Goal: Task Accomplishment & Management: Manage account settings

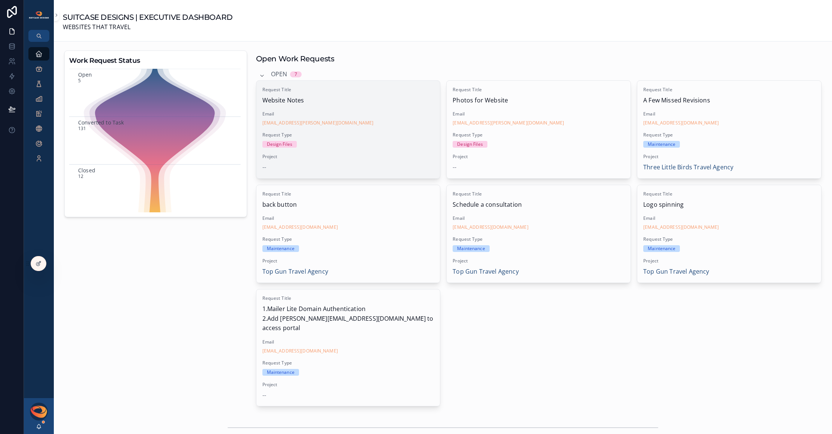
click at [353, 119] on div "Email [EMAIL_ADDRESS][PERSON_NAME][DOMAIN_NAME]" at bounding box center [348, 118] width 172 height 15
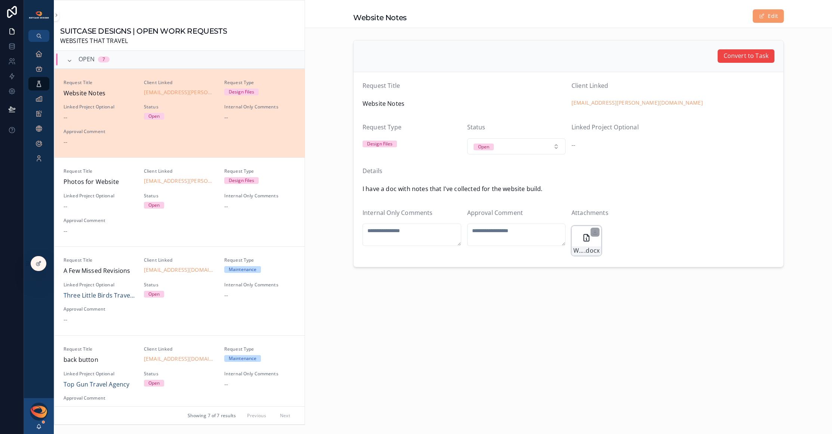
click at [583, 239] on icon "scrollable content" at bounding box center [585, 237] width 5 height 7
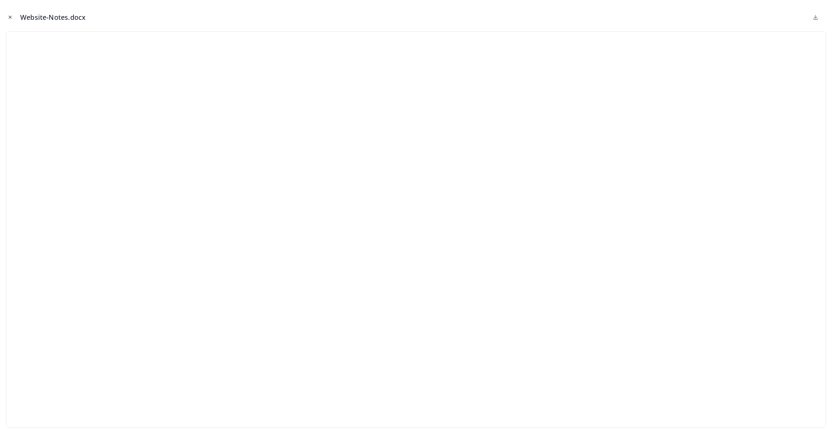
click at [11, 18] on icon "Close modal" at bounding box center [10, 17] width 3 height 3
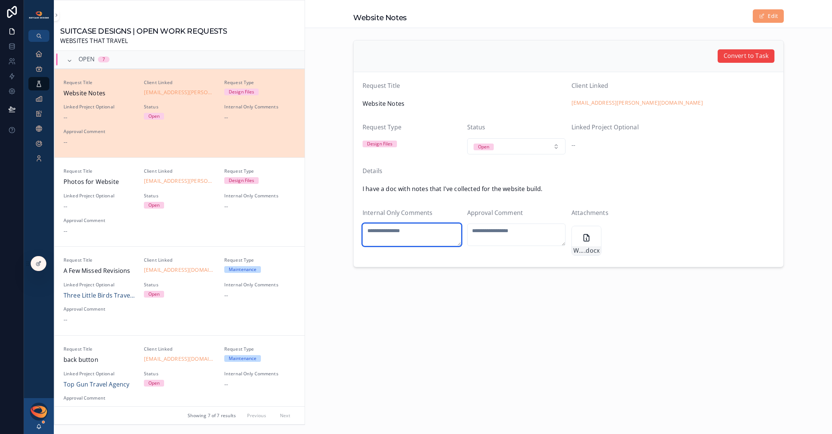
click at [414, 233] on textarea "scrollable content" at bounding box center [411, 234] width 99 height 22
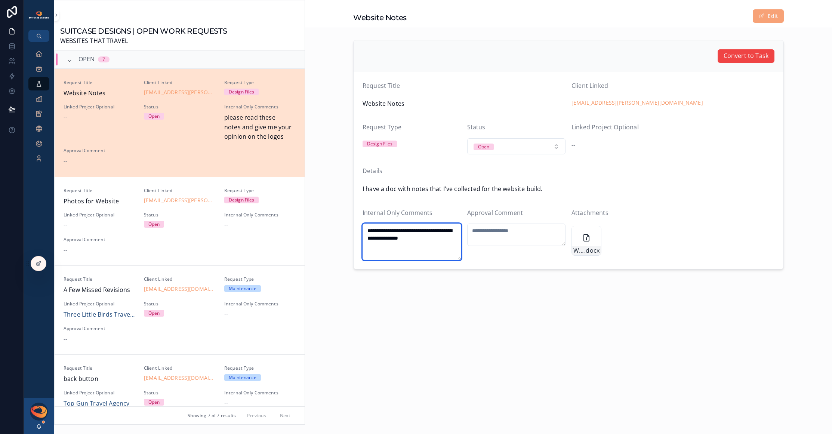
type textarea "**********"
click at [767, 18] on button "Edit" at bounding box center [767, 15] width 31 height 13
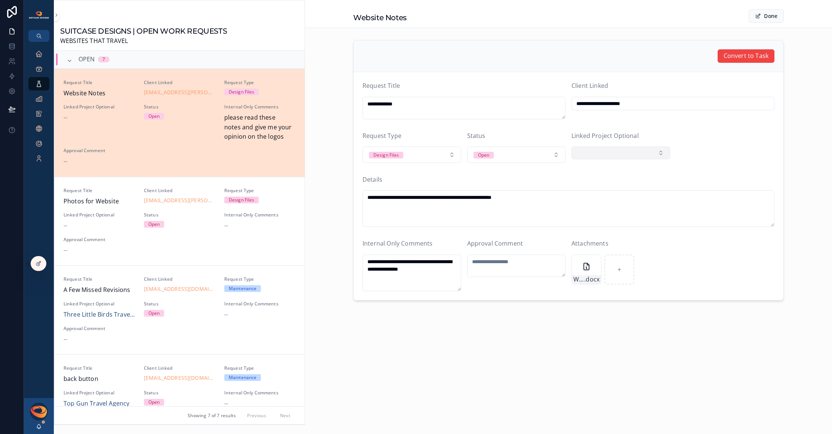
click at [648, 154] on button "Select Button" at bounding box center [620, 152] width 99 height 13
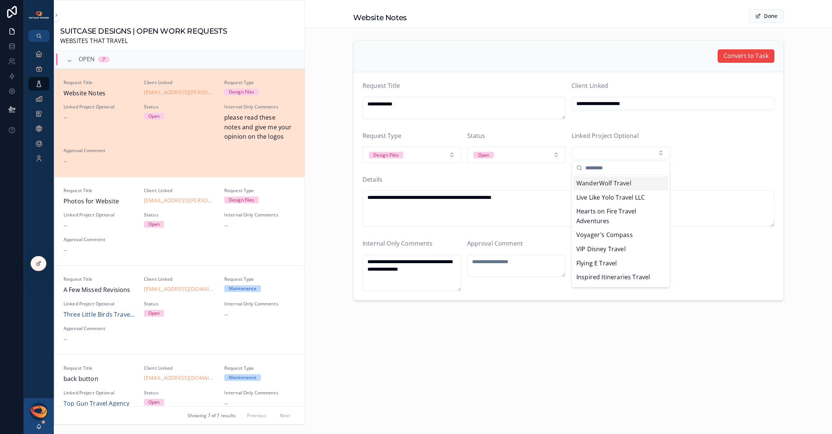
click at [619, 184] on span "WanderWolf Travel" at bounding box center [603, 184] width 55 height 10
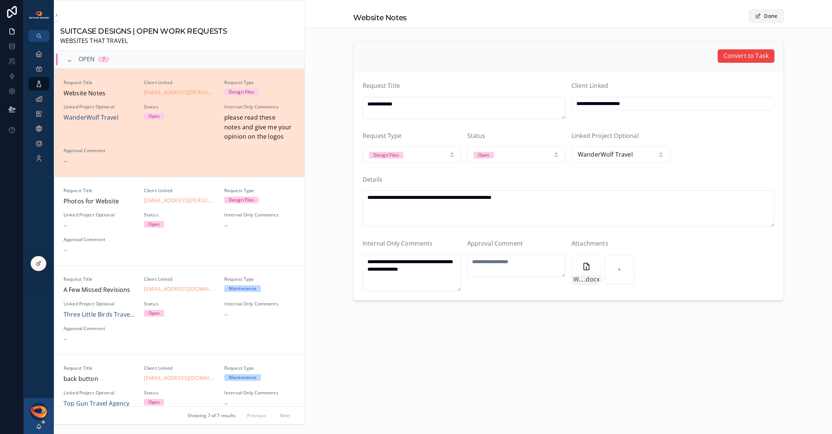
click at [761, 16] on button "Done" at bounding box center [765, 15] width 35 height 13
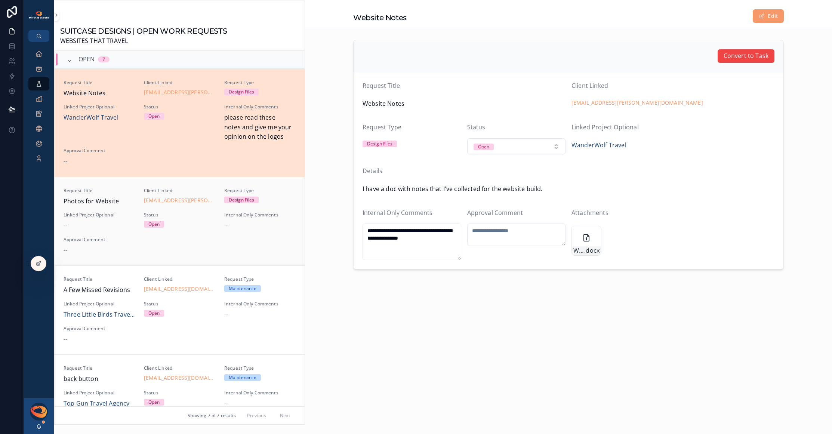
click at [213, 242] on div "Request Title Photos for Website Client Linked [EMAIL_ADDRESS][PERSON_NAME][DOM…" at bounding box center [180, 222] width 232 height 68
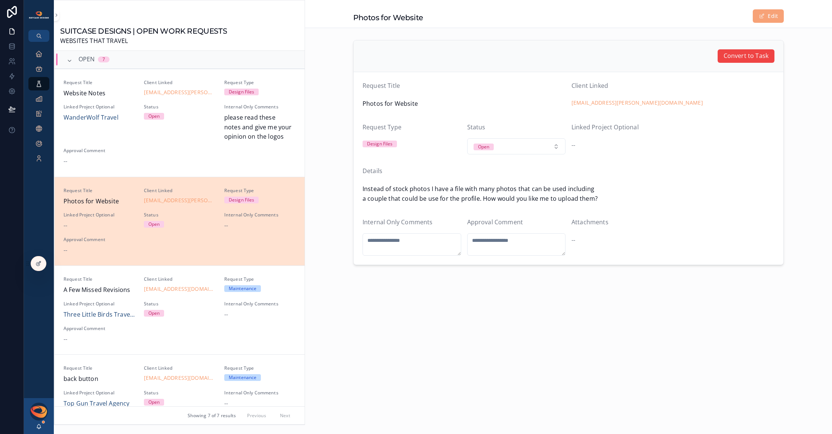
click at [766, 17] on button "Edit" at bounding box center [767, 15] width 31 height 13
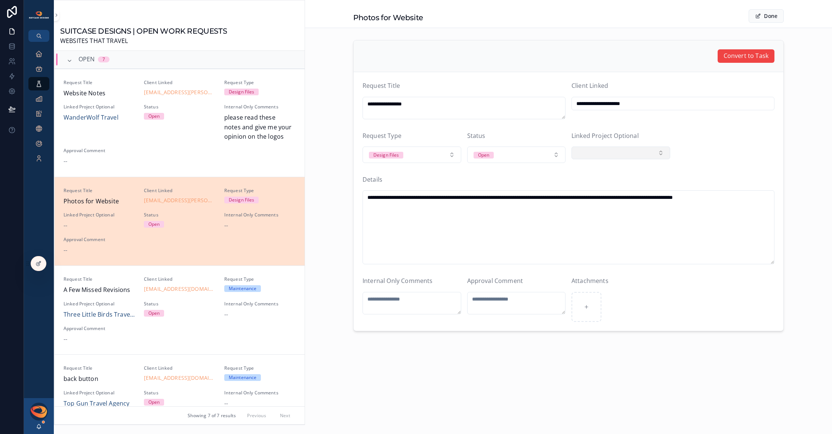
click at [620, 150] on button "Select Button" at bounding box center [620, 152] width 99 height 13
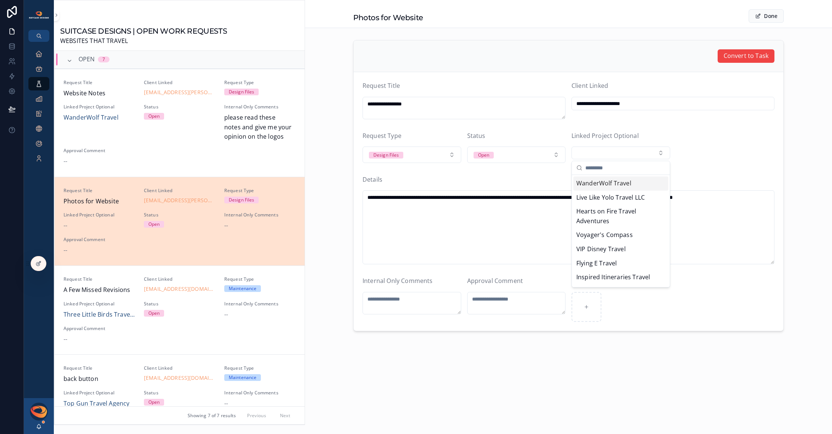
click at [616, 185] on span "WanderWolf Travel" at bounding box center [603, 184] width 55 height 10
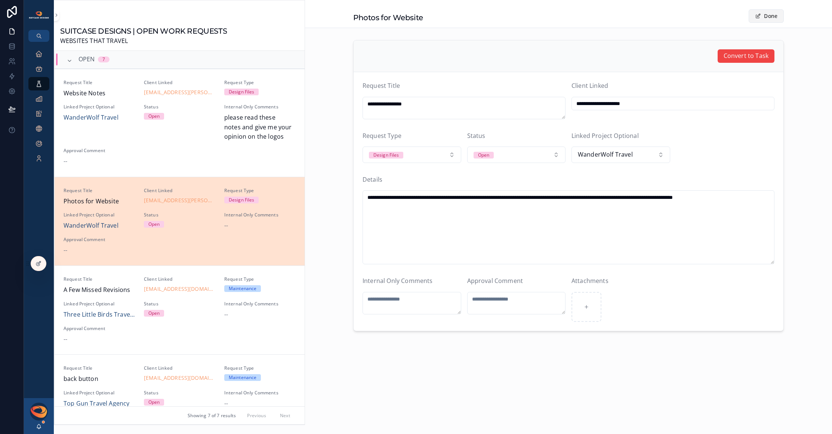
click at [762, 16] on button "Done" at bounding box center [765, 15] width 35 height 13
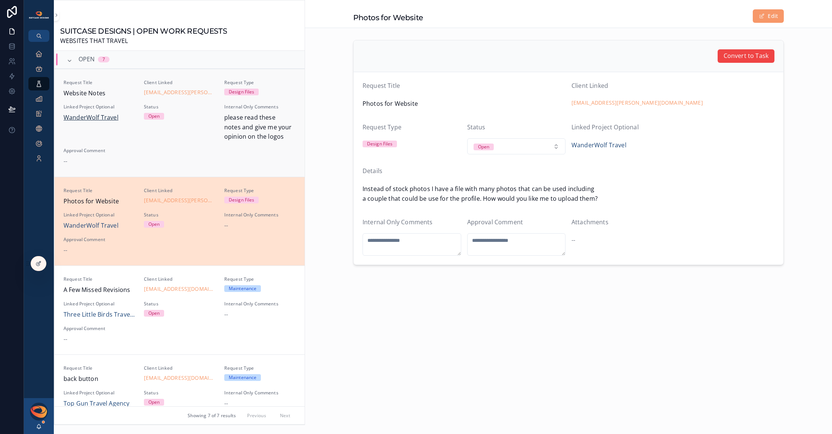
click at [102, 118] on span "WanderWolf Travel" at bounding box center [91, 118] width 55 height 10
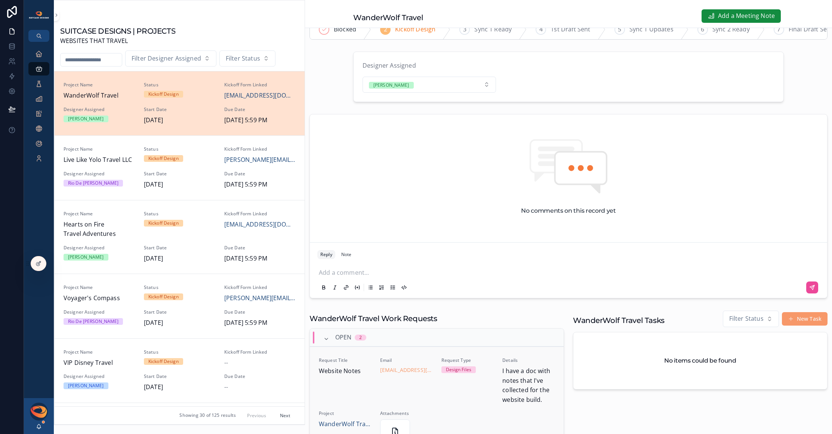
scroll to position [128, 0]
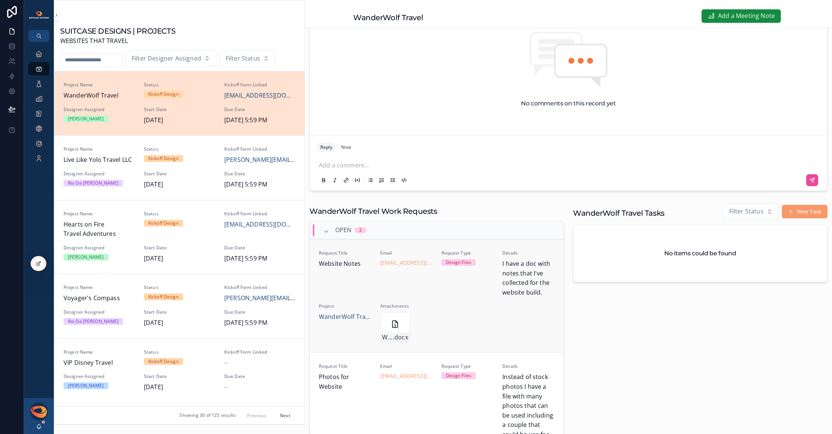
click at [434, 312] on div "Request Title Website Notes Email [EMAIL_ADDRESS][PERSON_NAME][DOMAIN_NAME] Req…" at bounding box center [437, 296] width 236 height 92
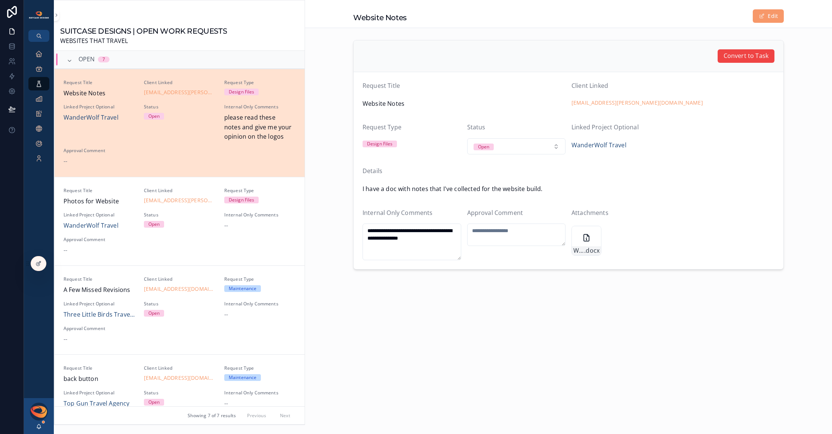
scroll to position [18, 0]
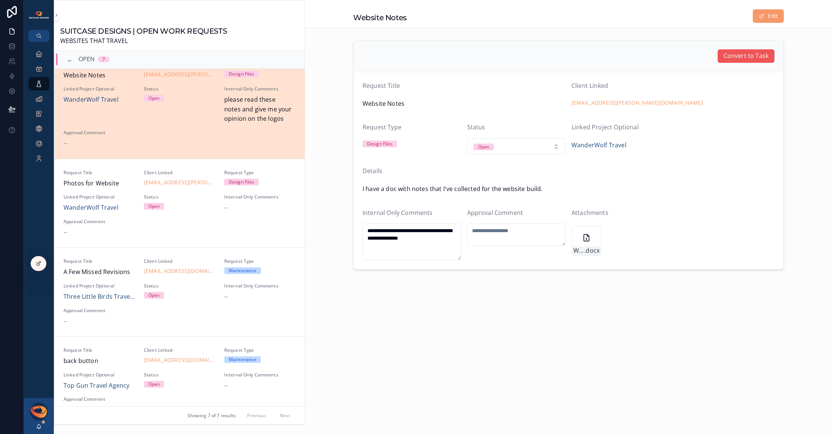
click at [746, 58] on span "Convert to Task" at bounding box center [745, 56] width 45 height 10
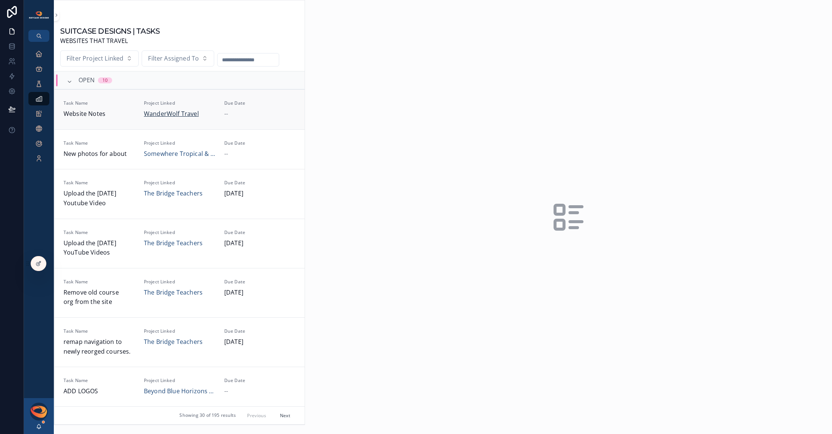
click at [149, 117] on span "WanderWolf Travel" at bounding box center [171, 114] width 55 height 10
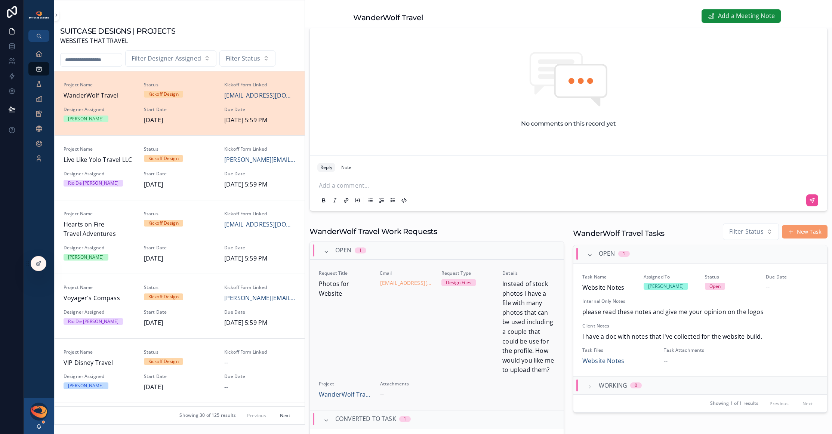
scroll to position [152, 0]
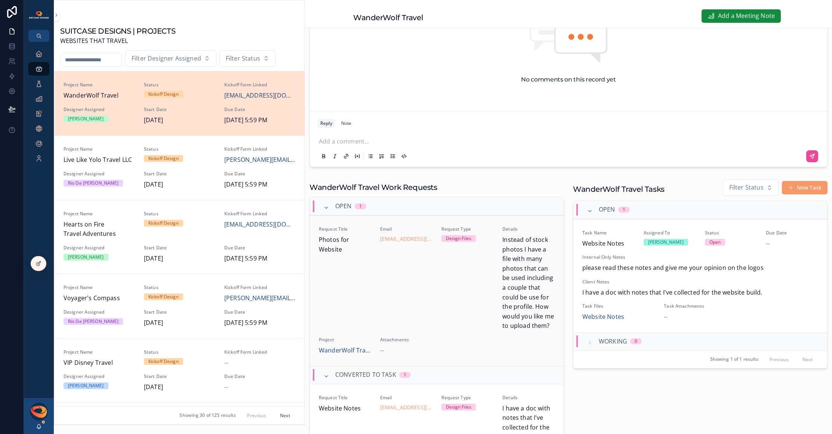
click at [408, 288] on div "Email [EMAIL_ADDRESS][PERSON_NAME][DOMAIN_NAME]" at bounding box center [406, 278] width 52 height 105
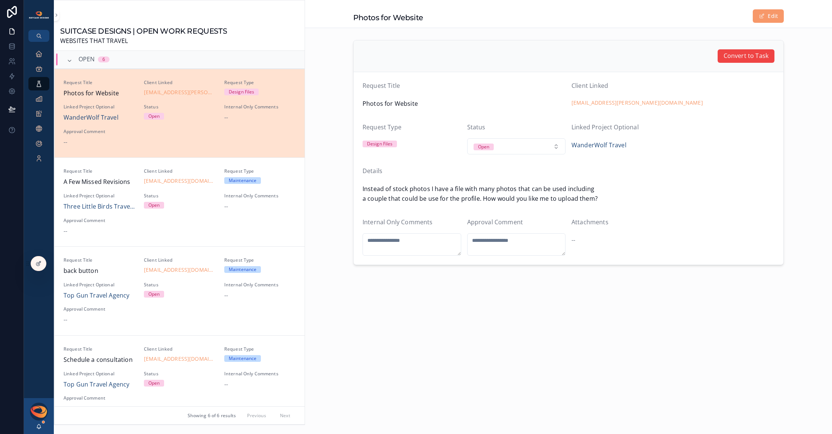
scroll to position [18, 0]
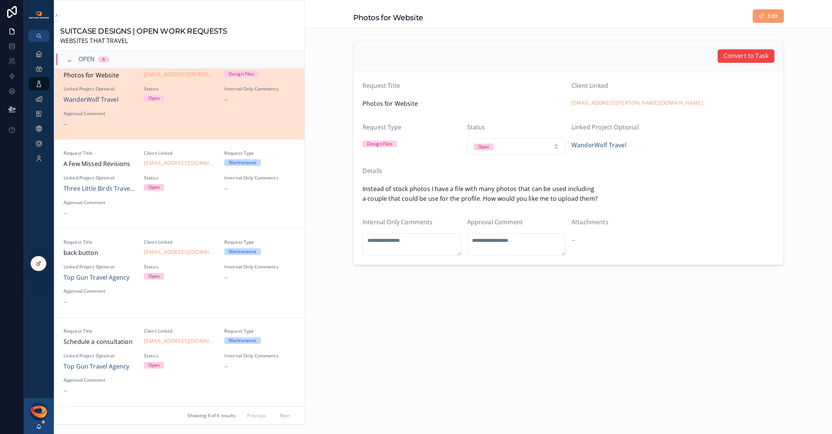
drag, startPoint x: 407, startPoint y: 193, endPoint x: 507, endPoint y: 191, distance: 100.5
click at [507, 191] on span "Instead of stock photos I have a file with many photos that can be used includi…" at bounding box center [568, 193] width 412 height 19
drag, startPoint x: 501, startPoint y: 191, endPoint x: 530, endPoint y: 198, distance: 30.4
click at [528, 198] on span "Instead of stock photos I have a file with many photos that can be used includi…" at bounding box center [568, 193] width 412 height 19
click at [532, 198] on span "Instead of stock photos I have a file with many photos that can be used includi…" at bounding box center [568, 193] width 412 height 19
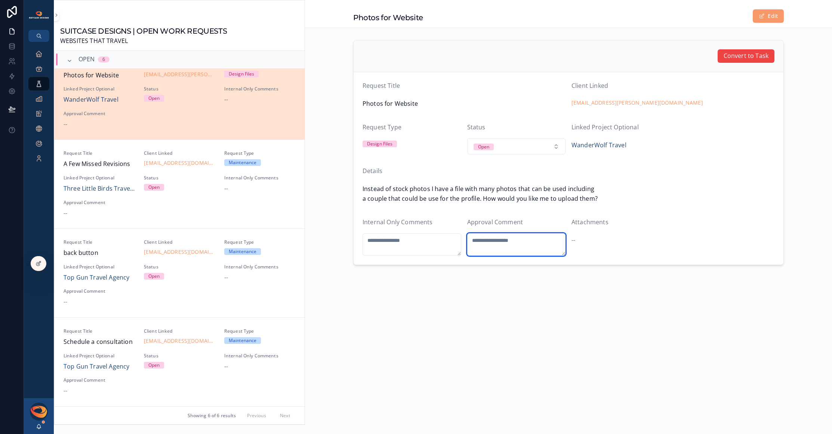
click at [496, 243] on textarea "scrollable content" at bounding box center [516, 244] width 99 height 22
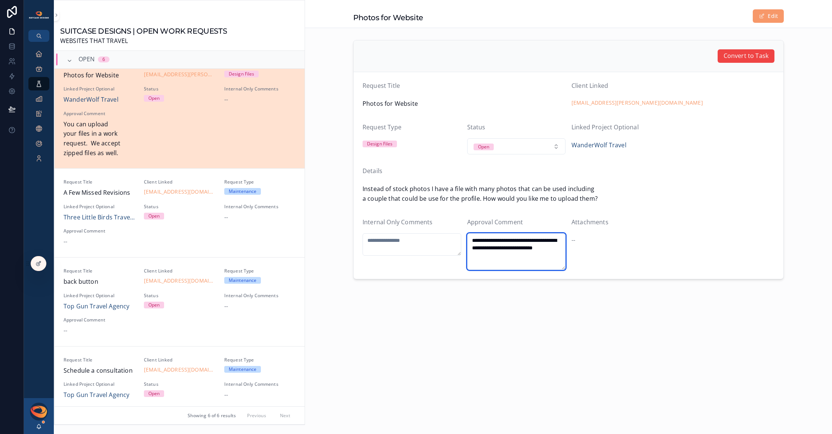
drag, startPoint x: 520, startPoint y: 262, endPoint x: 455, endPoint y: 224, distance: 76.0
click at [455, 224] on form "**********" at bounding box center [568, 175] width 430 height 207
type textarea "**********"
click at [527, 147] on button "Open" at bounding box center [516, 146] width 99 height 16
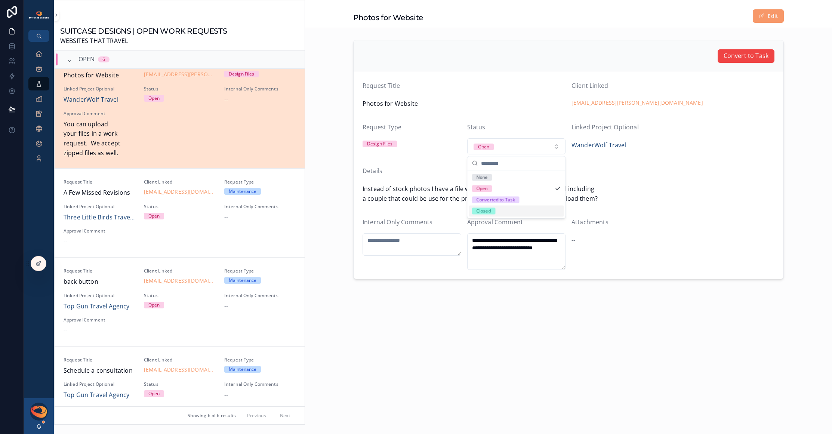
click at [514, 208] on div "Closed" at bounding box center [516, 210] width 95 height 11
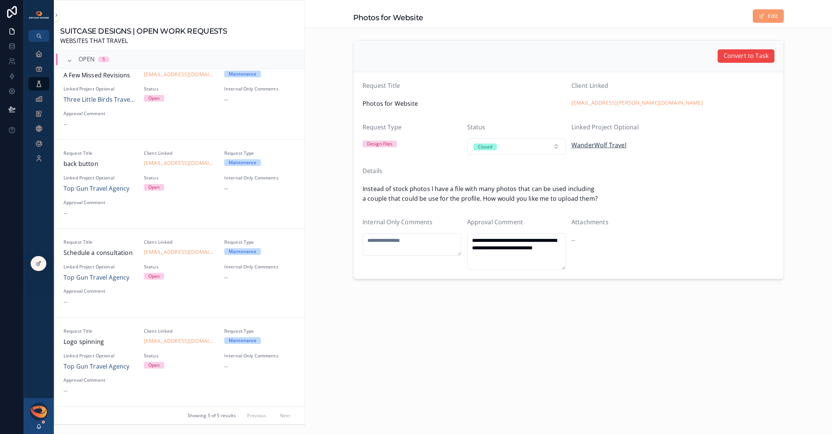
click at [599, 145] on span "WanderWolf Travel" at bounding box center [598, 145] width 55 height 10
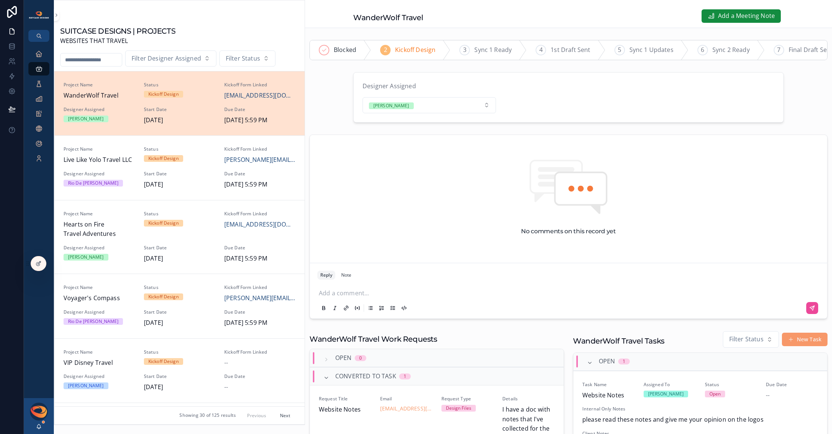
click at [390, 296] on p "scrollable content" at bounding box center [570, 291] width 502 height 7
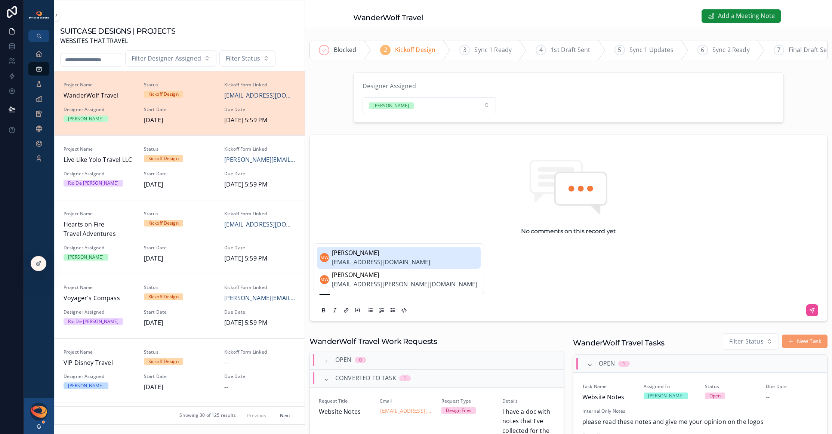
click at [393, 262] on span "[EMAIL_ADDRESS][DOMAIN_NAME]" at bounding box center [381, 262] width 98 height 10
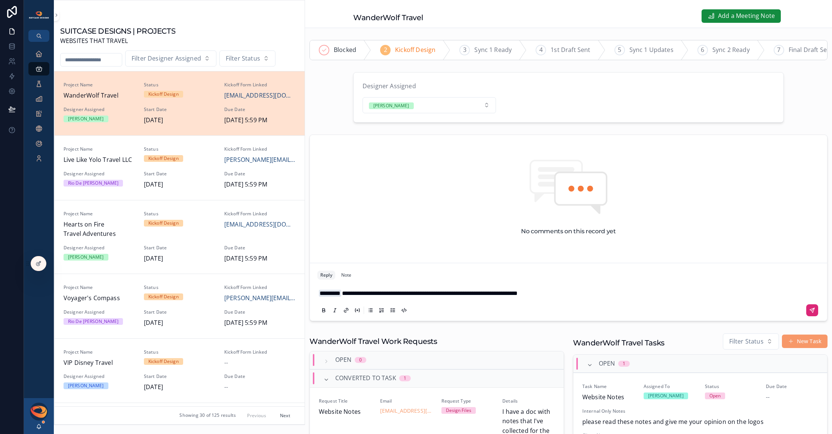
click at [809, 312] on icon "scrollable content" at bounding box center [811, 310] width 4 height 4
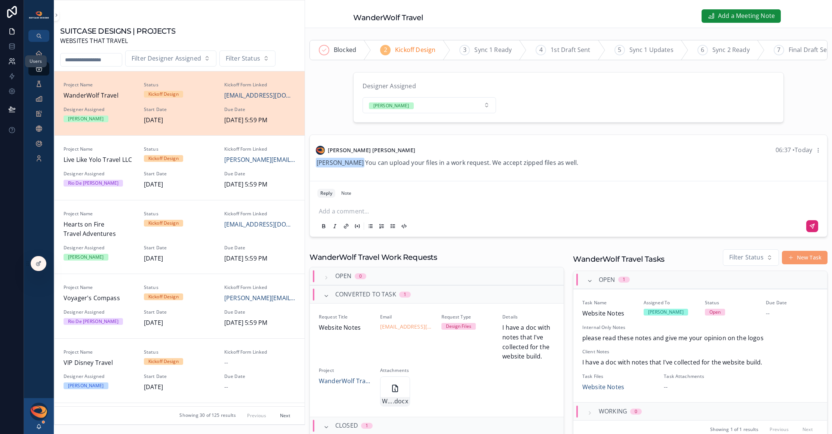
click at [13, 60] on icon at bounding box center [11, 61] width 7 height 7
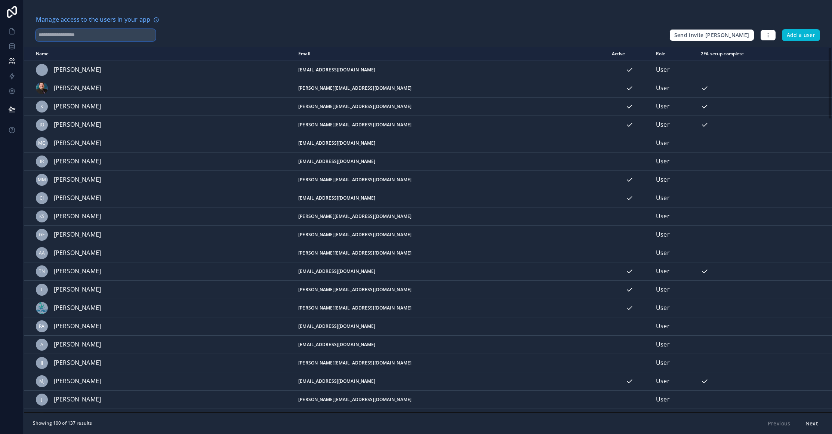
click at [74, 35] on input "text" at bounding box center [96, 35] width 120 height 12
type input "****"
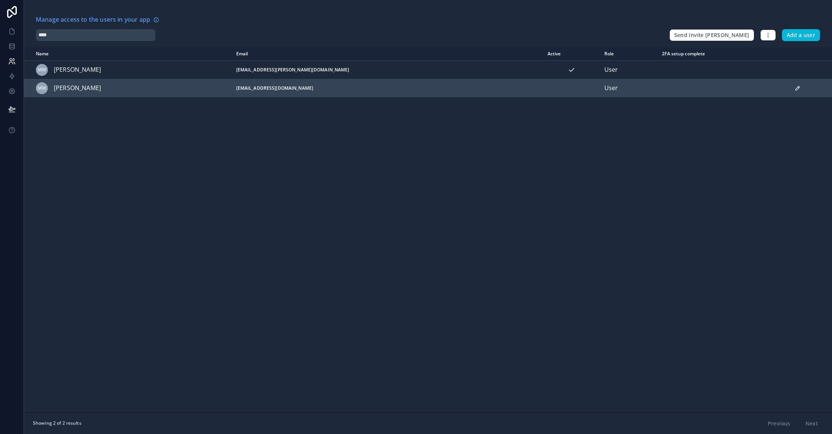
drag, startPoint x: 222, startPoint y: 89, endPoint x: 307, endPoint y: 89, distance: 84.8
click at [307, 89] on td "[EMAIL_ADDRESS][DOMAIN_NAME]" at bounding box center [387, 88] width 311 height 18
copy td "[EMAIL_ADDRESS][DOMAIN_NAME]"
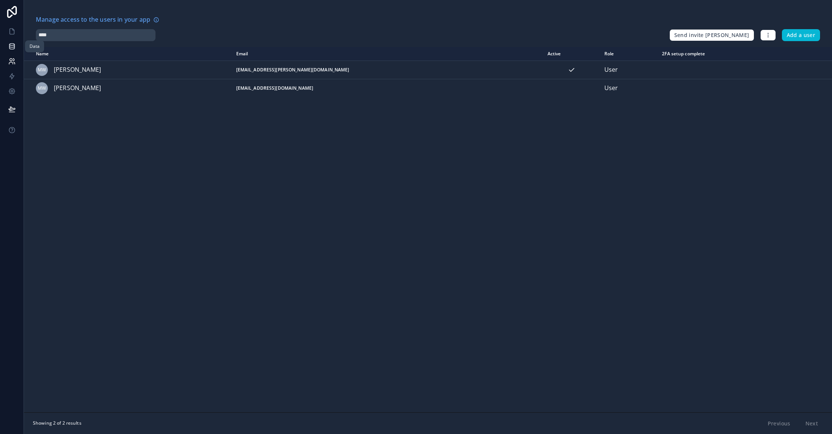
click at [12, 46] on icon at bounding box center [11, 46] width 7 height 7
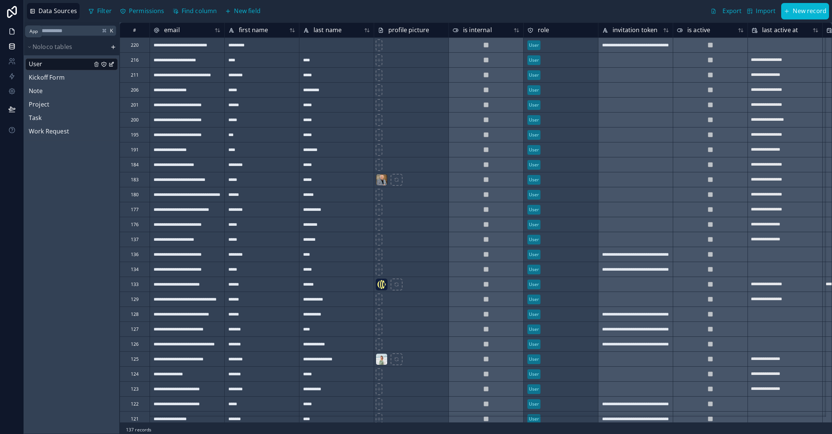
click at [12, 32] on icon at bounding box center [11, 31] width 7 height 7
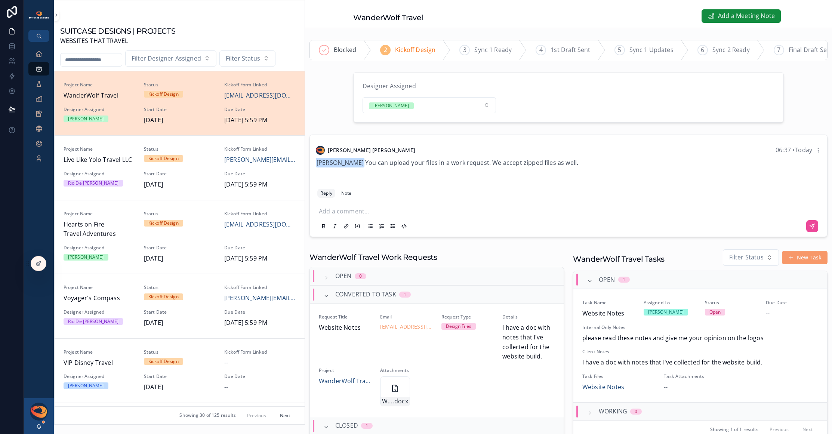
click at [336, 214] on p "scrollable content" at bounding box center [570, 210] width 502 height 7
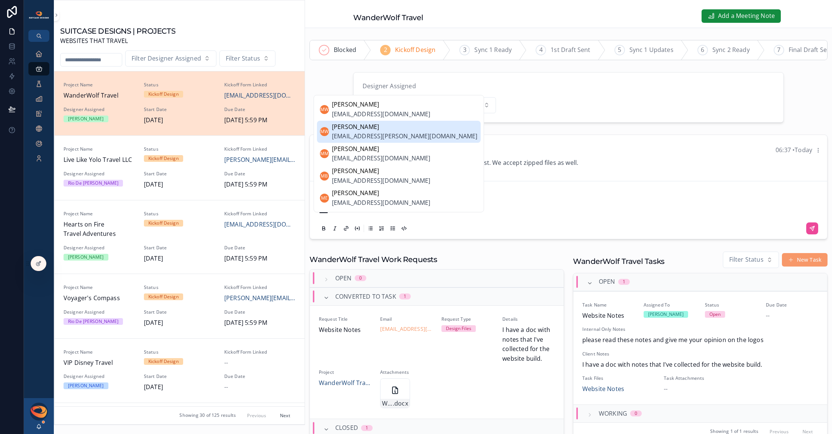
click at [363, 136] on span "[EMAIL_ADDRESS][PERSON_NAME][DOMAIN_NAME]" at bounding box center [405, 136] width 146 height 10
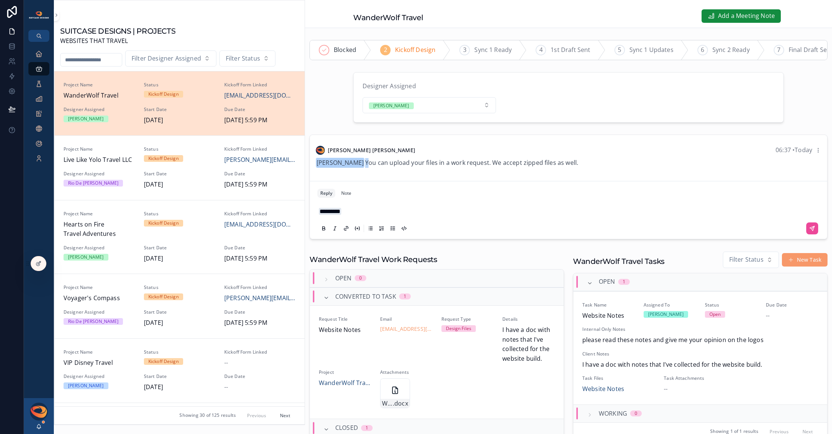
drag, startPoint x: 349, startPoint y: 169, endPoint x: 588, endPoint y: 163, distance: 239.2
click at [588, 163] on div "[PERSON_NAME] 06:37 • [DATE] [PERSON_NAME] You can upload your files in a work …" at bounding box center [568, 156] width 514 height 31
click at [586, 163] on div "[PERSON_NAME] You can upload your files in a work request. We accept zipped fil…" at bounding box center [568, 163] width 505 height 10
click at [554, 167] on span "[PERSON_NAME] You can upload your files in a work request. We accept zipped fil…" at bounding box center [447, 162] width 262 height 8
drag, startPoint x: 562, startPoint y: 169, endPoint x: 350, endPoint y: 168, distance: 212.2
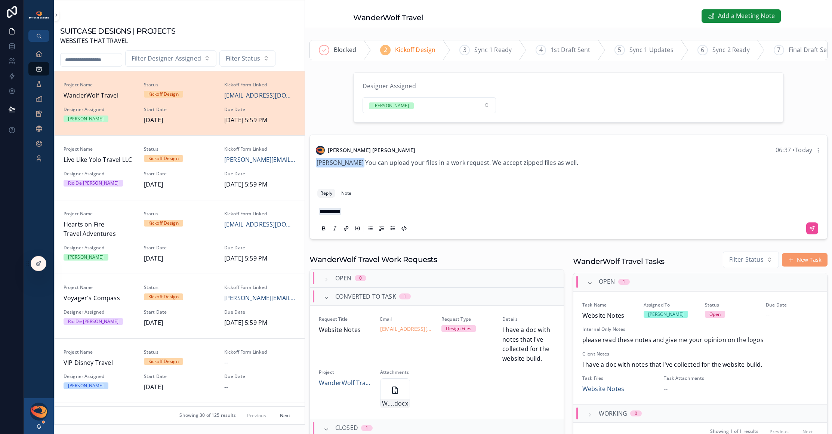
click at [350, 168] on div "[PERSON_NAME] You can upload your files in a work request. We accept zipped fil…" at bounding box center [568, 163] width 505 height 10
copy span "You can upload your files in a work request. We accept zipped files as well."
click at [372, 216] on p "*********" at bounding box center [570, 212] width 502 height 10
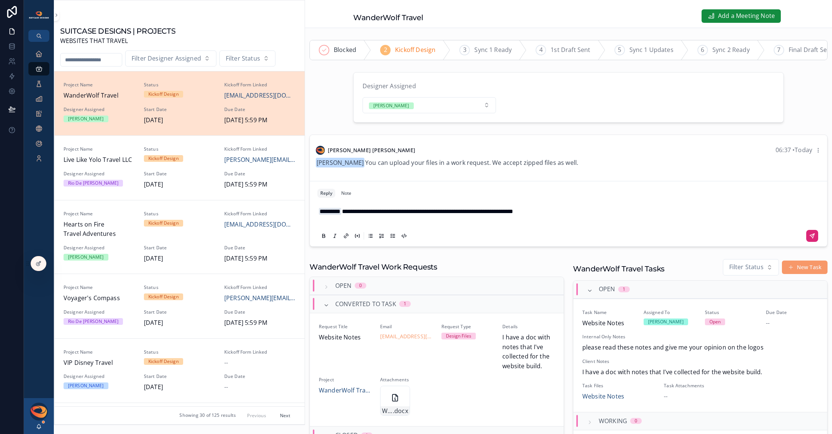
click at [809, 238] on icon "scrollable content" at bounding box center [812, 236] width 6 height 6
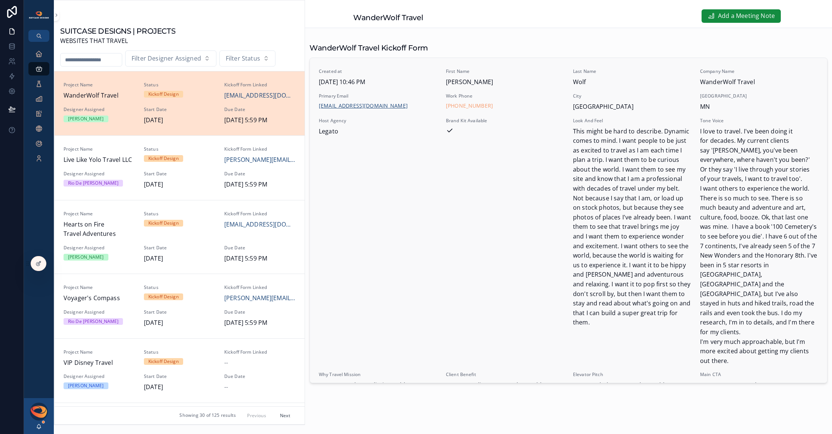
drag, startPoint x: 408, startPoint y: 107, endPoint x: 340, endPoint y: 106, distance: 68.4
click at [340, 106] on div "[EMAIL_ADDRESS][DOMAIN_NAME]" at bounding box center [378, 105] width 118 height 7
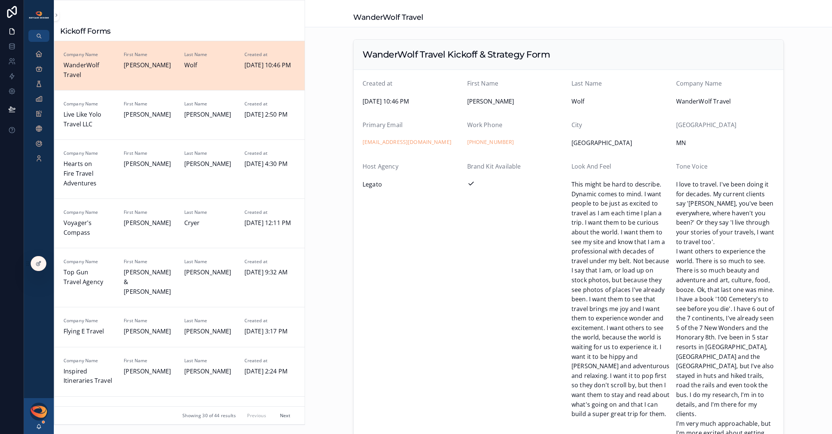
drag, startPoint x: 445, startPoint y: 142, endPoint x: 351, endPoint y: 142, distance: 94.1
copy link "[EMAIL_ADDRESS][DOMAIN_NAME]"
click at [55, 263] on icon at bounding box center [54, 262] width 2 height 2
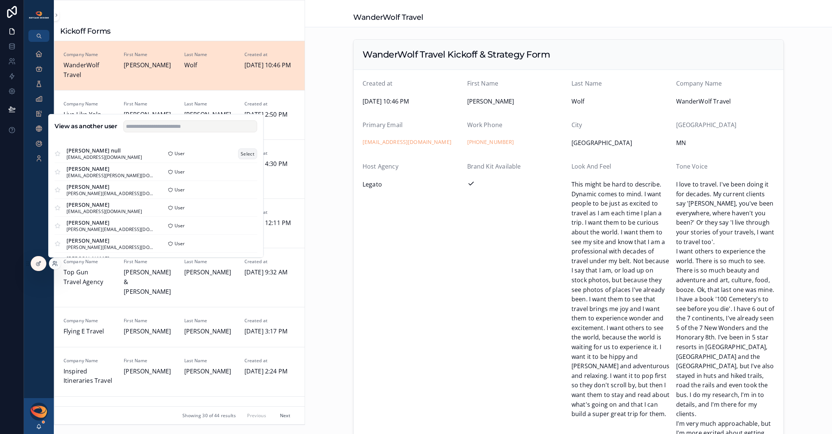
click at [243, 154] on button "Select" at bounding box center [247, 153] width 19 height 11
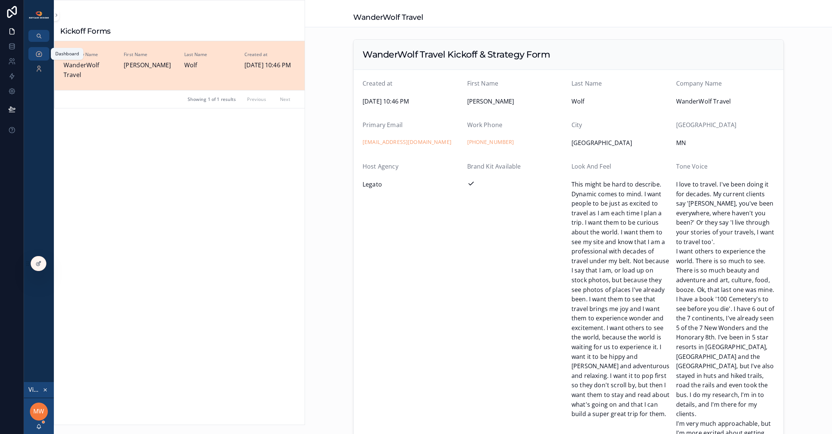
click at [40, 58] on div "Dashboard" at bounding box center [39, 54] width 12 height 12
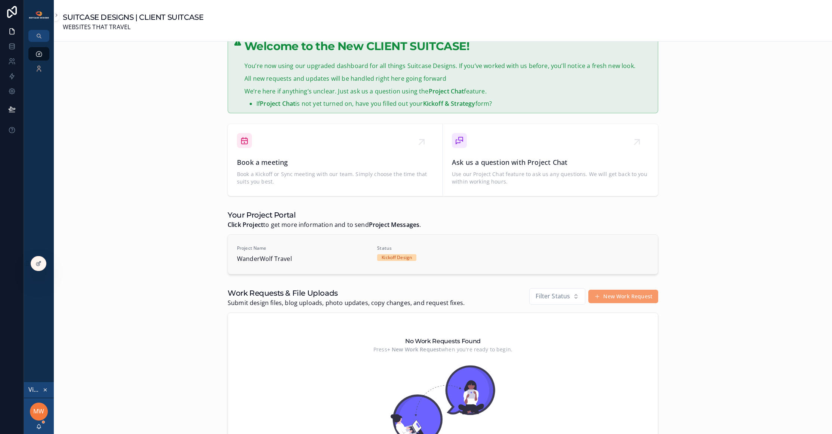
scroll to position [179, 0]
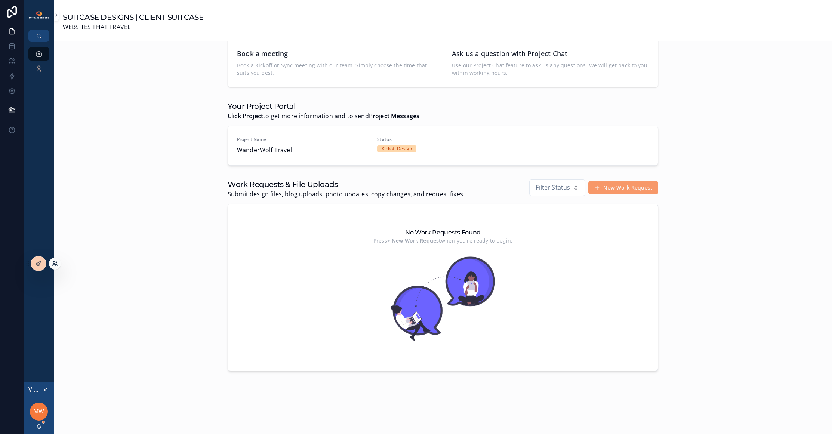
click at [52, 264] on icon at bounding box center [55, 263] width 6 height 6
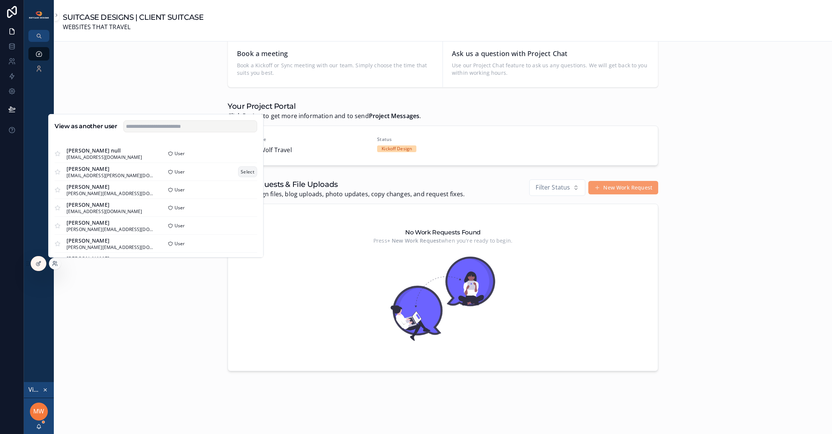
click at [241, 172] on button "Select" at bounding box center [247, 171] width 19 height 11
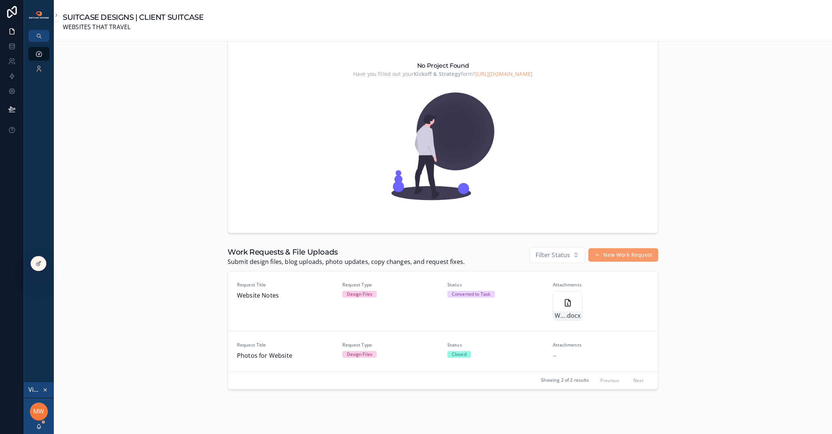
scroll to position [260, 0]
click at [53, 264] on icon at bounding box center [55, 263] width 6 height 6
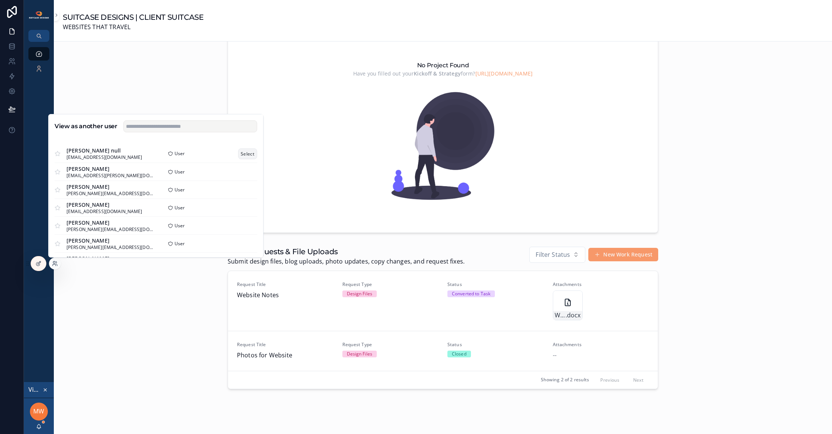
click at [242, 153] on button "Select" at bounding box center [247, 153] width 19 height 11
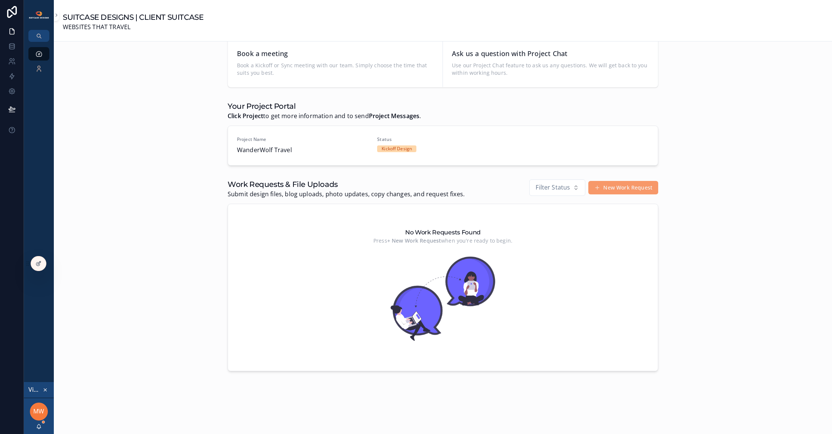
click at [185, 294] on div "Welcome to the New CLIENT SUITCASE! You’re now using our upgraded dashboard for…" at bounding box center [443, 147] width 766 height 453
click at [202, 202] on div "Welcome to the New CLIENT SUITCASE! You’re now using our upgraded dashboard for…" at bounding box center [443, 147] width 766 height 453
click at [13, 66] on link at bounding box center [12, 61] width 24 height 15
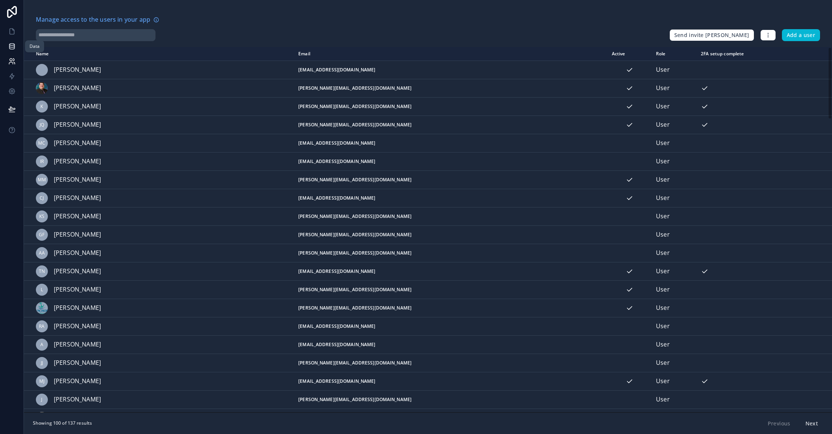
click at [11, 50] on link at bounding box center [12, 46] width 24 height 15
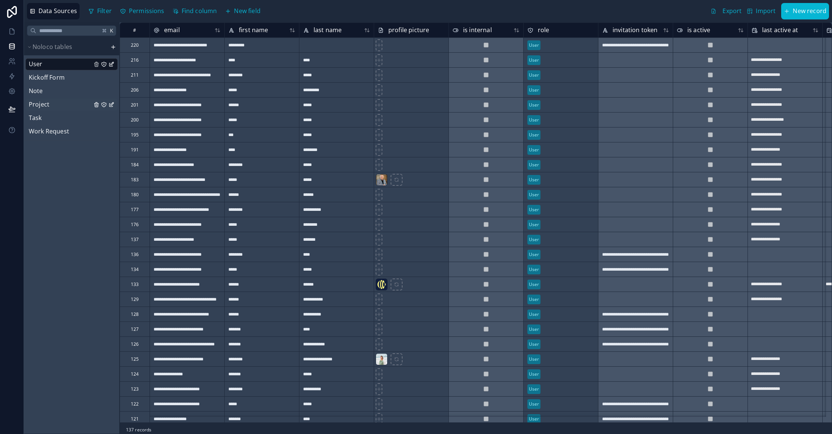
click at [41, 104] on span "Project" at bounding box center [39, 105] width 21 height 10
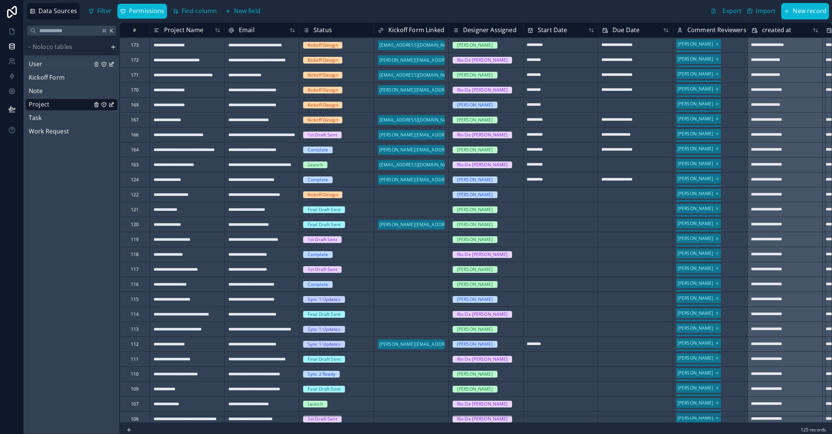
click at [56, 65] on div "User" at bounding box center [71, 64] width 92 height 12
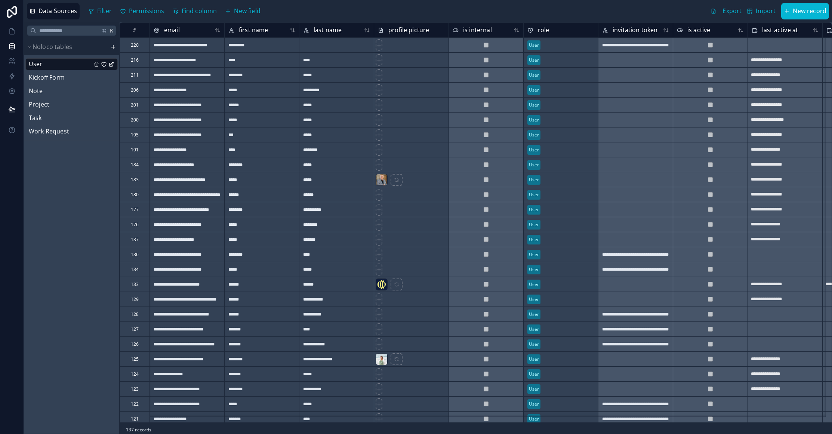
click at [216, 64] on div "**********" at bounding box center [186, 59] width 75 height 15
click at [42, 108] on span "Project" at bounding box center [39, 105] width 21 height 10
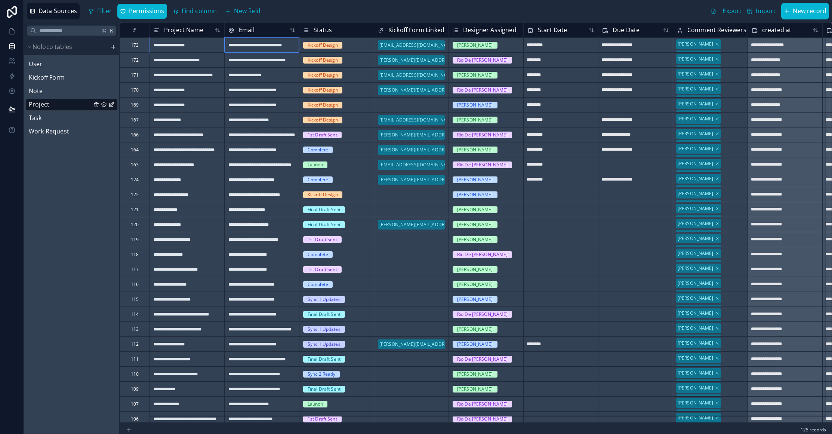
click at [250, 48] on div "**********" at bounding box center [261, 44] width 75 height 15
click at [428, 45] on div "[EMAIL_ADDRESS][DOMAIN_NAME]" at bounding box center [416, 44] width 75 height 7
click at [275, 46] on div "**********" at bounding box center [261, 44] width 75 height 15
click at [426, 46] on div "[EMAIL_ADDRESS][DOMAIN_NAME]" at bounding box center [416, 44] width 75 height 7
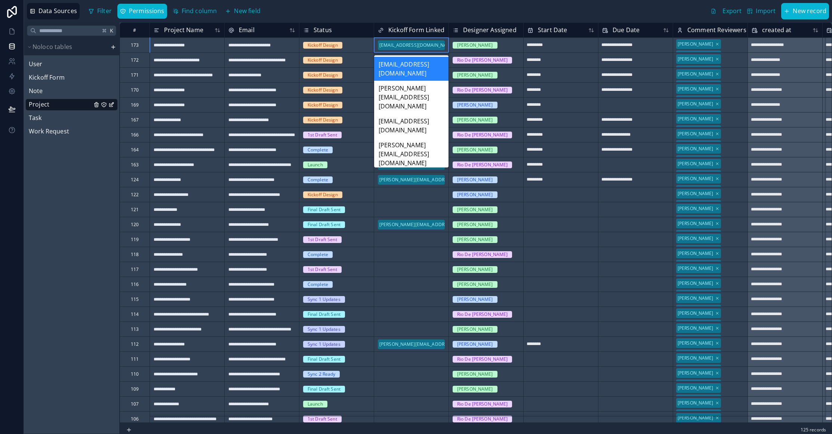
click at [444, 46] on div "[EMAIL_ADDRESS][DOMAIN_NAME]" at bounding box center [416, 44] width 75 height 7
click at [361, 12] on div "Filter Permissions Find column New field Export Import New record" at bounding box center [457, 11] width 743 height 16
click at [47, 91] on div "Note" at bounding box center [71, 91] width 92 height 12
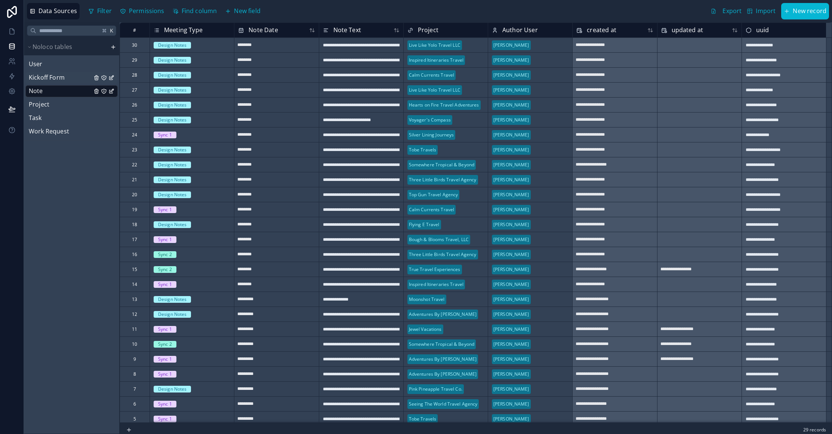
click at [50, 80] on span "Kickoff Form" at bounding box center [47, 78] width 36 height 10
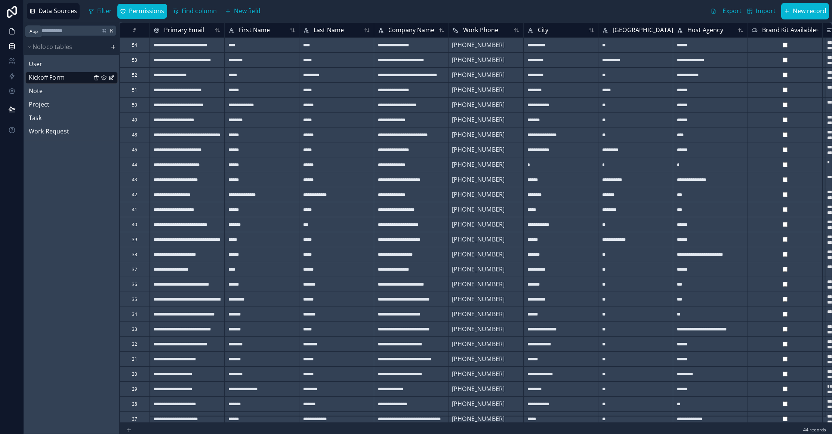
click at [12, 37] on link at bounding box center [12, 31] width 24 height 15
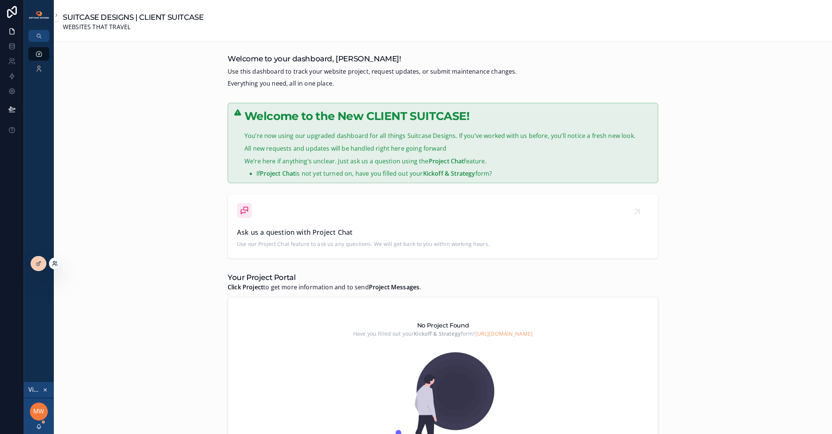
click at [53, 264] on icon at bounding box center [55, 263] width 6 height 6
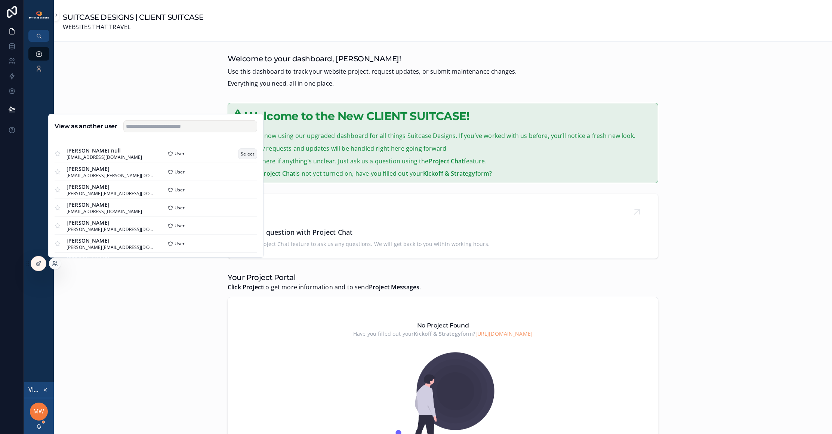
click at [242, 155] on button "Select" at bounding box center [247, 153] width 19 height 11
click at [243, 172] on button "Select" at bounding box center [247, 171] width 19 height 11
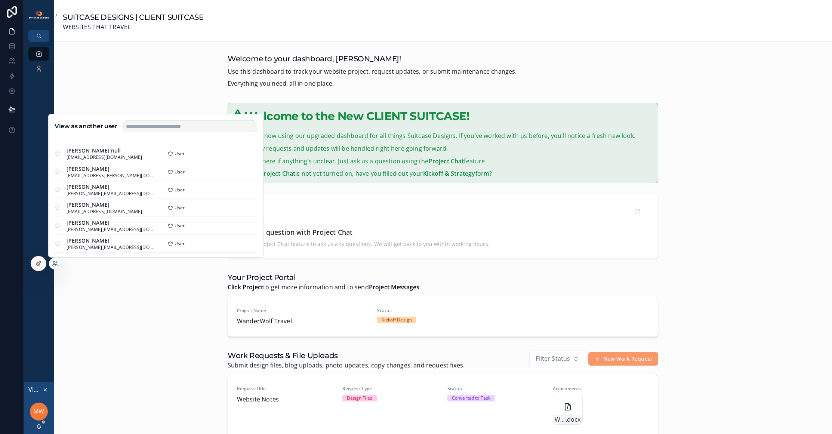
click at [180, 314] on div "Welcome to the New CLIENT SUITCASE! You’re now using our upgraded dashboard for…" at bounding box center [443, 298] width 766 height 396
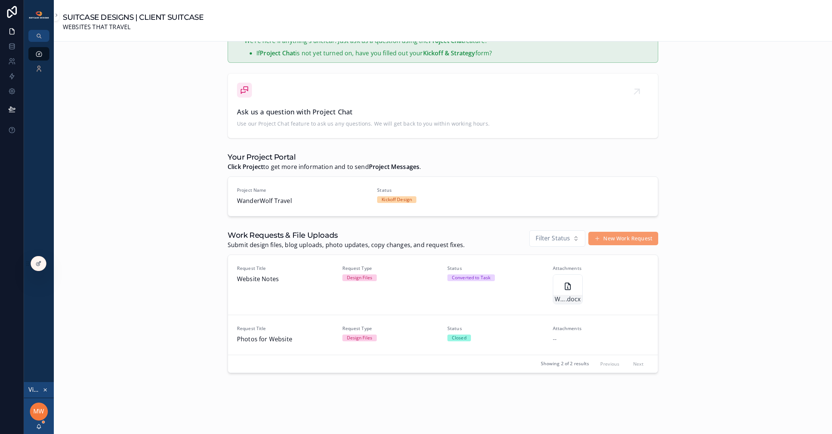
scroll to position [122, 0]
click at [293, 197] on span "WanderWolf Travel" at bounding box center [302, 200] width 131 height 10
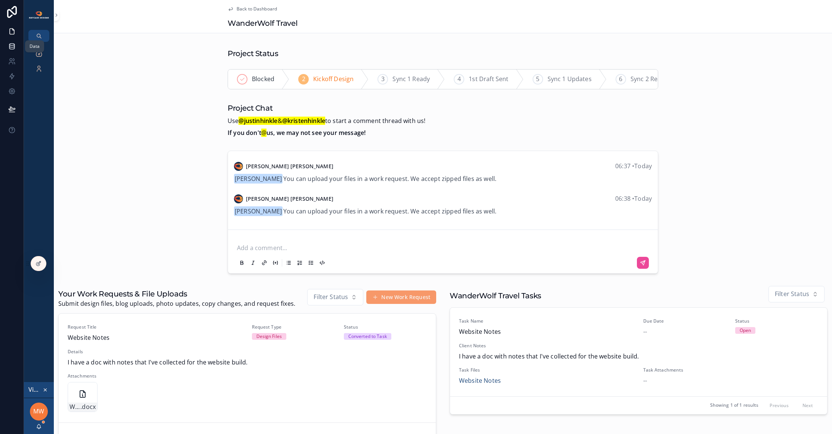
click at [11, 48] on icon at bounding box center [11, 46] width 7 height 7
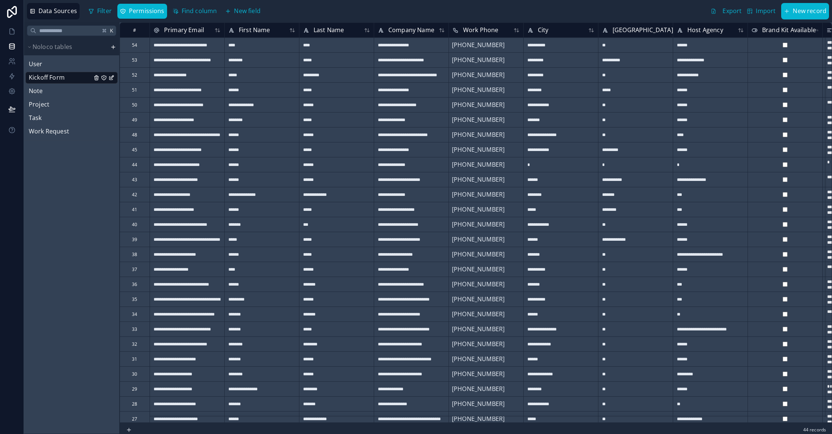
type textarea "**********"
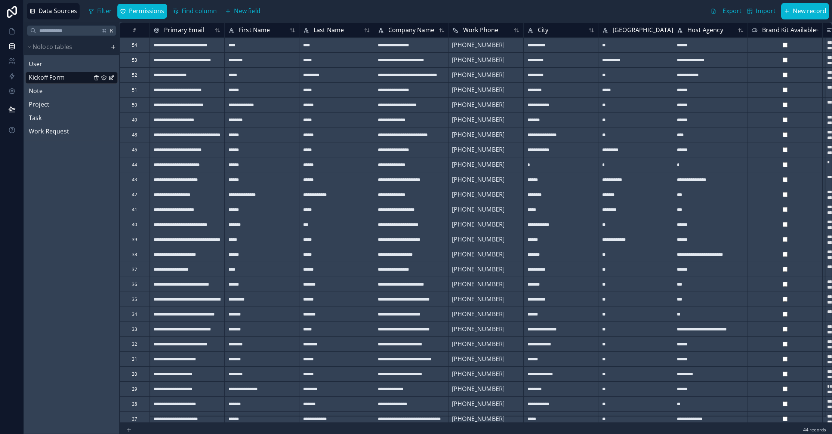
click at [198, 50] on div "**********" at bounding box center [186, 44] width 75 height 15
type textarea "**********"
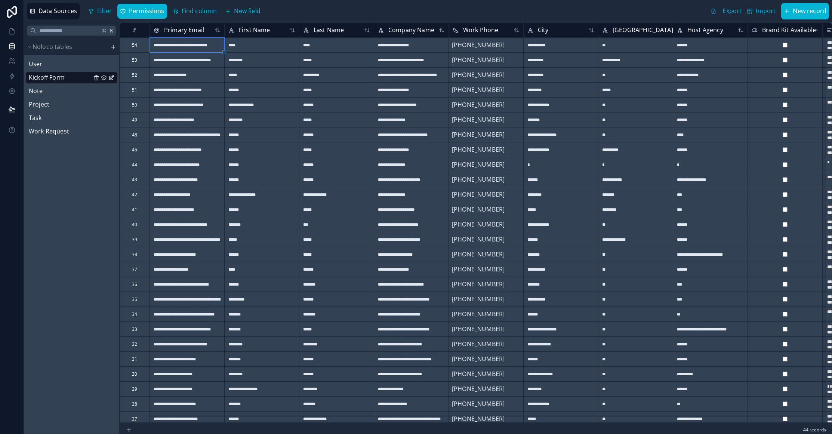
type textarea "**********"
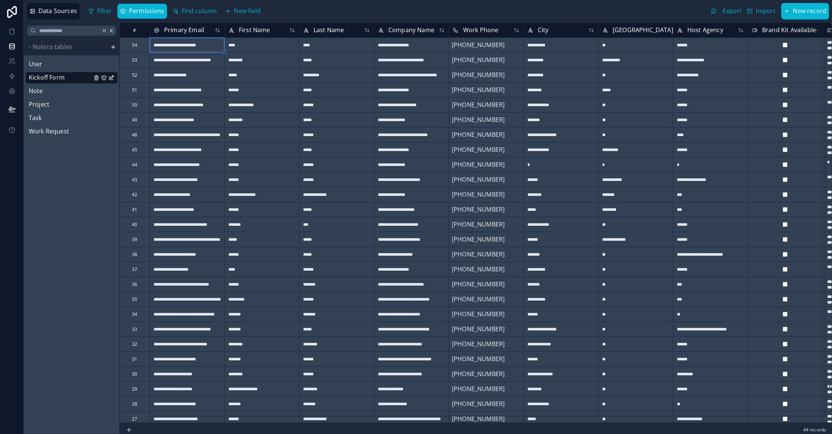
type textarea "**********"
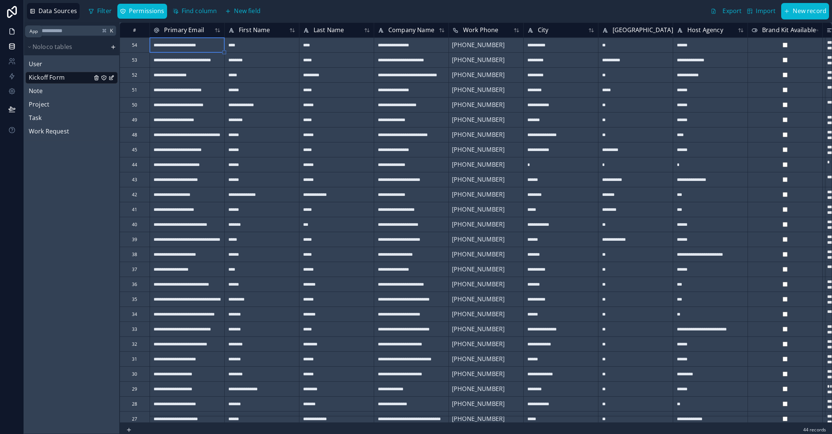
type textarea "**********"
click at [12, 34] on icon at bounding box center [11, 31] width 7 height 7
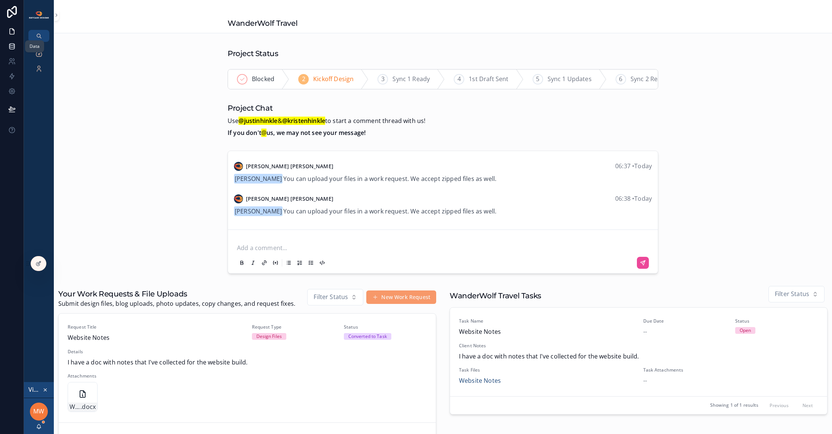
click at [14, 49] on icon at bounding box center [11, 47] width 5 height 3
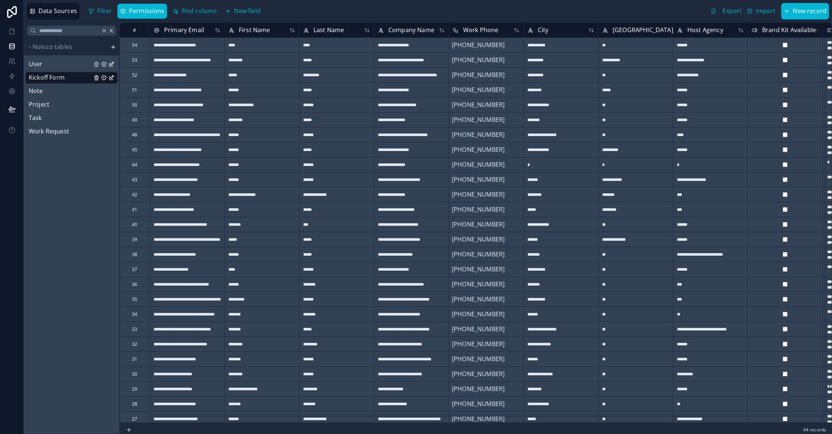
click at [59, 66] on div "User" at bounding box center [71, 64] width 92 height 12
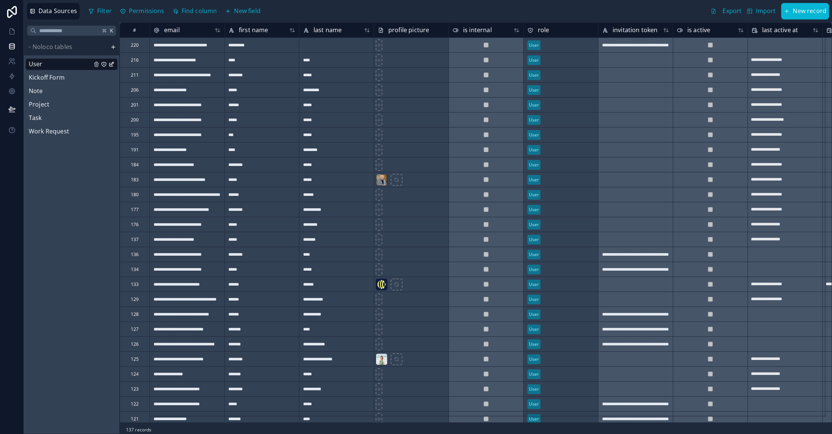
click at [181, 48] on div "**********" at bounding box center [186, 44] width 75 height 15
click at [13, 34] on icon at bounding box center [11, 31] width 7 height 7
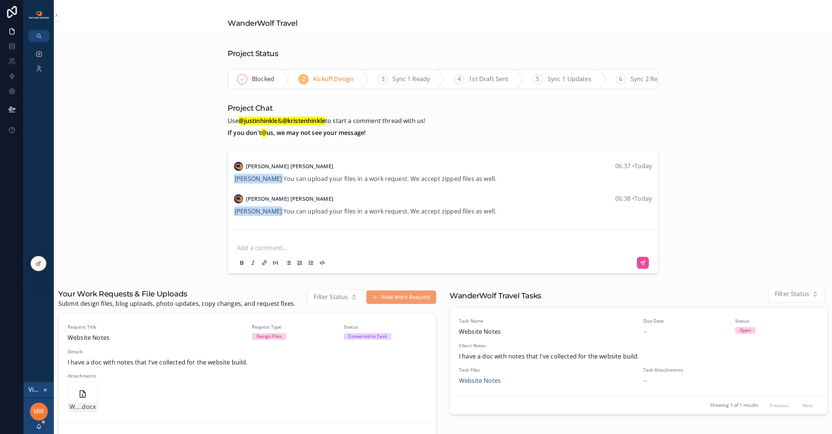
click at [46, 388] on icon "scrollable content" at bounding box center [45, 389] width 5 height 5
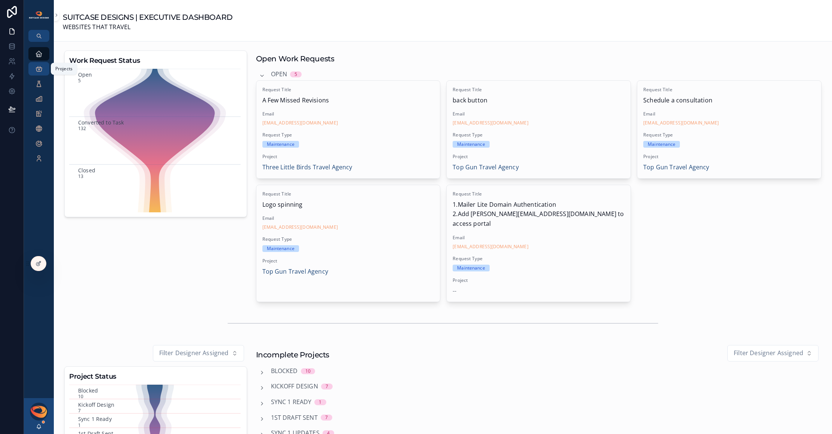
click at [43, 71] on div "Projects" at bounding box center [39, 69] width 12 height 12
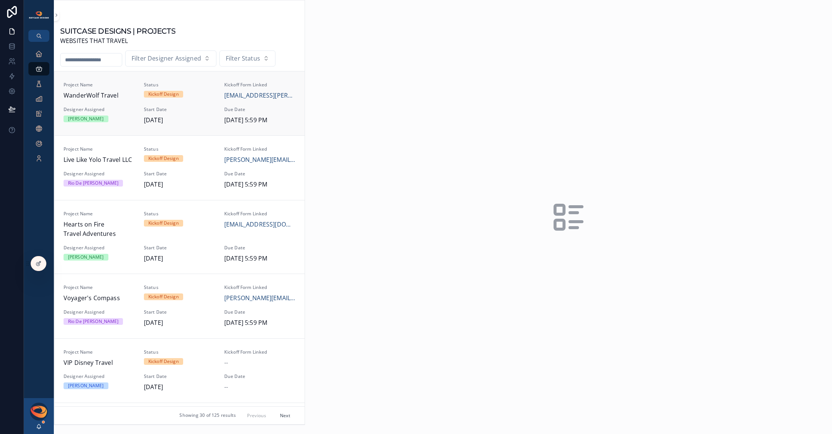
click at [103, 98] on span "WanderWolf Travel" at bounding box center [99, 96] width 71 height 10
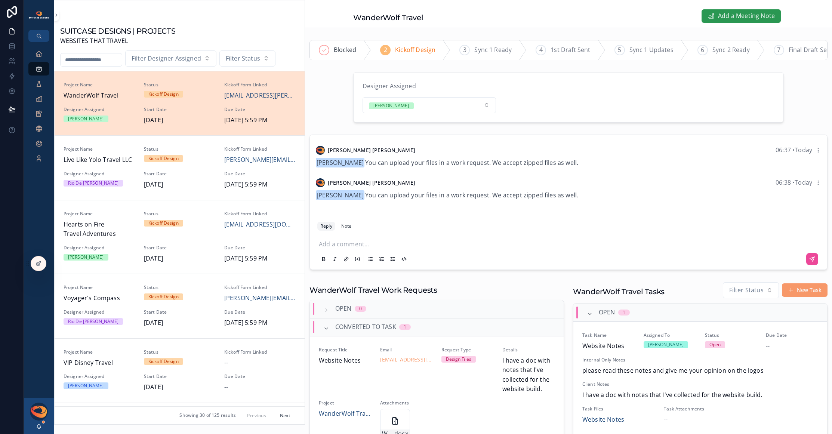
click at [740, 17] on span "Add a Meeting Note" at bounding box center [746, 16] width 57 height 10
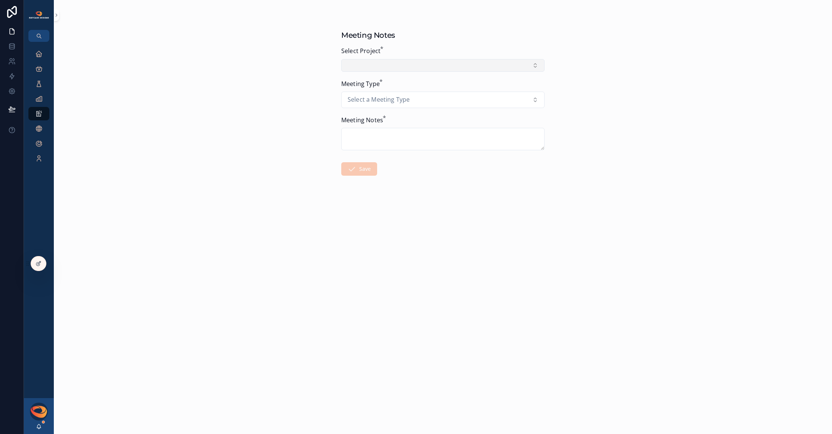
click at [423, 65] on button "Select Button" at bounding box center [442, 65] width 203 height 13
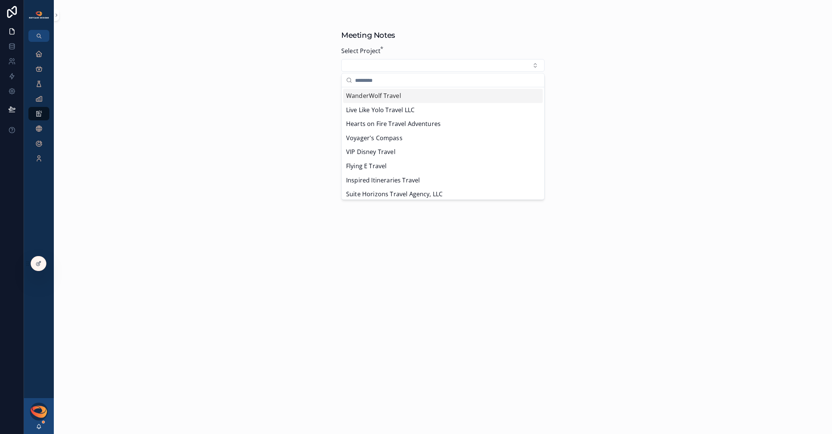
click at [402, 99] on div "WanderWolf Travel" at bounding box center [442, 96] width 199 height 14
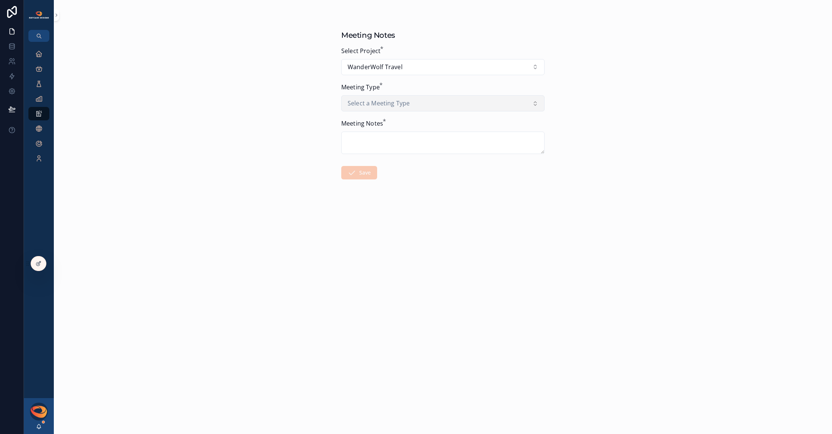
click at [400, 105] on span "Select a Meeting Type" at bounding box center [378, 104] width 62 height 10
click at [391, 167] on div "Design Notes" at bounding box center [442, 167] width 199 height 11
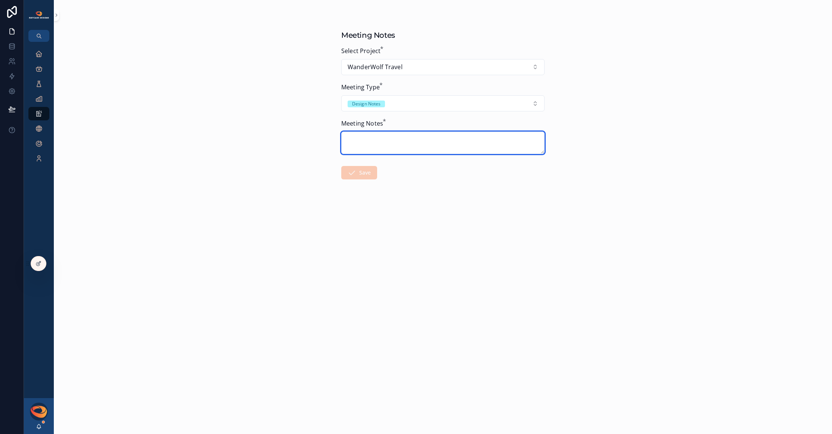
click at [389, 149] on textarea "scrollable content" at bounding box center [442, 142] width 203 height 22
paste textarea "**********"
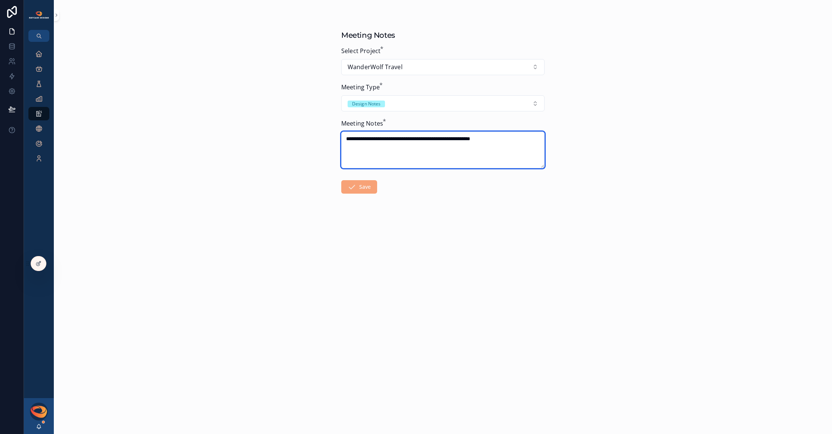
type textarea "**********"
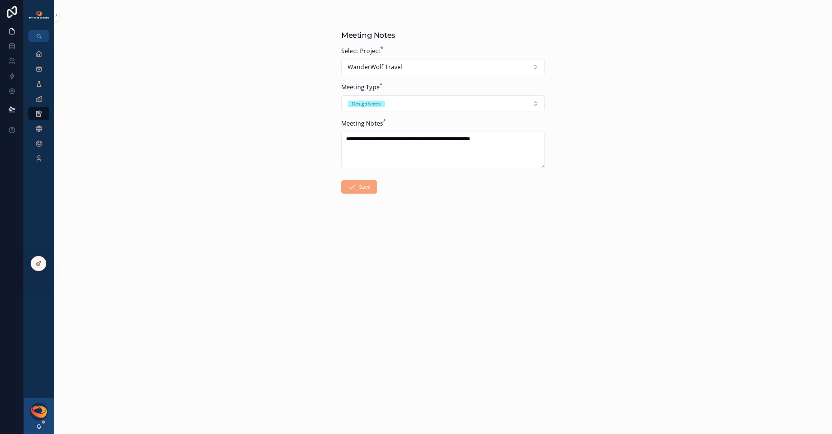
click at [367, 189] on button "Save" at bounding box center [359, 186] width 36 height 13
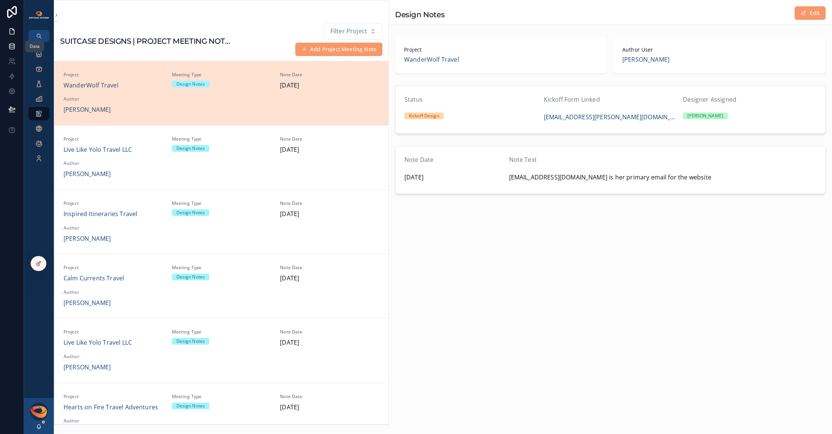
click at [12, 47] on icon at bounding box center [11, 45] width 5 height 3
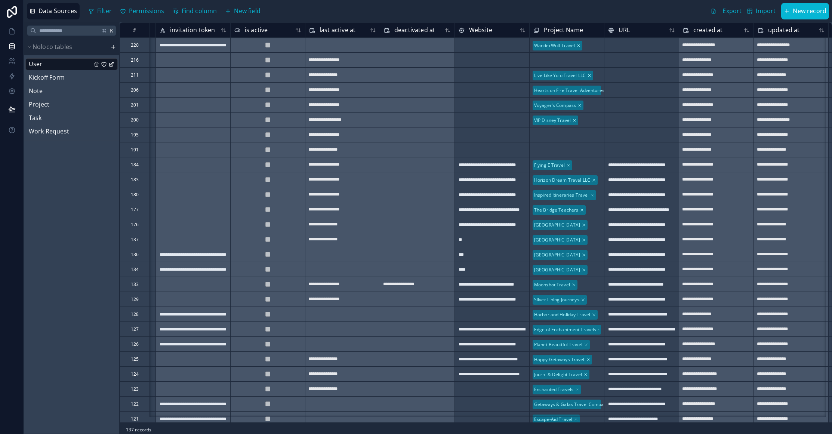
scroll to position [0, 447]
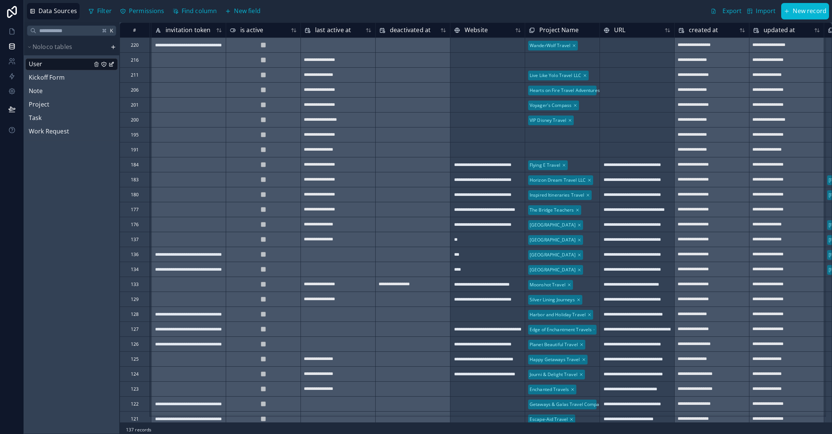
click at [547, 58] on div "Select a Project Name" at bounding box center [552, 60] width 47 height 6
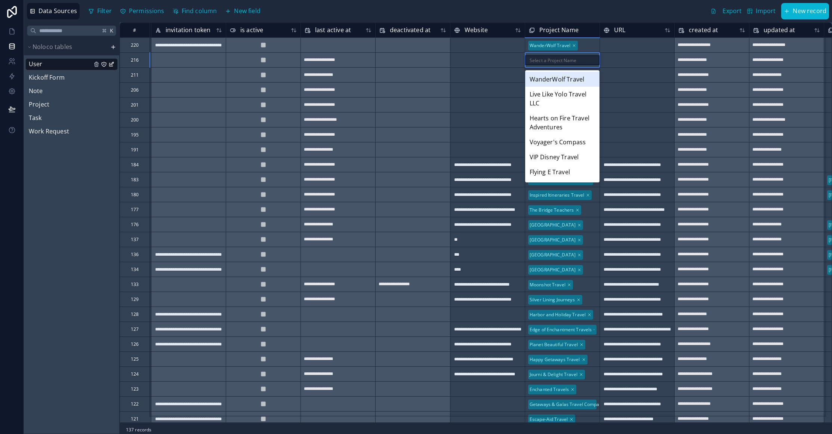
click at [551, 77] on div "WanderWolf Travel" at bounding box center [562, 79] width 74 height 15
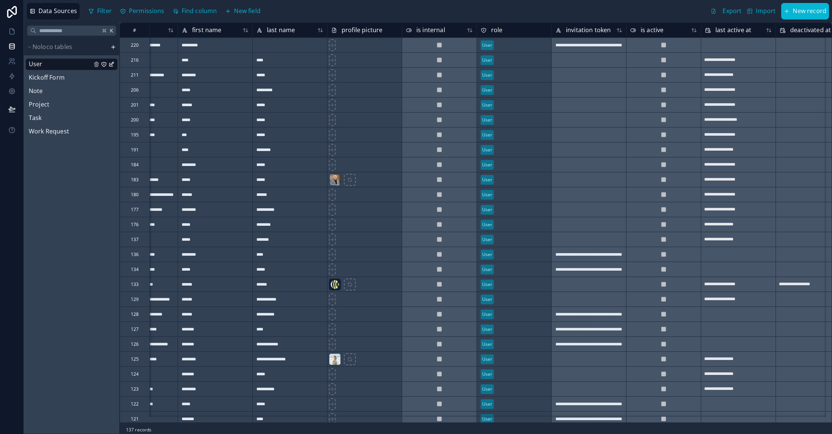
scroll to position [0, 0]
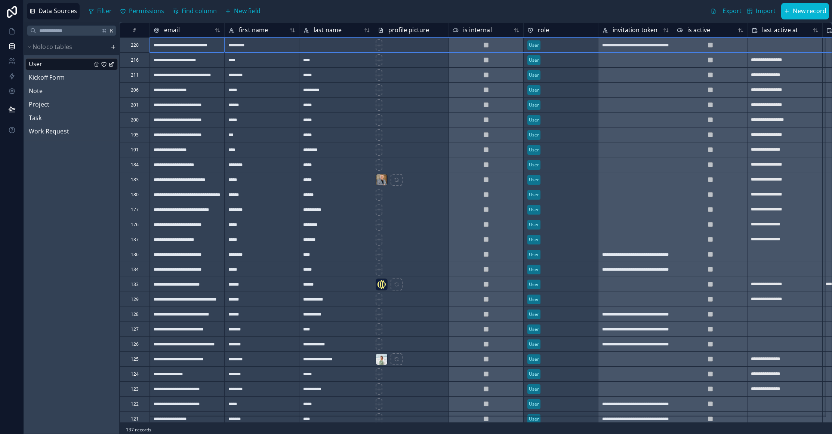
click at [127, 46] on div "220" at bounding box center [135, 44] width 30 height 15
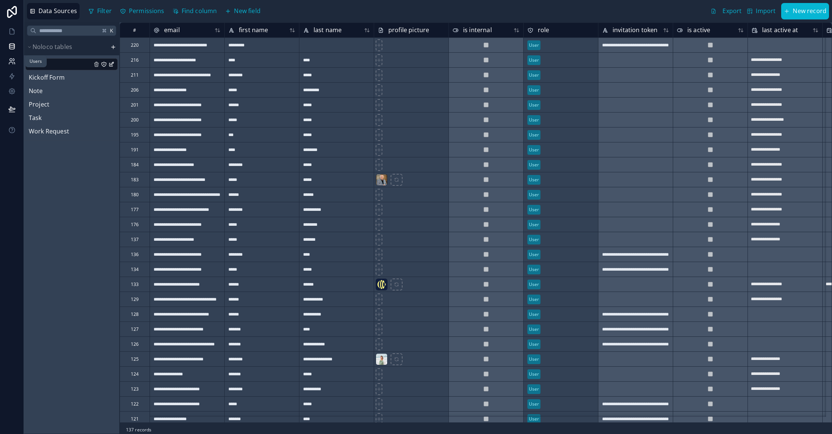
click at [10, 63] on icon at bounding box center [11, 61] width 7 height 7
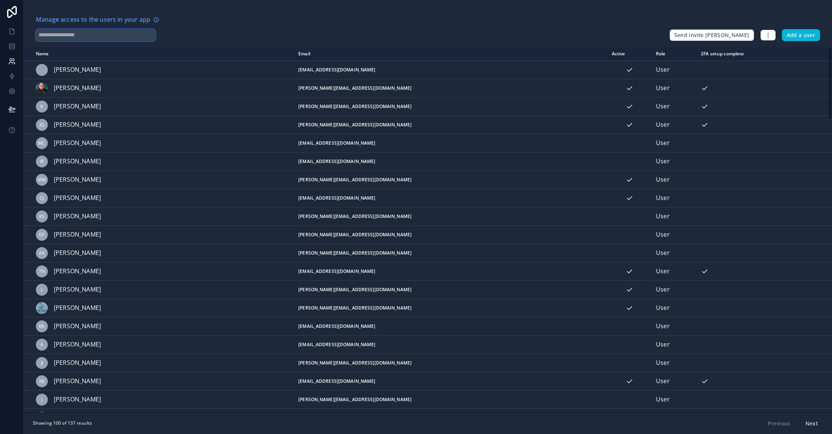
click at [104, 34] on input "text" at bounding box center [96, 35] width 120 height 12
type input "*"
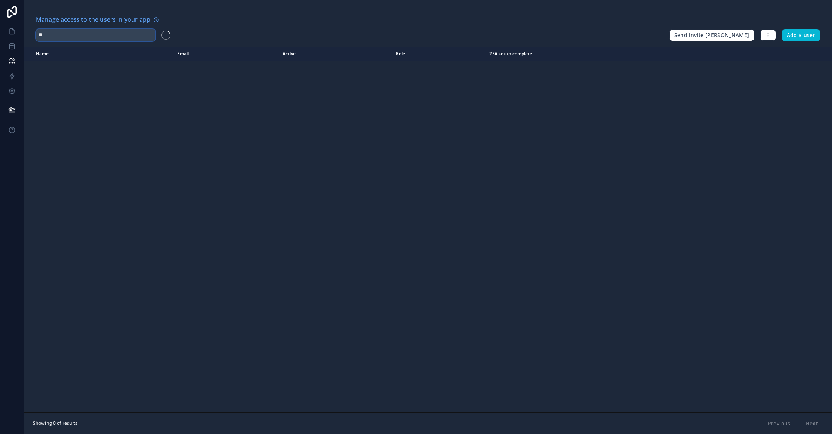
type input "***"
type input "*"
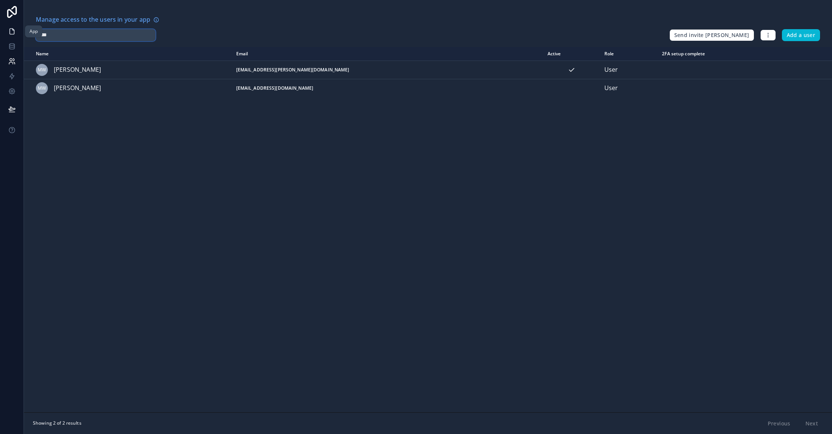
type input "****"
click at [12, 34] on icon at bounding box center [11, 31] width 7 height 7
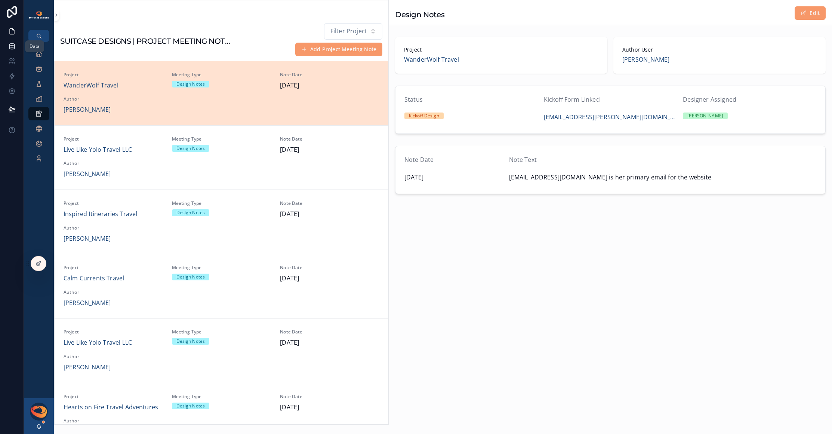
click at [9, 47] on icon at bounding box center [11, 46] width 7 height 7
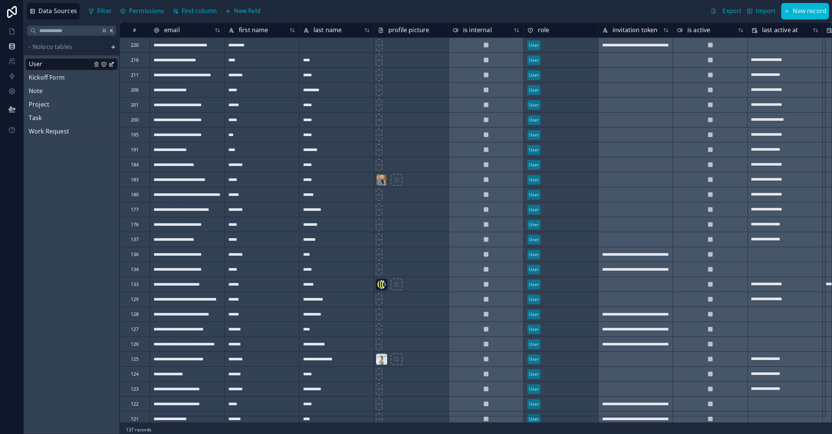
click at [126, 45] on div "220" at bounding box center [135, 44] width 30 height 15
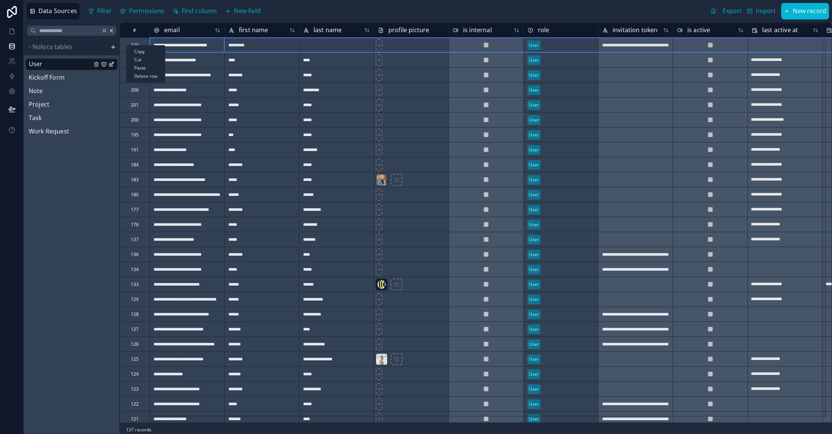
click at [143, 77] on div "Delete row" at bounding box center [146, 76] width 38 height 8
type input "**********"
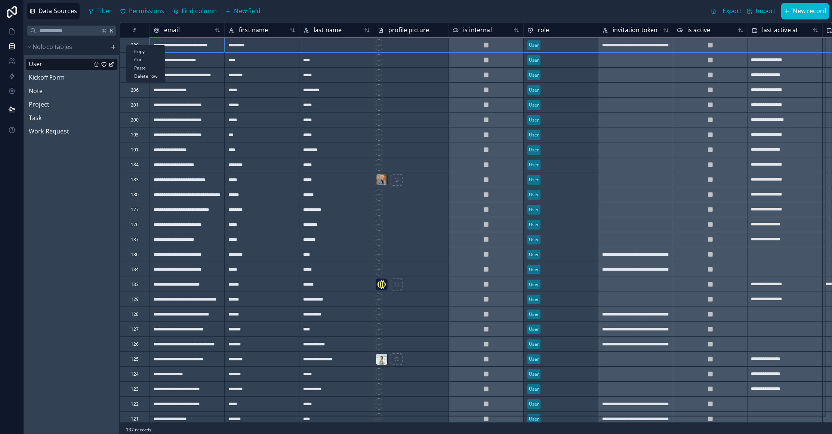
type input "**********"
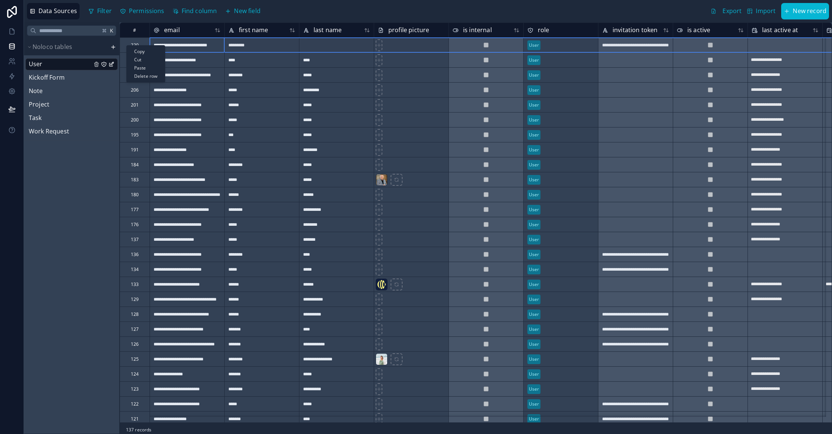
type input "**********"
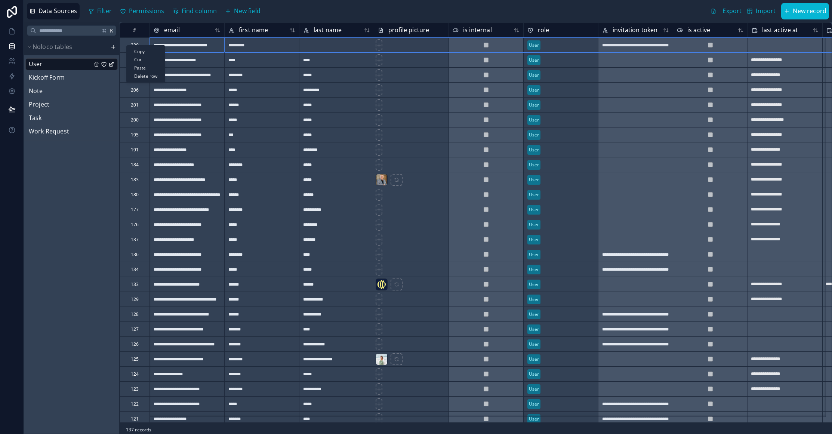
type input "**********"
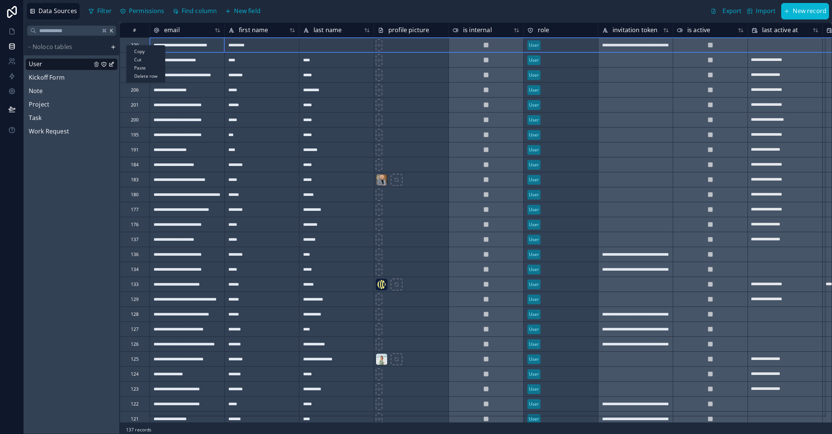
type input "**********"
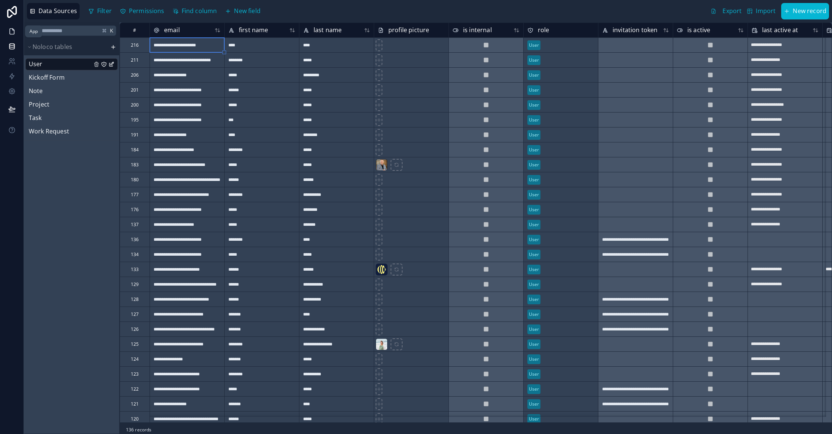
click at [13, 30] on icon at bounding box center [11, 31] width 7 height 7
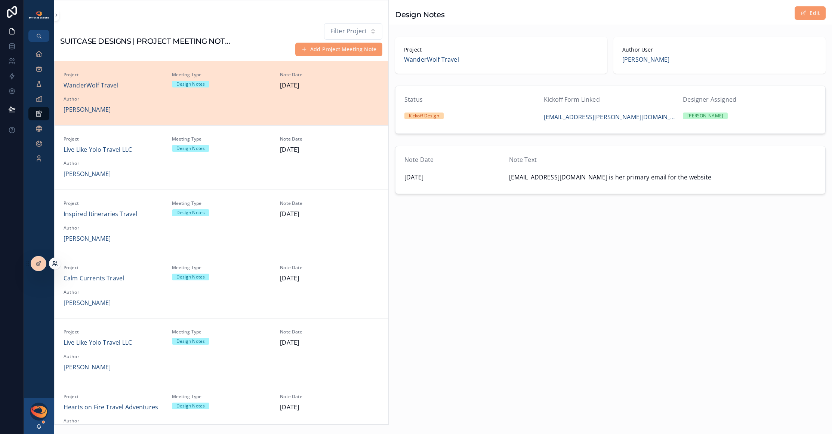
click at [54, 264] on icon at bounding box center [54, 264] width 3 height 1
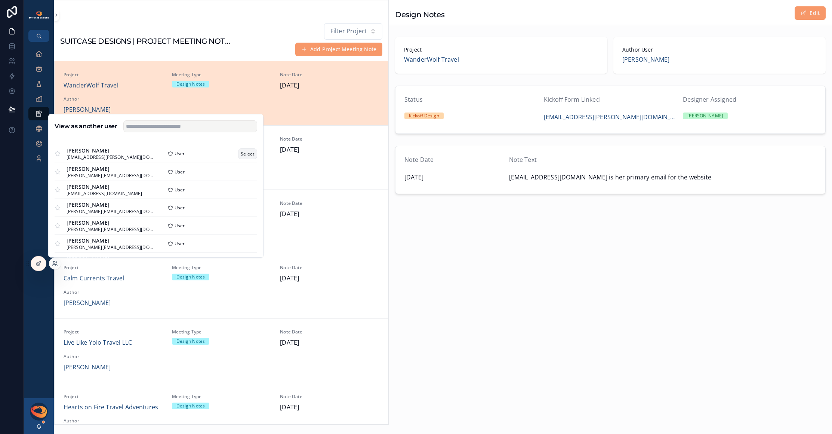
click at [242, 153] on button "Select" at bounding box center [247, 153] width 19 height 11
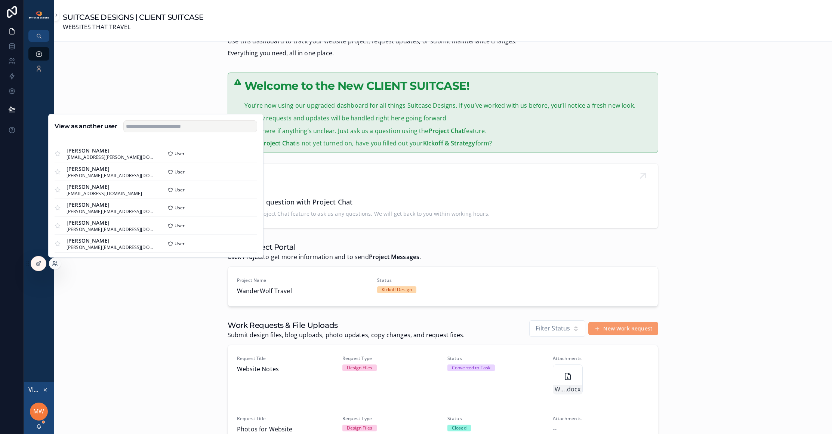
scroll to position [122, 0]
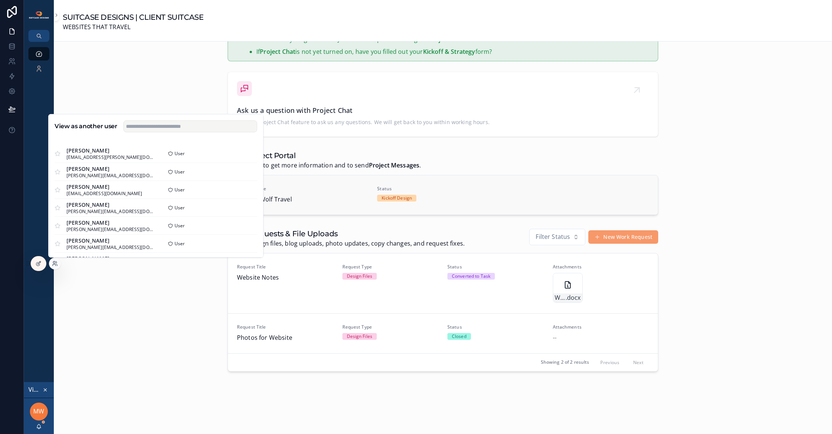
click at [472, 191] on span "Status" at bounding box center [442, 189] width 131 height 6
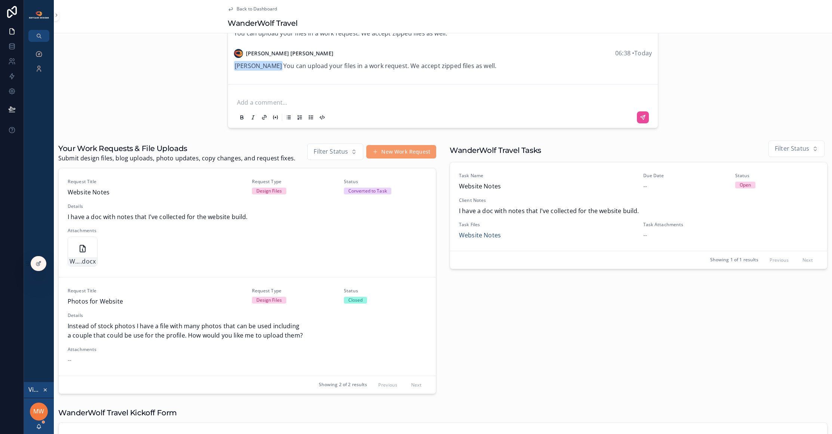
scroll to position [146, 0]
click at [35, 263] on icon at bounding box center [38, 263] width 6 height 6
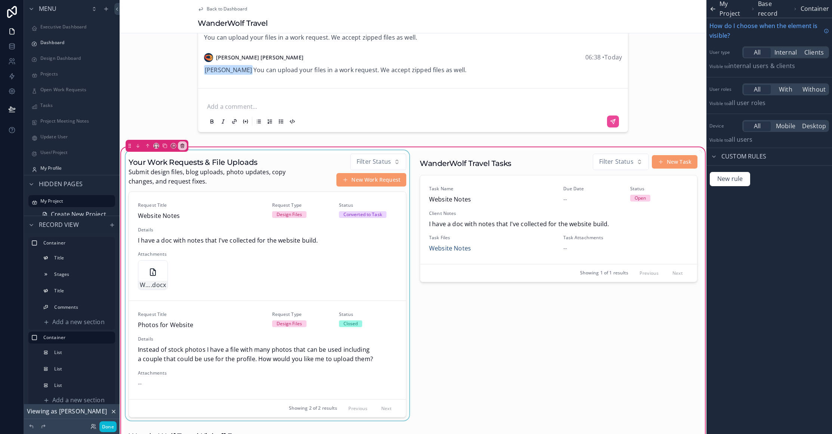
click at [260, 273] on div "scrollable content" at bounding box center [267, 285] width 287 height 270
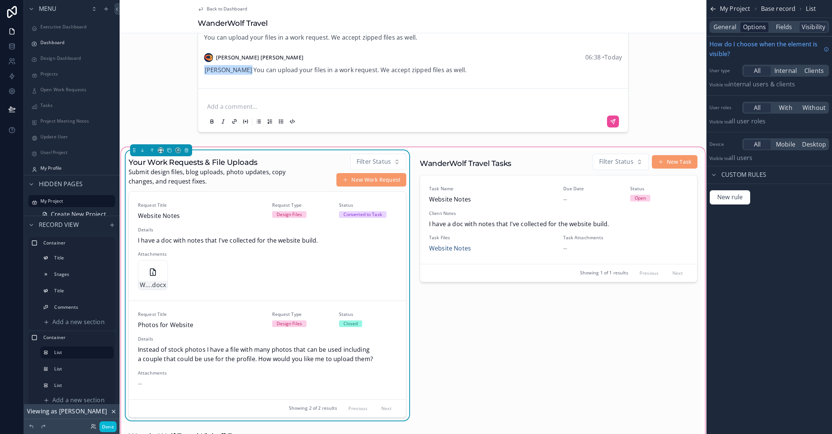
click at [756, 30] on span "Options" at bounding box center [754, 27] width 23 height 10
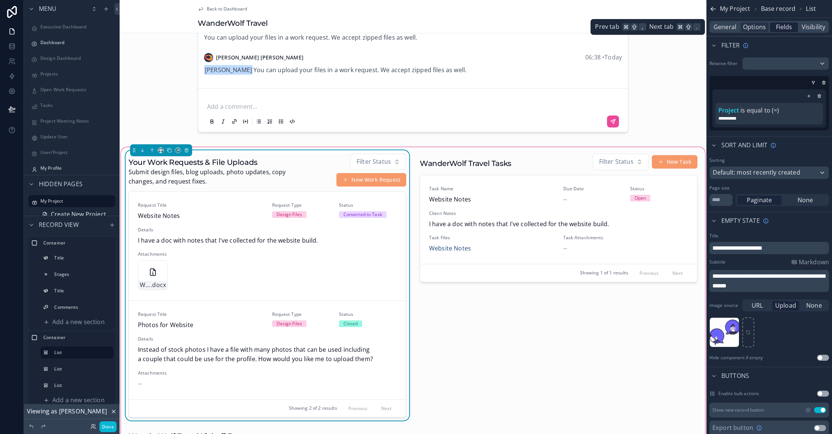
click at [785, 30] on span "Fields" at bounding box center [783, 27] width 16 height 10
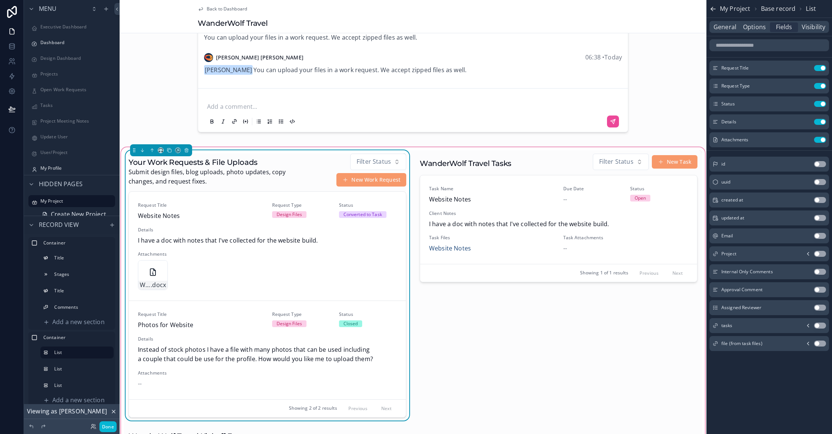
click at [818, 289] on button "Use setting" at bounding box center [820, 290] width 12 height 6
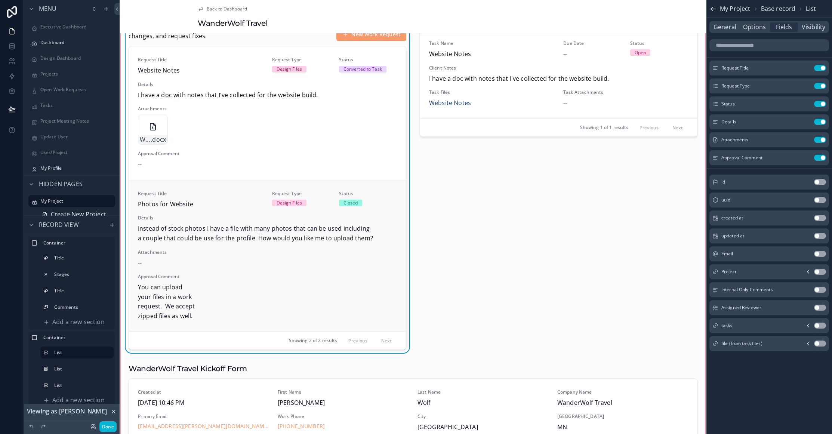
scroll to position [292, 0]
click at [106, 428] on button "Done" at bounding box center [107, 426] width 17 height 11
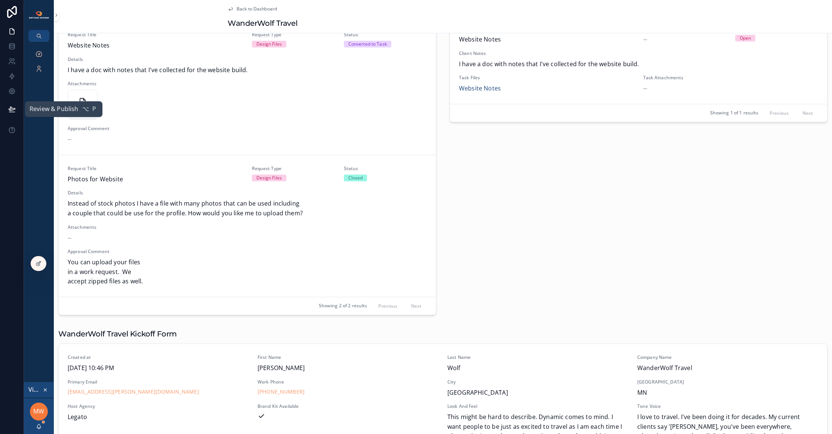
click at [14, 111] on icon at bounding box center [11, 108] width 7 height 7
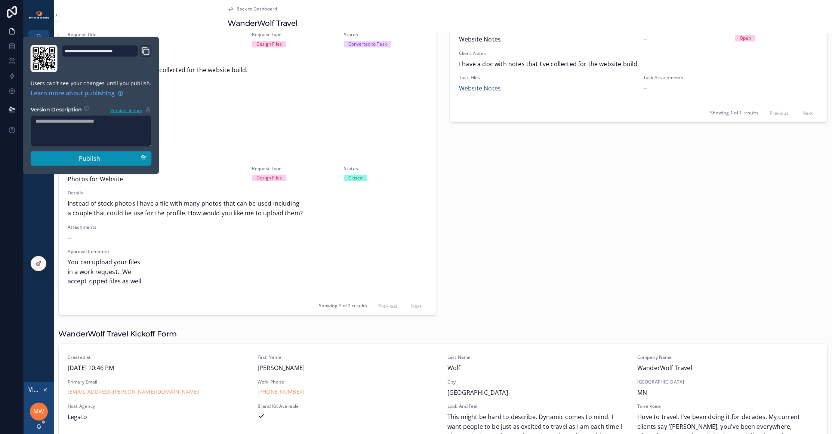
click at [84, 156] on span "Publish" at bounding box center [89, 159] width 21 height 10
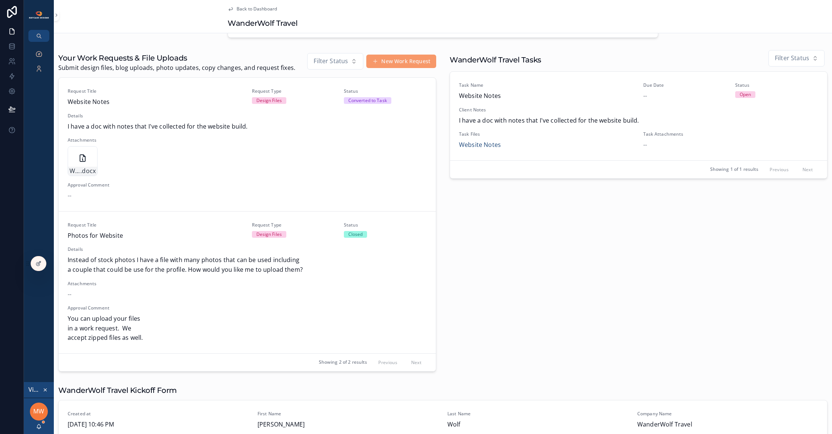
scroll to position [236, 0]
click at [308, 297] on div "--" at bounding box center [247, 294] width 359 height 10
click at [239, 284] on div "Request Title Photos for Website Request Type Design Files Status Closed Detail…" at bounding box center [247, 282] width 359 height 121
click at [224, 271] on span "Instead of stock photos I have a file with many photos that can be used includi…" at bounding box center [247, 264] width 359 height 19
click at [223, 176] on div "Website-Notes .docx" at bounding box center [247, 161] width 359 height 30
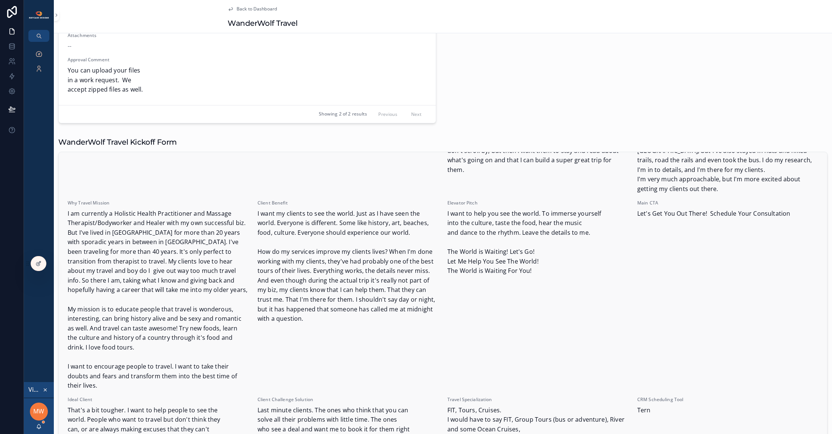
scroll to position [190, 0]
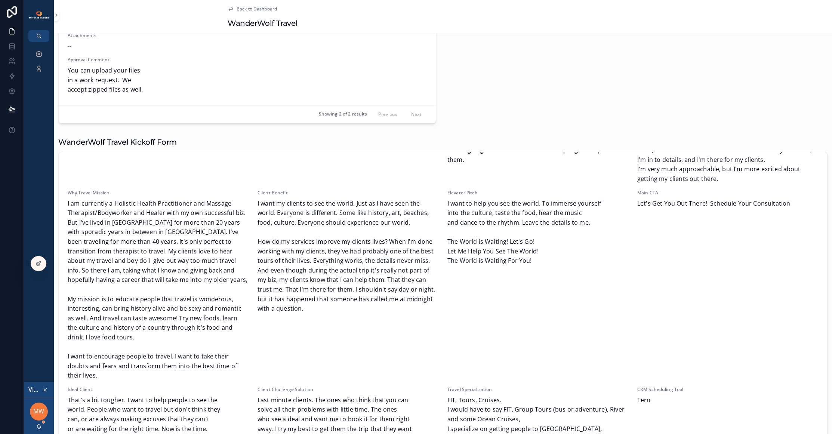
click at [46, 387] on icon "scrollable content" at bounding box center [45, 389] width 5 height 5
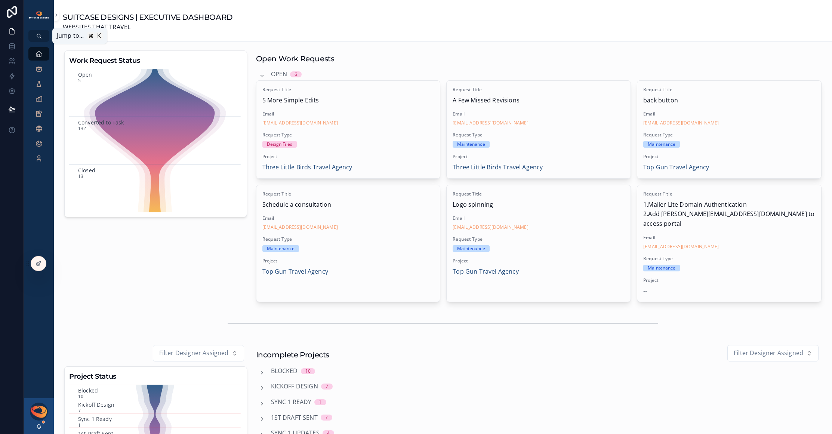
click at [38, 40] on button "scrollable content" at bounding box center [38, 36] width 21 height 12
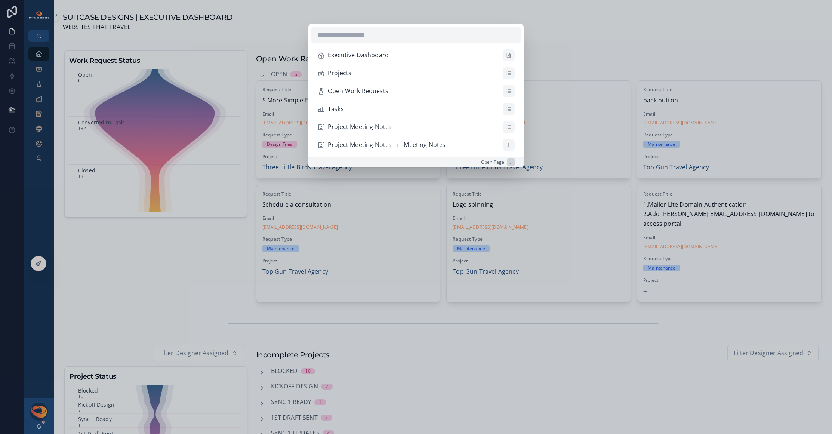
click at [34, 69] on div "Executive Dashboard Projects Open Work Requests Tasks Project Meeting Notes Pro…" at bounding box center [416, 217] width 832 height 434
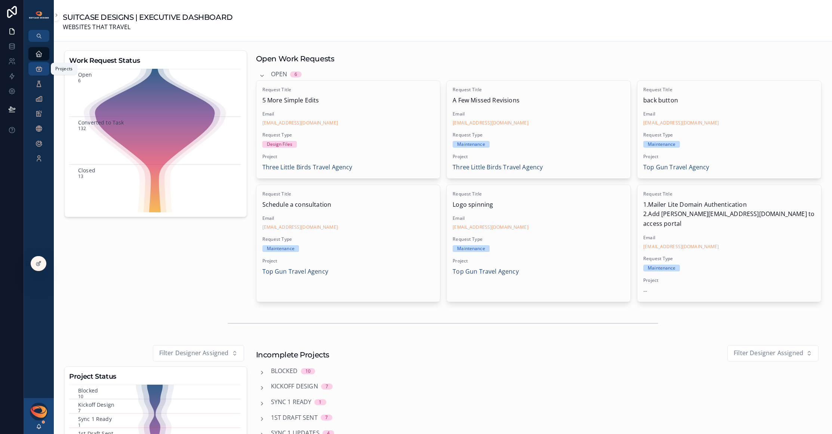
click at [35, 69] on icon "scrollable content" at bounding box center [38, 68] width 7 height 7
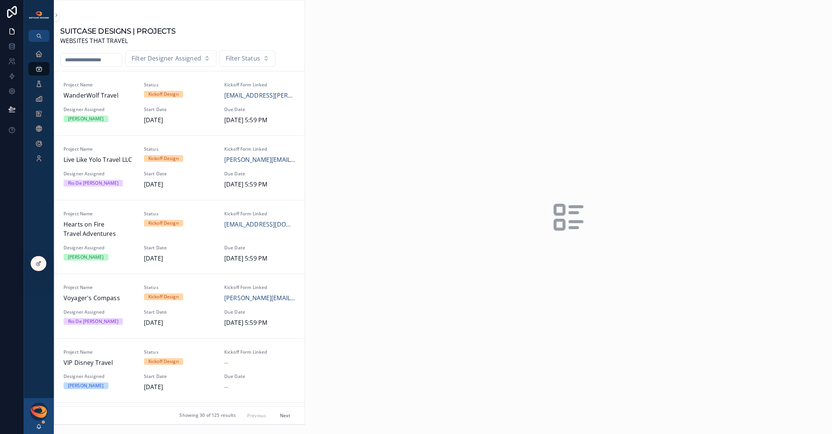
click at [92, 61] on input "scrollable content" at bounding box center [91, 60] width 61 height 10
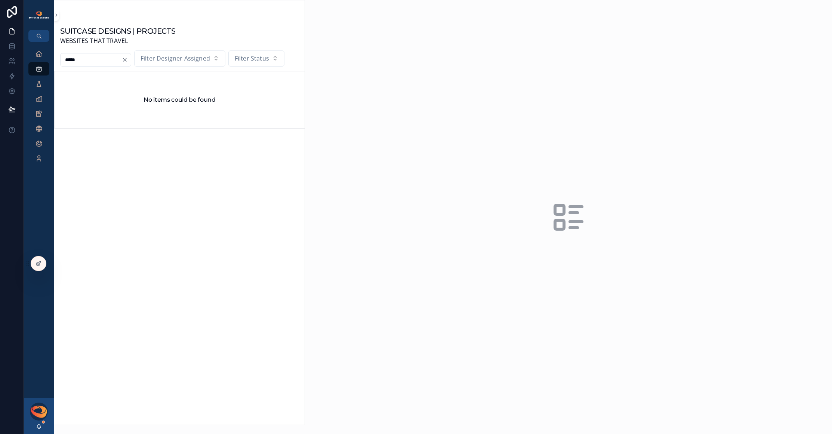
type input "*****"
click at [12, 60] on icon at bounding box center [11, 60] width 3 height 3
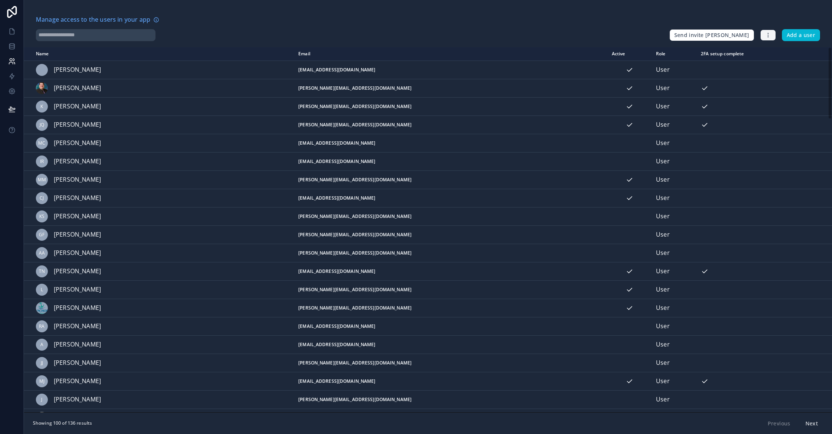
click at [770, 36] on icon "button" at bounding box center [768, 35] width 6 height 6
click at [554, 34] on div at bounding box center [349, 35] width 627 height 12
click at [16, 46] on link at bounding box center [12, 46] width 24 height 15
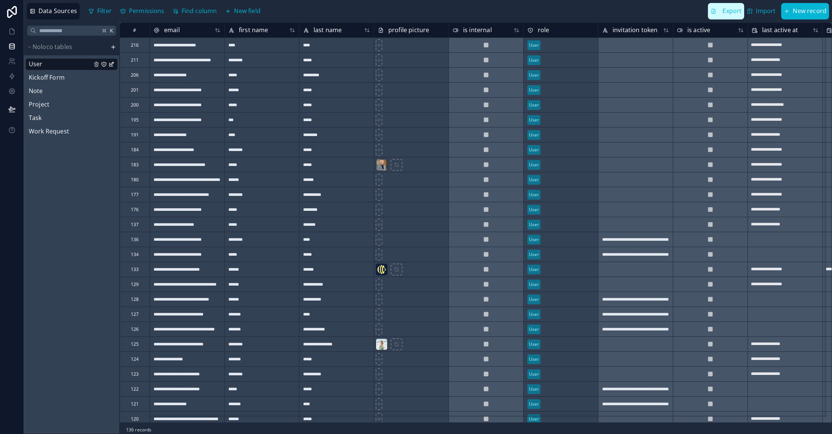
click at [734, 14] on span "Export" at bounding box center [731, 11] width 19 height 10
click at [11, 62] on icon at bounding box center [11, 61] width 7 height 7
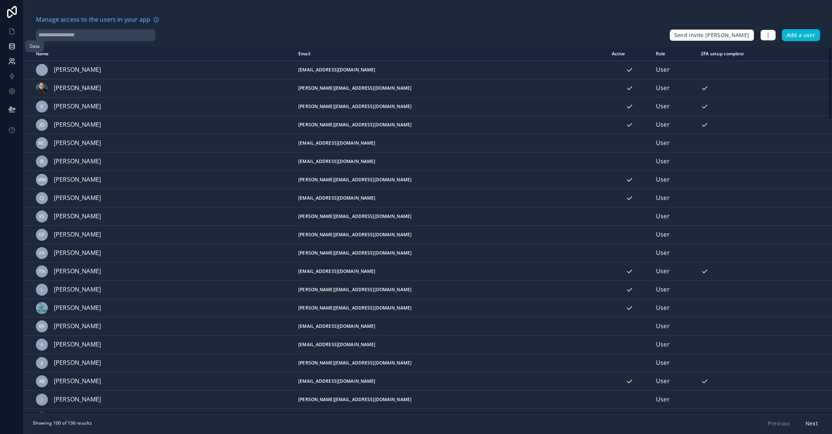
click at [12, 45] on icon at bounding box center [11, 45] width 5 height 2
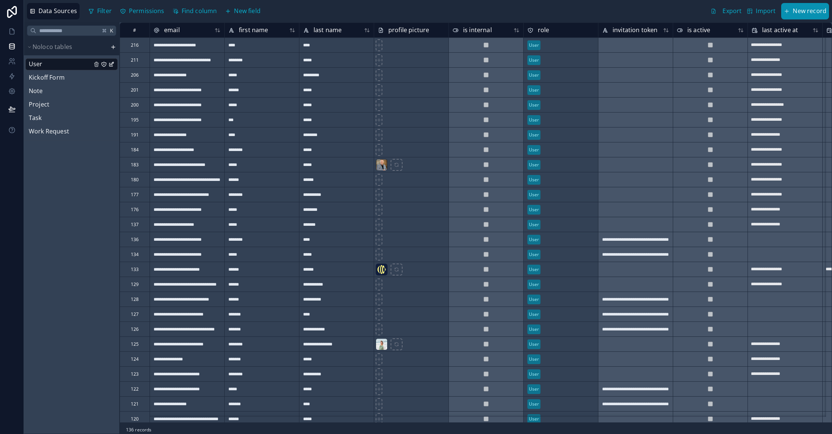
click at [789, 11] on icon "button" at bounding box center [786, 11] width 6 height 6
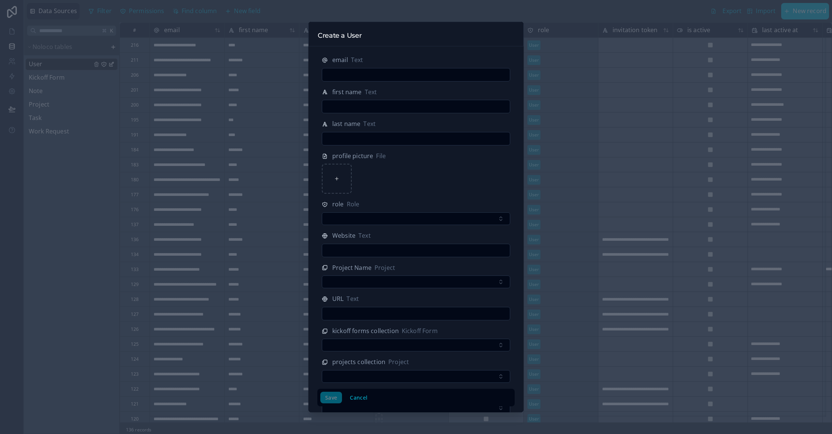
click at [402, 78] on input "text" at bounding box center [416, 74] width 188 height 10
type input "**********"
click at [386, 105] on input "text" at bounding box center [416, 106] width 188 height 10
type input "******"
type input "********"
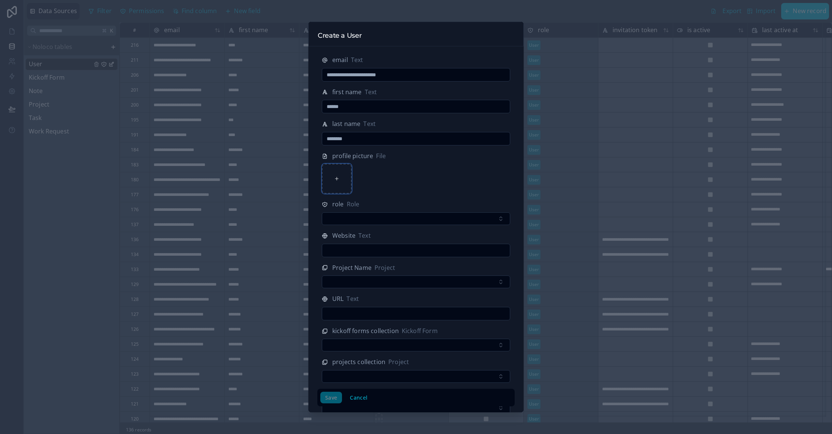
click at [337, 179] on icon at bounding box center [336, 178] width 5 height 5
type input "**********"
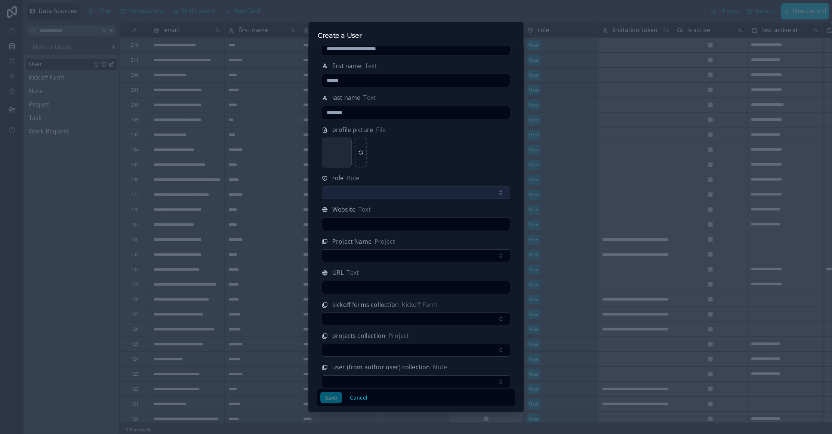
click at [429, 195] on button "Select Button" at bounding box center [416, 192] width 188 height 13
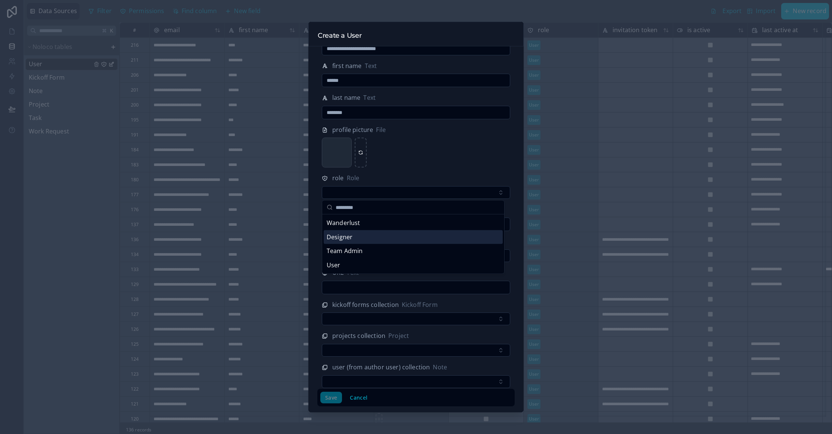
click at [368, 240] on div "Designer" at bounding box center [412, 237] width 179 height 14
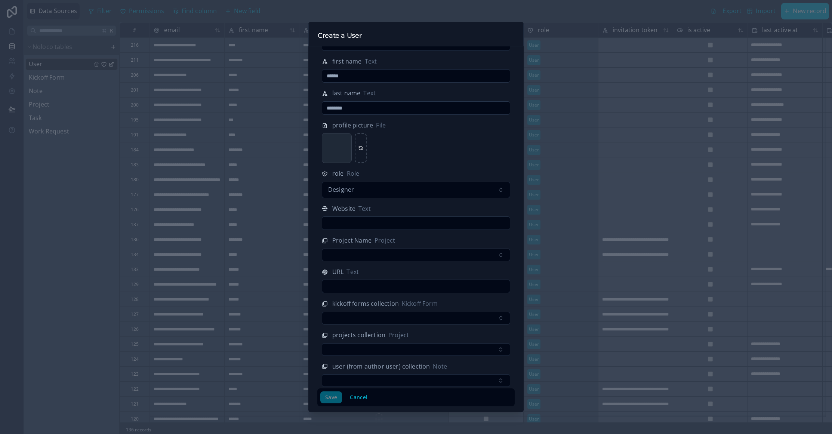
scroll to position [35, 0]
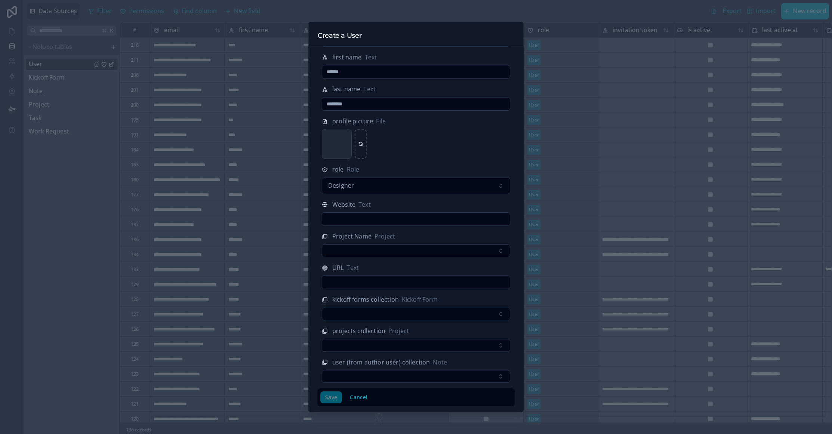
click at [335, 397] on div "Save Cancel" at bounding box center [415, 397] width 191 height 12
click at [373, 217] on input "text" at bounding box center [416, 219] width 188 height 10
type input "**"
click at [334, 399] on button "Save" at bounding box center [331, 397] width 22 height 12
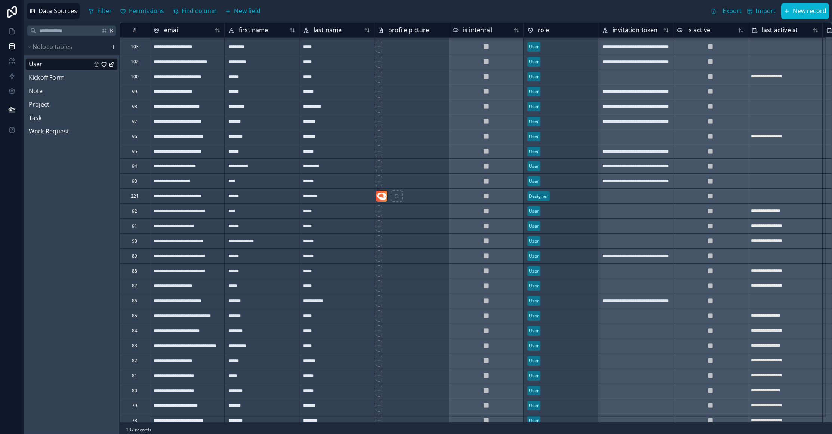
scroll to position [507, 0]
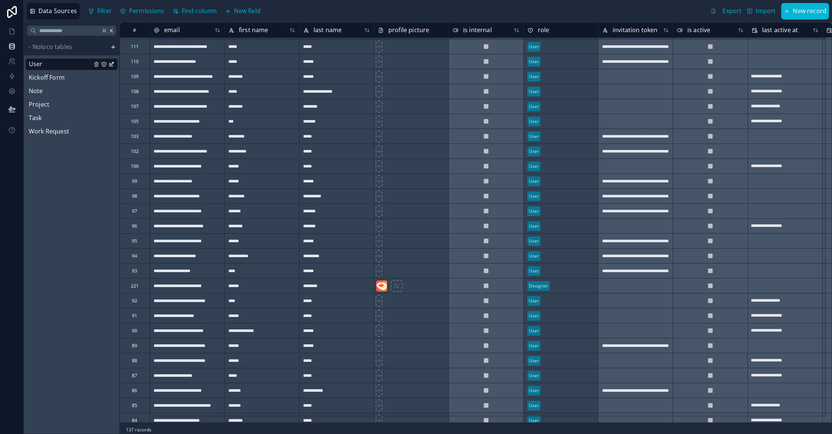
click at [121, 286] on div "221" at bounding box center [135, 285] width 30 height 15
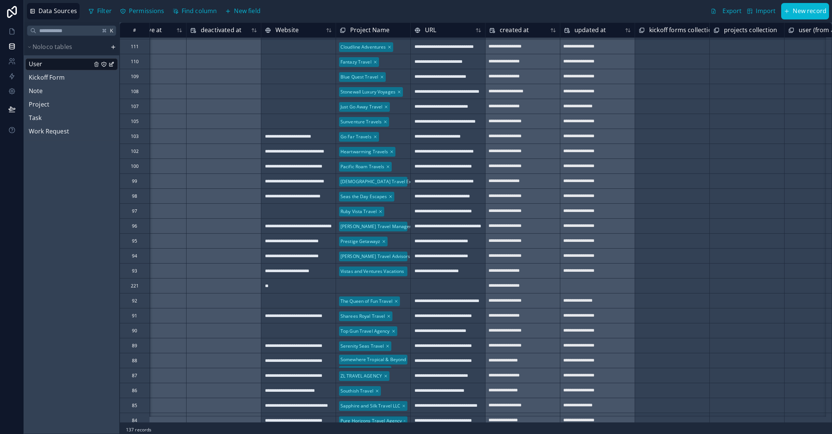
scroll to position [507, 637]
click at [16, 59] on link at bounding box center [12, 61] width 24 height 15
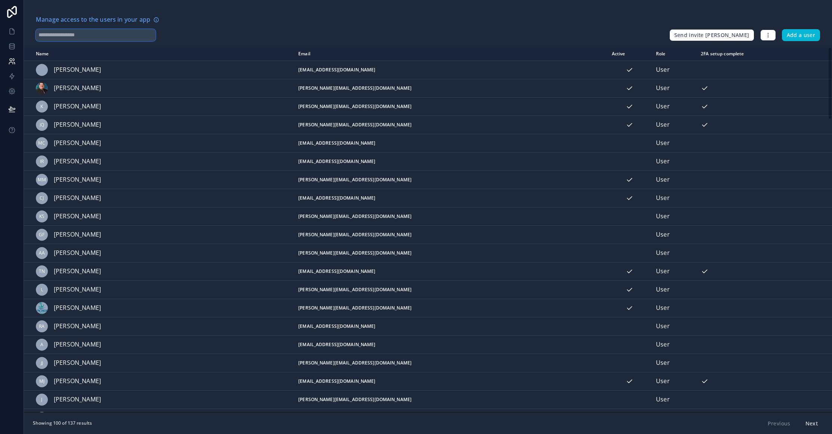
click at [89, 37] on input "text" at bounding box center [96, 35] width 120 height 12
type input "******"
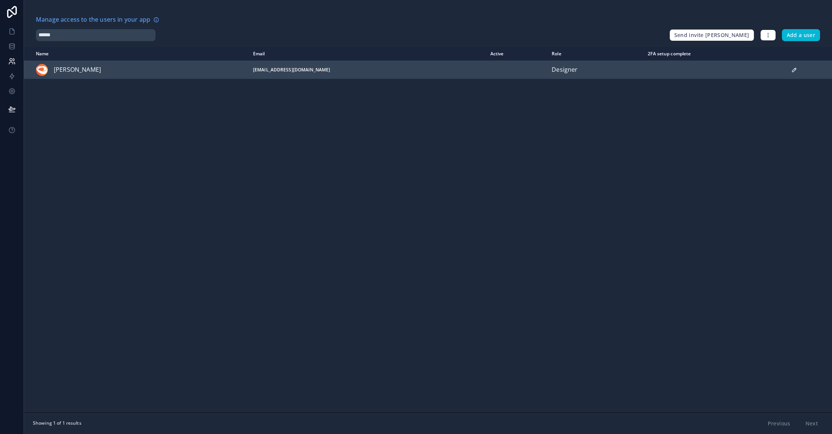
click at [791, 69] on icon "scrollable content" at bounding box center [794, 70] width 6 height 6
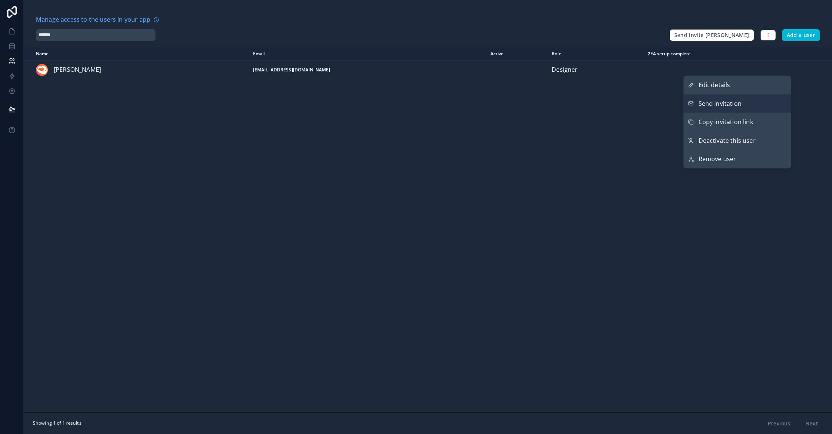
click at [740, 104] on span "Send invitation" at bounding box center [719, 104] width 43 height 10
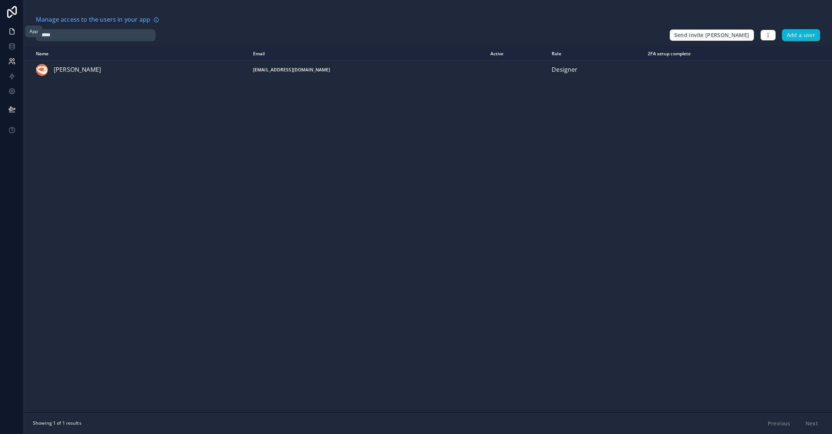
click at [9, 32] on icon at bounding box center [11, 31] width 7 height 7
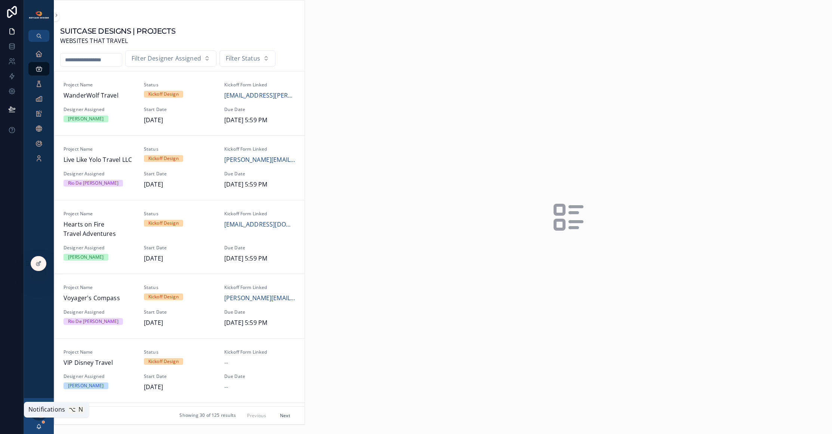
click at [40, 427] on icon "scrollable content" at bounding box center [39, 426] width 6 height 6
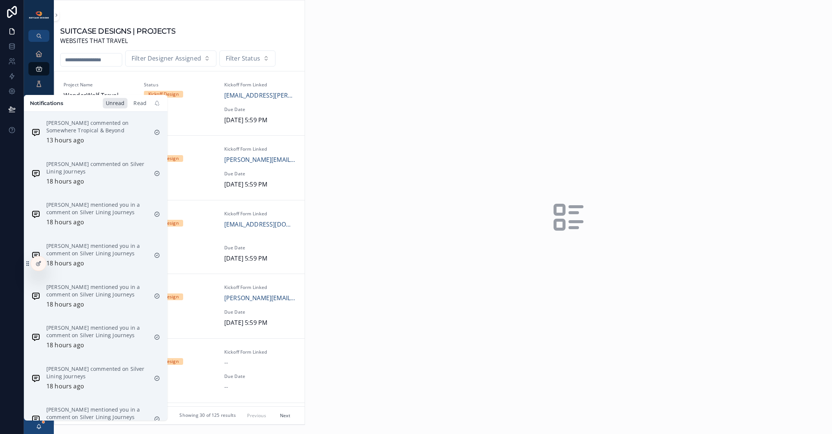
click at [140, 106] on div "Read" at bounding box center [139, 103] width 19 height 10
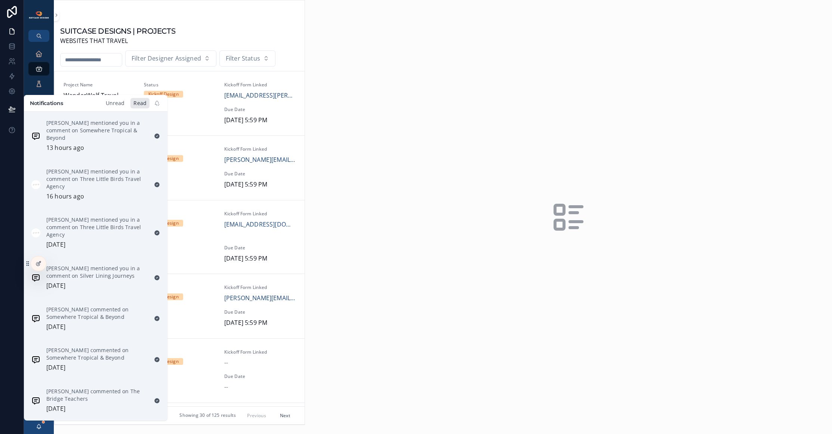
click at [118, 104] on div "Unread" at bounding box center [115, 103] width 25 height 10
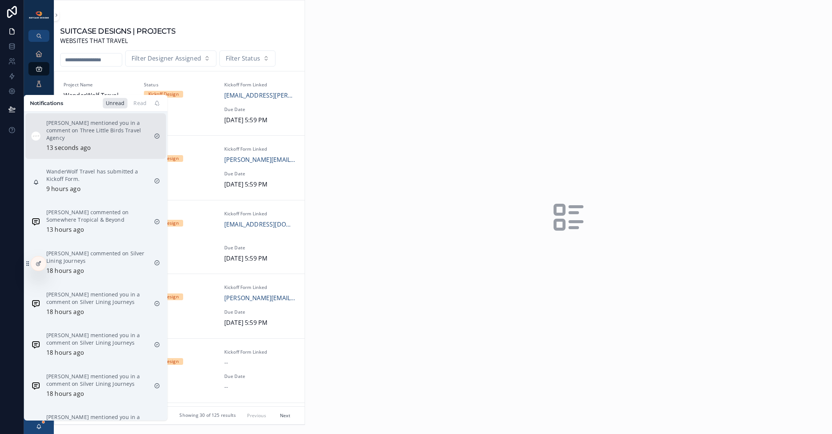
click at [90, 135] on p "Nikki Olson mentioned you in a comment on Three Little Birds Travel Agency" at bounding box center [97, 130] width 102 height 22
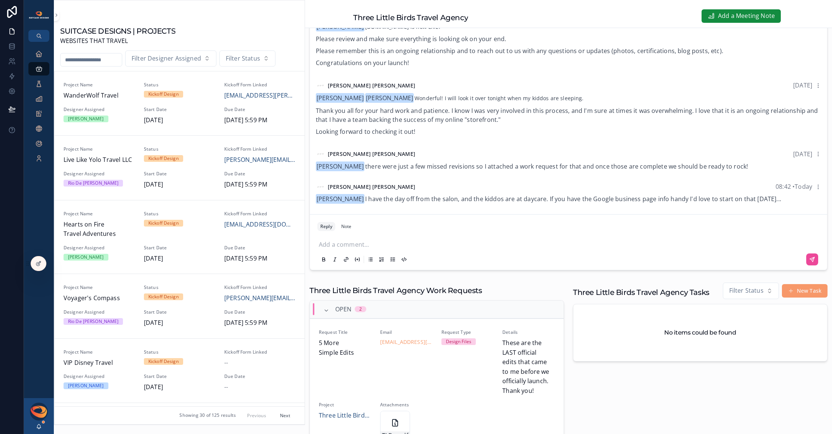
scroll to position [249, 0]
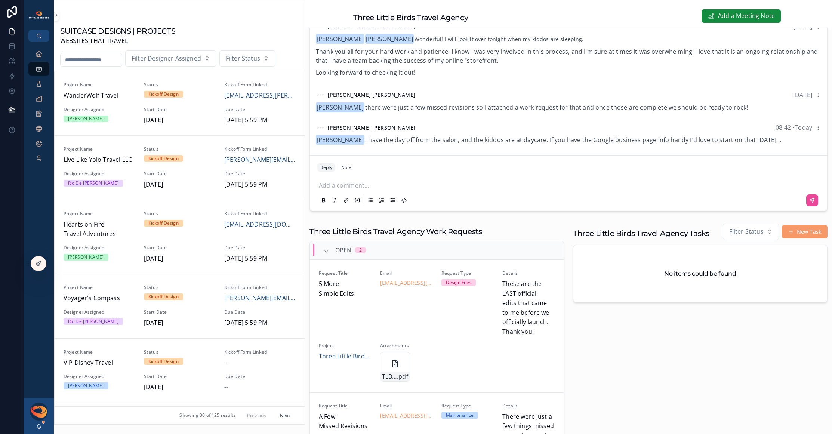
click at [371, 182] on p "scrollable content" at bounding box center [570, 184] width 502 height 7
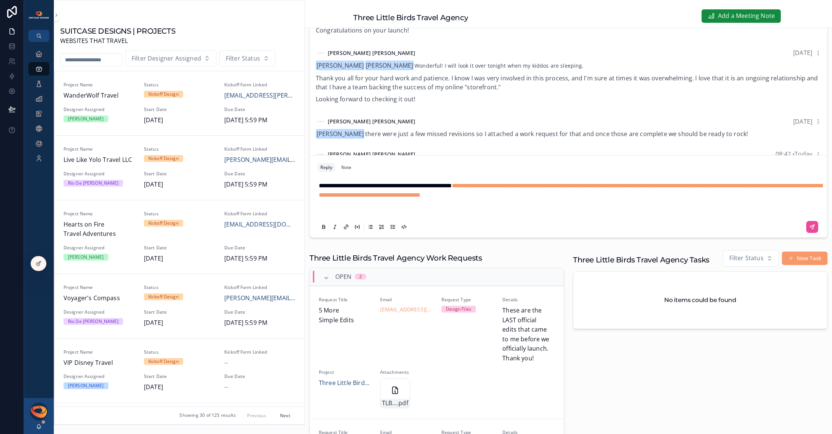
scroll to position [220, 0]
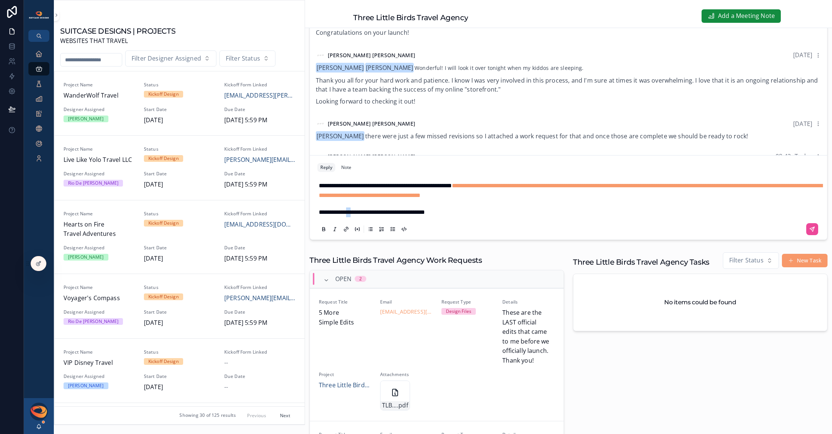
click at [356, 213] on span "**********" at bounding box center [372, 212] width 106 height 6
click at [535, 214] on p "**********" at bounding box center [570, 212] width 502 height 10
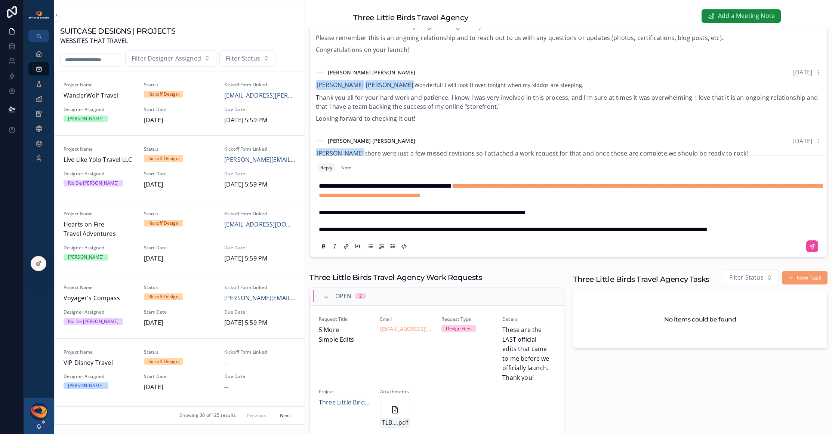
scroll to position [193, 0]
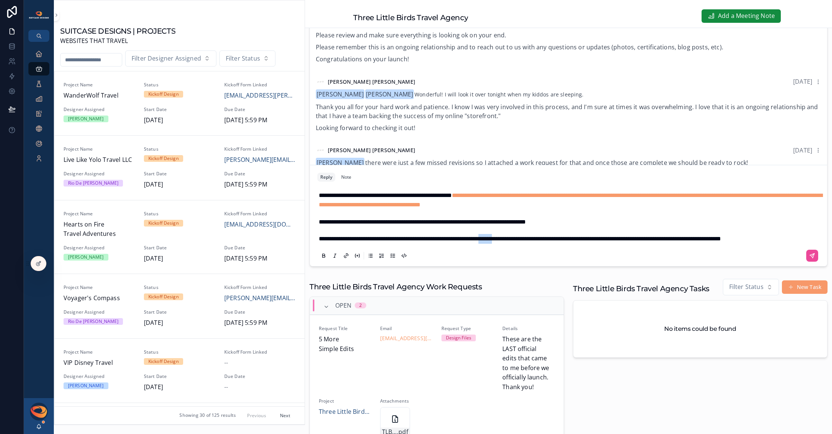
drag, startPoint x: 518, startPoint y: 230, endPoint x: 536, endPoint y: 228, distance: 18.0
click at [536, 236] on span "**********" at bounding box center [520, 239] width 402 height 6
click at [402, 239] on p "**********" at bounding box center [570, 239] width 502 height 10
click at [809, 254] on icon "scrollable content" at bounding box center [812, 256] width 6 height 6
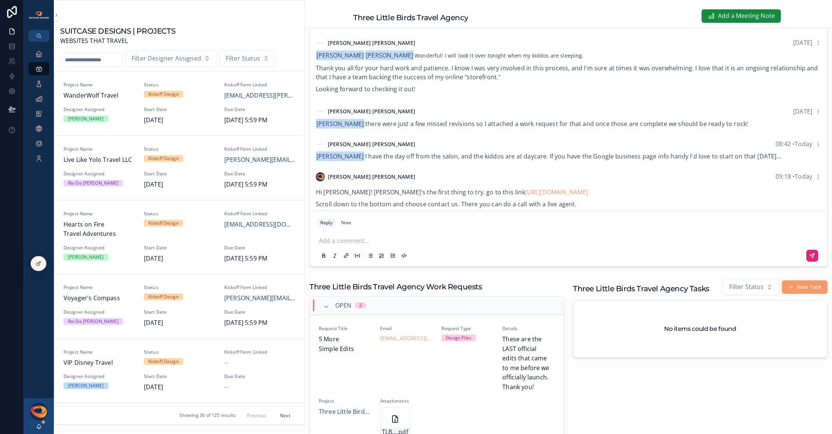
scroll to position [818, 0]
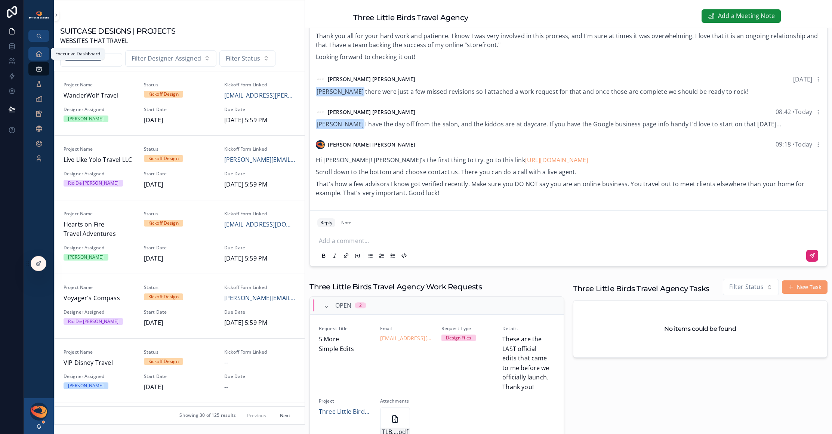
click at [41, 51] on icon "scrollable content" at bounding box center [38, 53] width 7 height 7
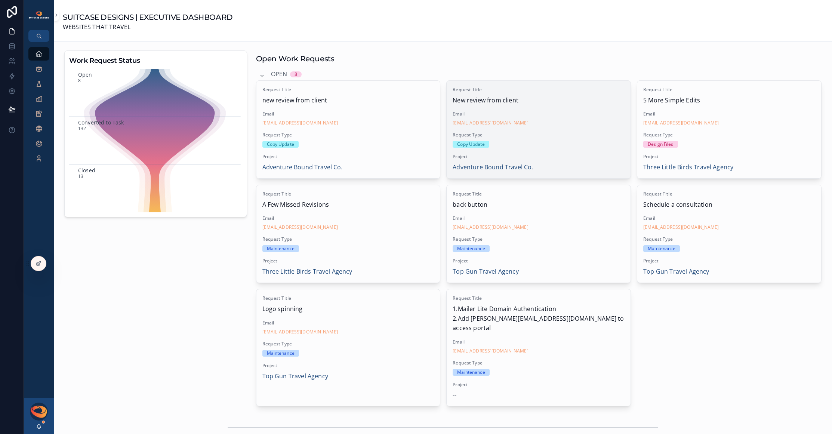
click at [553, 139] on div "Request Type Copy Update" at bounding box center [538, 140] width 172 height 16
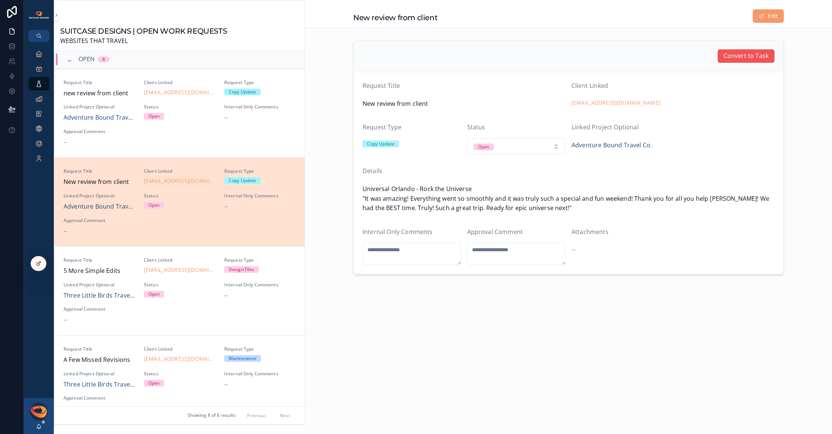
click at [737, 57] on span "Convert to Task" at bounding box center [745, 56] width 45 height 10
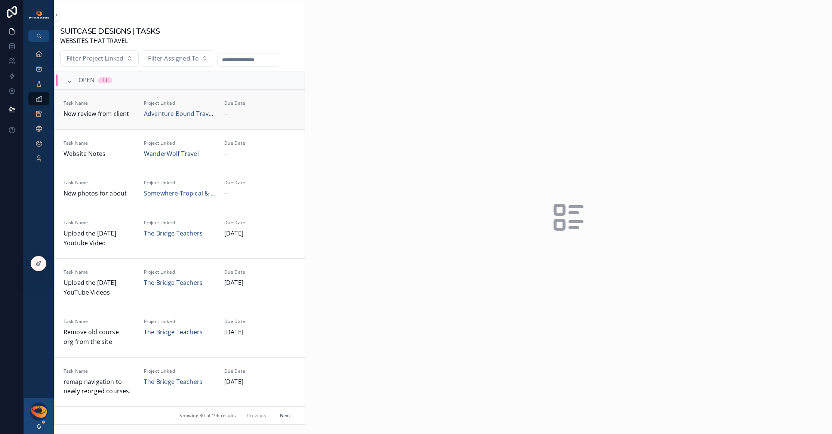
click at [128, 101] on span "Task Name" at bounding box center [99, 103] width 71 height 6
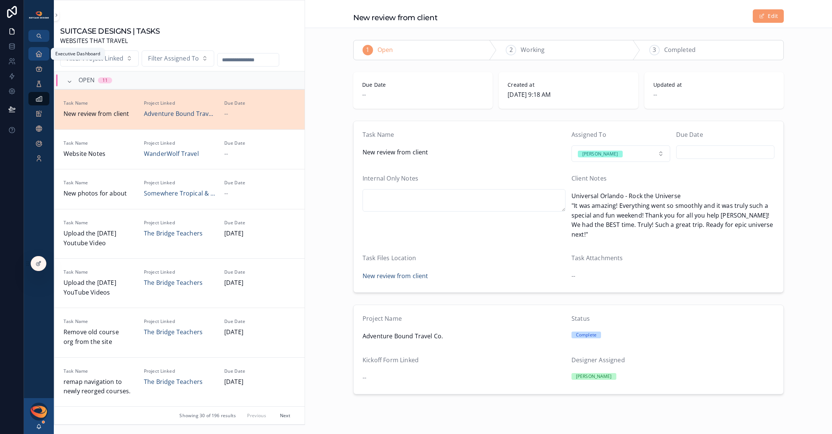
click at [37, 56] on icon "scrollable content" at bounding box center [38, 53] width 7 height 7
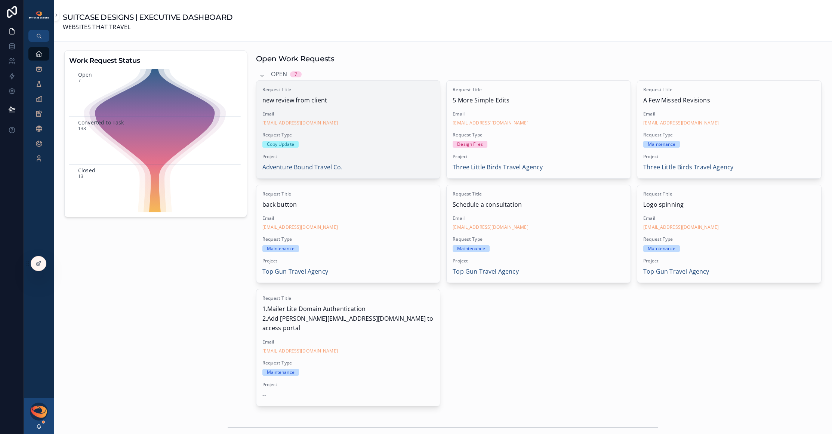
click at [379, 122] on div "[EMAIL_ADDRESS][DOMAIN_NAME]" at bounding box center [348, 123] width 172 height 6
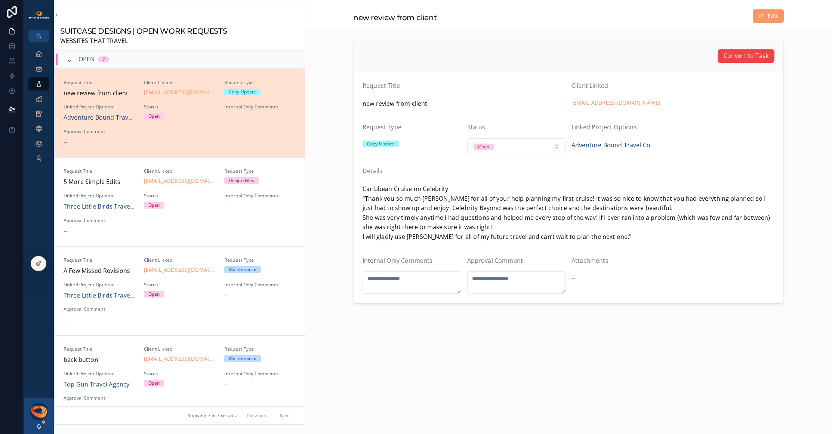
scroll to position [18, 0]
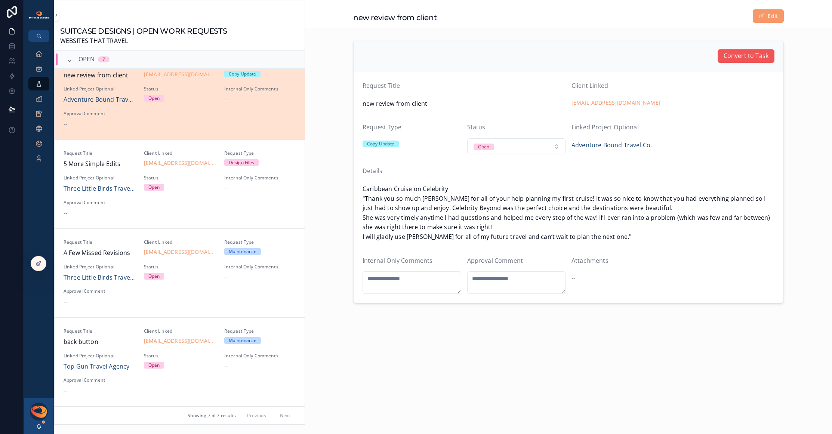
click at [742, 52] on span "Convert to Task" at bounding box center [745, 56] width 45 height 10
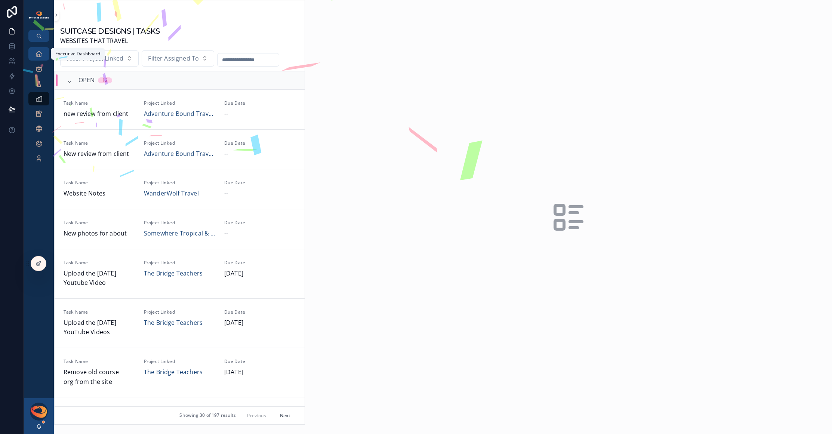
click at [38, 57] on icon "scrollable content" at bounding box center [38, 53] width 7 height 7
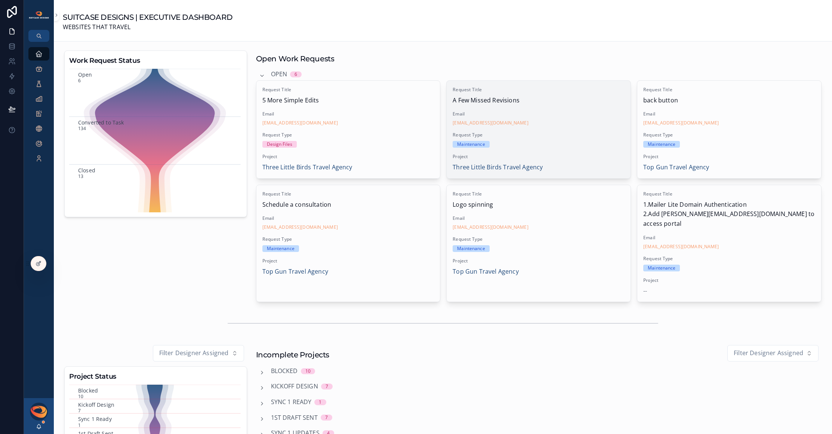
click at [560, 136] on span "Request Type" at bounding box center [538, 135] width 172 height 6
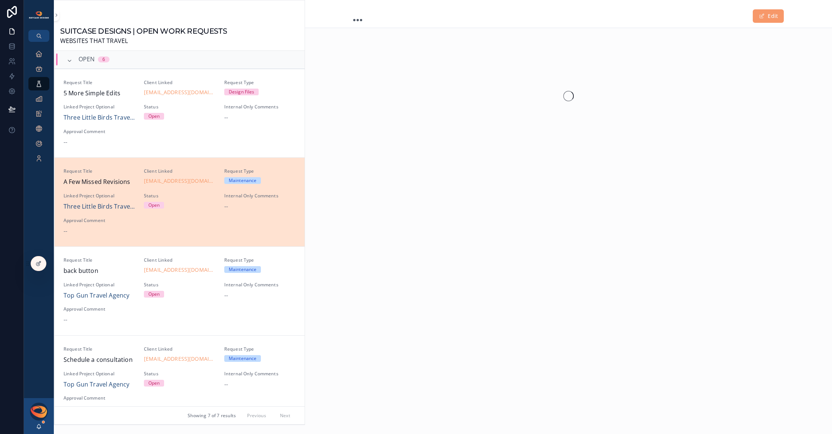
scroll to position [106, 0]
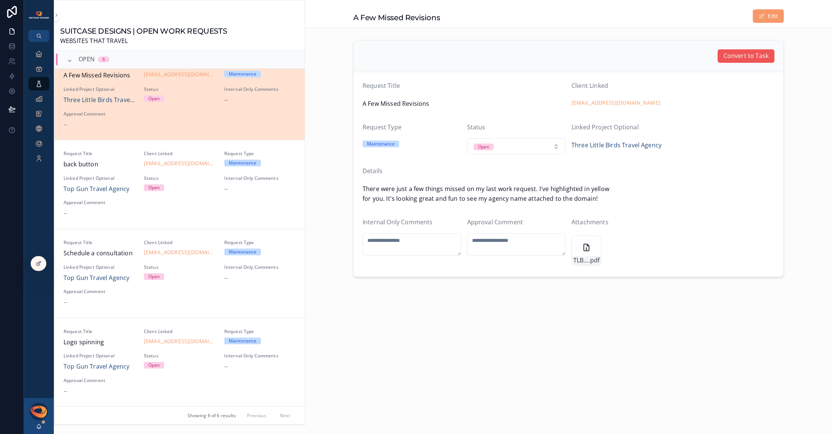
click at [743, 59] on span "Convert to Task" at bounding box center [745, 56] width 45 height 10
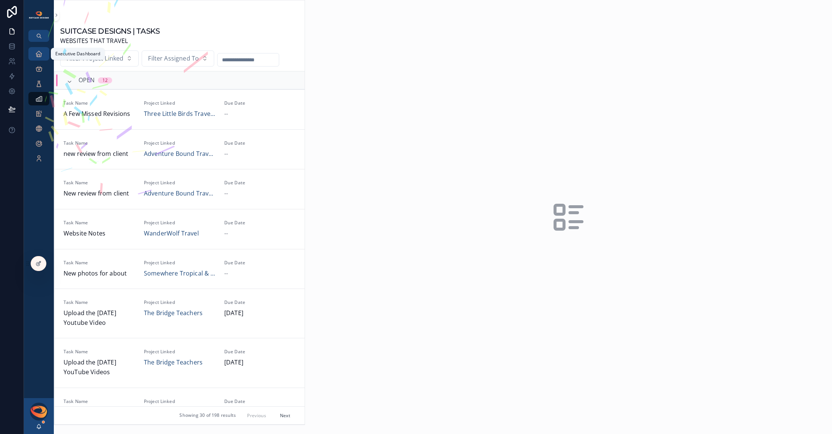
click at [39, 57] on icon "scrollable content" at bounding box center [38, 53] width 7 height 7
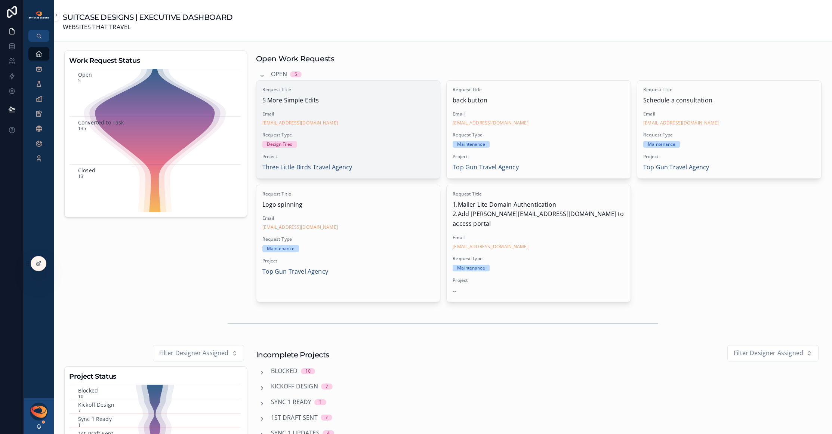
click at [352, 142] on div "Design Files" at bounding box center [348, 144] width 172 height 7
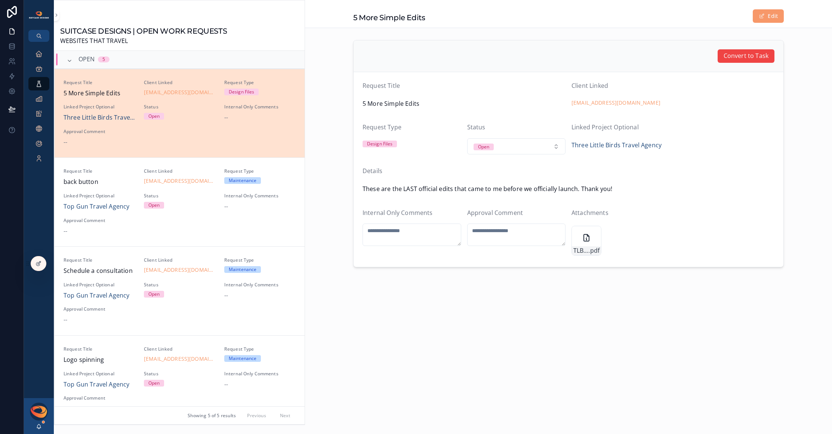
scroll to position [18, 0]
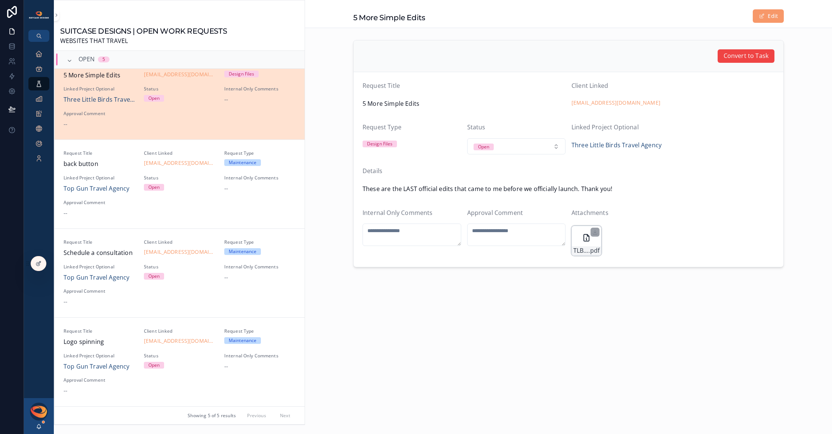
click at [584, 233] on icon "scrollable content" at bounding box center [586, 237] width 9 height 9
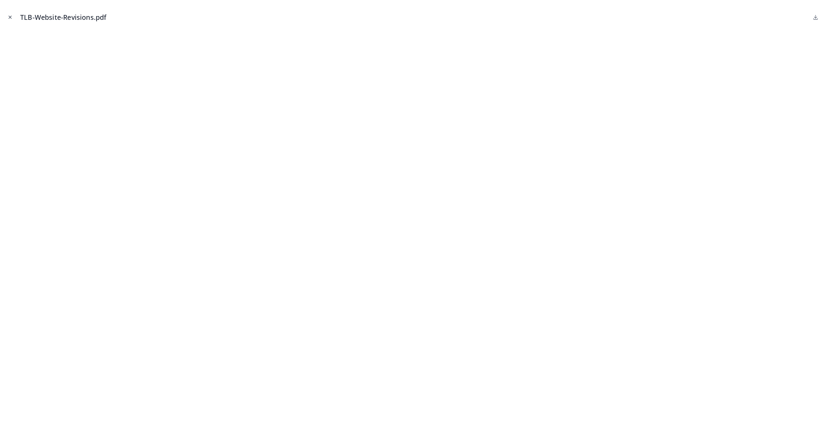
click at [11, 16] on icon "Close modal" at bounding box center [10, 17] width 3 height 3
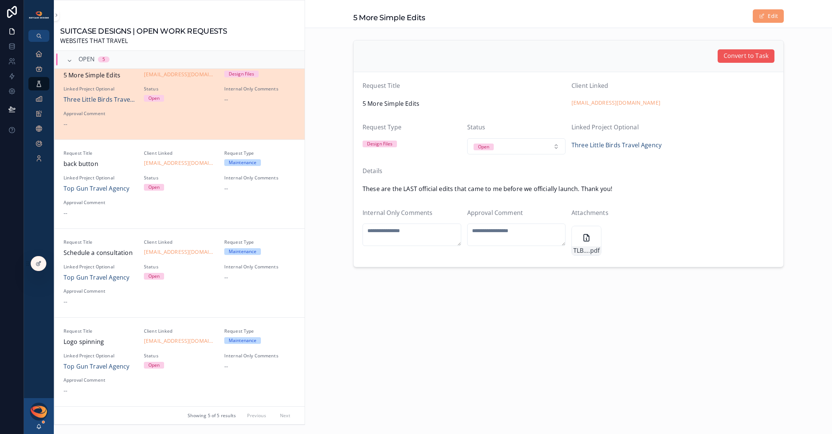
click at [745, 60] on span "Convert to Task" at bounding box center [745, 56] width 45 height 10
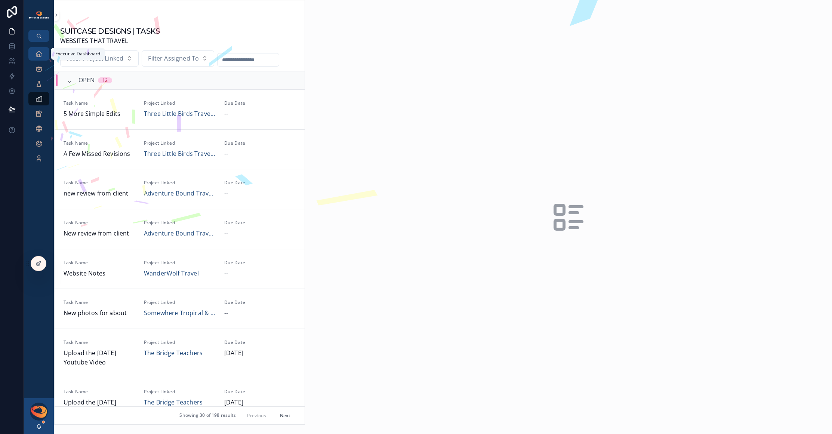
click at [38, 53] on icon "scrollable content" at bounding box center [38, 53] width 7 height 7
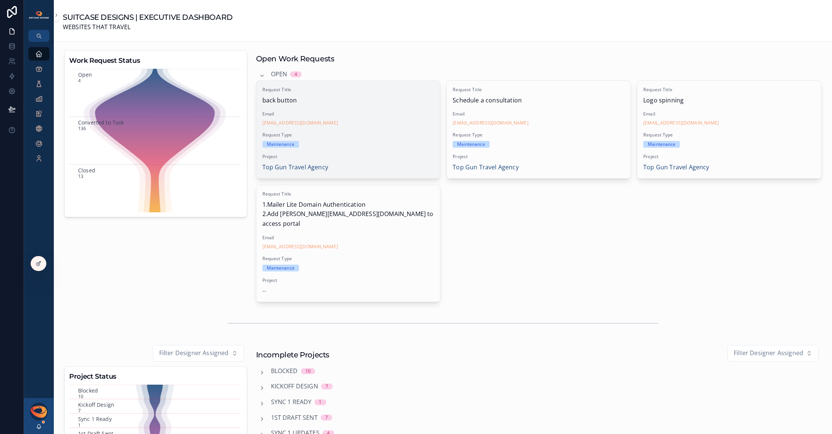
click at [397, 133] on span "Request Type" at bounding box center [348, 135] width 172 height 6
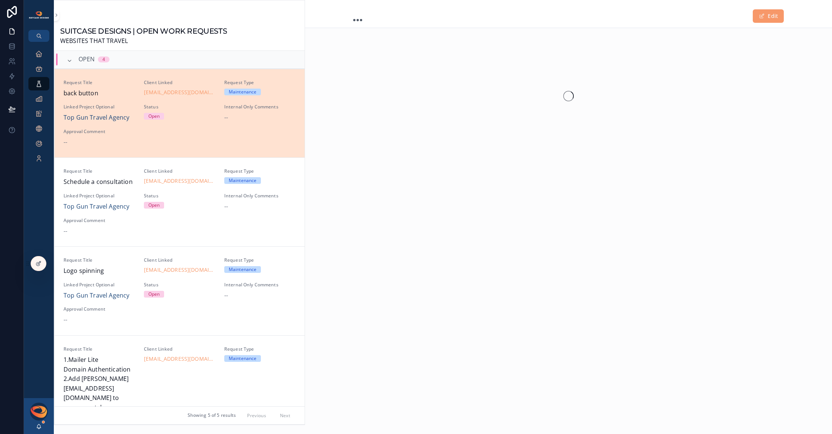
scroll to position [18, 0]
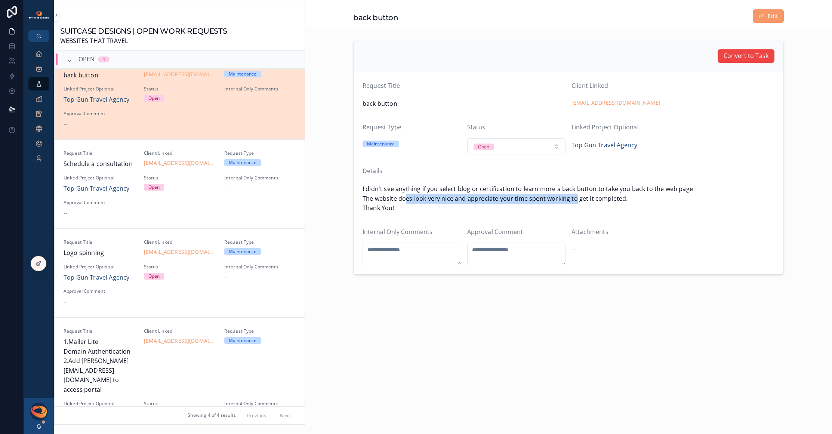
drag, startPoint x: 405, startPoint y: 195, endPoint x: 585, endPoint y: 196, distance: 180.1
click at [582, 196] on span "I didn't see anything if you select blog or certification to learn more a back …" at bounding box center [568, 198] width 412 height 29
click at [585, 196] on span "I didn't see anything if you select blog or certification to learn more a back …" at bounding box center [568, 198] width 412 height 29
drag, startPoint x: 558, startPoint y: 191, endPoint x: 567, endPoint y: 197, distance: 10.8
click at [567, 197] on span "I didn't see anything if you select blog or certification to learn more a back …" at bounding box center [568, 198] width 412 height 29
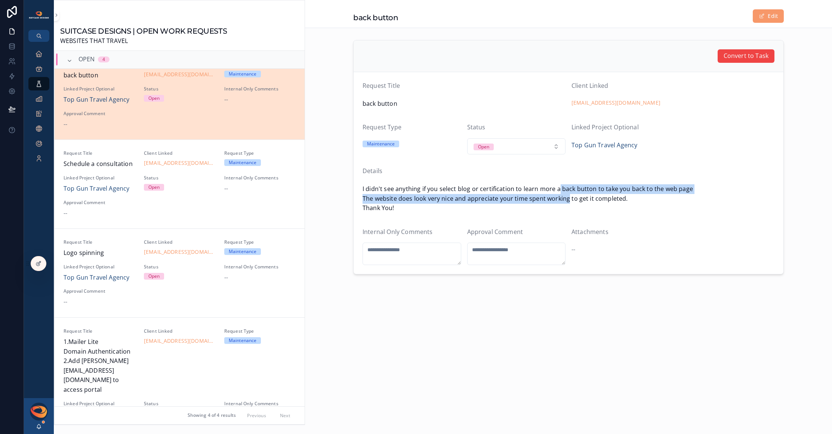
click at [567, 197] on span "I didn't see anything if you select blog or certification to learn more a back …" at bounding box center [568, 198] width 412 height 29
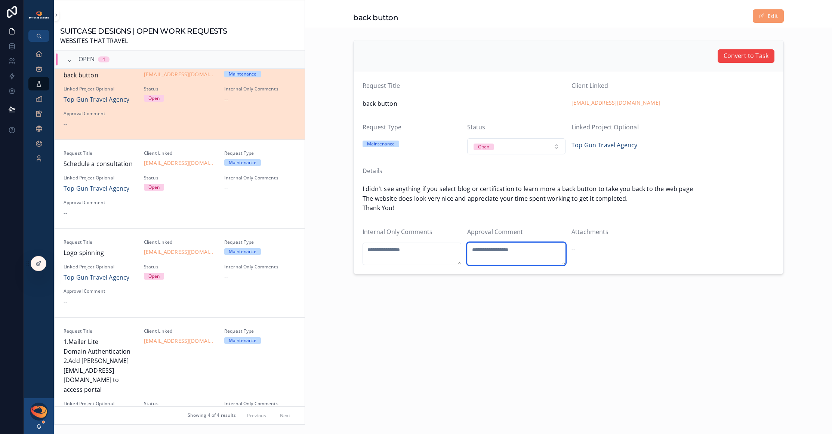
click at [509, 251] on textarea "scrollable content" at bounding box center [516, 253] width 99 height 22
click at [114, 102] on span "Top Gun Travel Agency" at bounding box center [97, 100] width 66 height 10
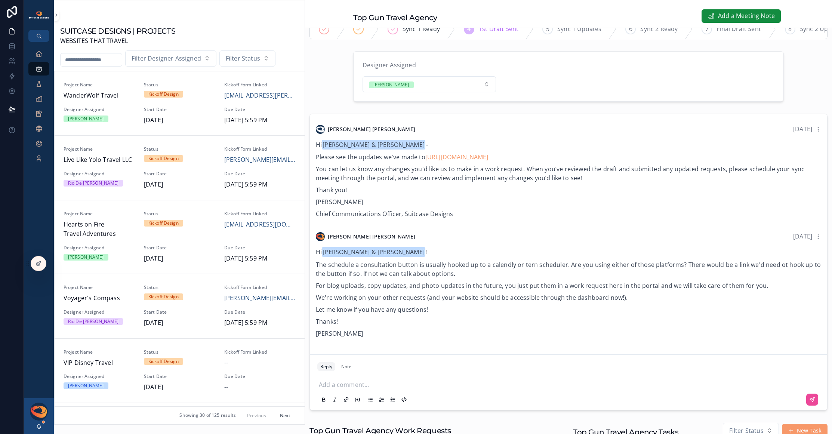
scroll to position [120, 0]
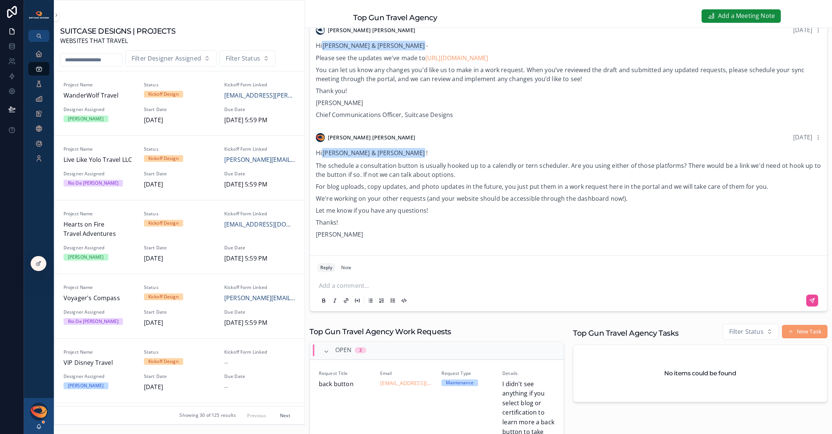
click at [373, 288] on p "scrollable content" at bounding box center [570, 284] width 502 height 7
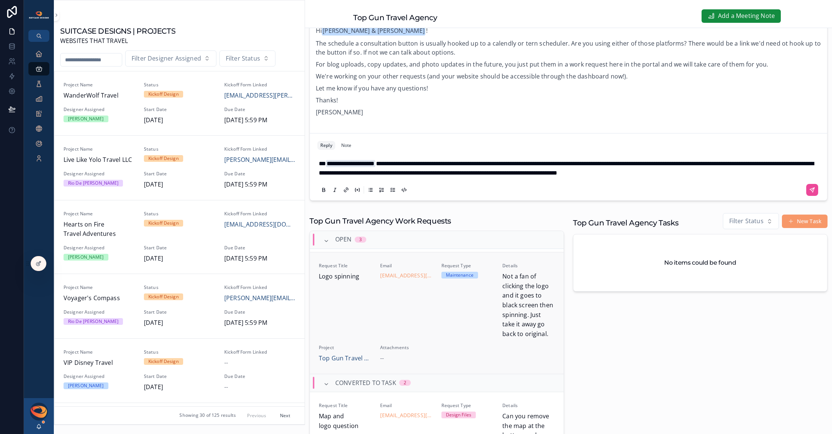
scroll to position [337, 0]
click at [758, 178] on p "**********" at bounding box center [570, 168] width 502 height 19
click at [354, 176] on span "**********" at bounding box center [566, 168] width 495 height 15
click at [750, 178] on p "**********" at bounding box center [570, 168] width 502 height 19
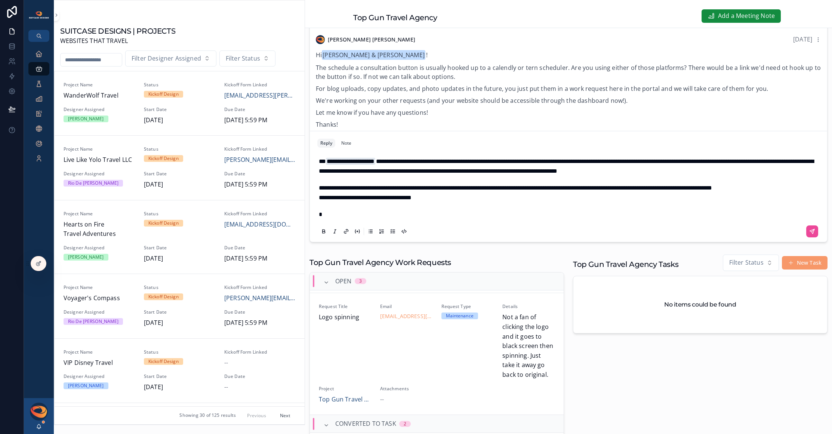
scroll to position [216, 0]
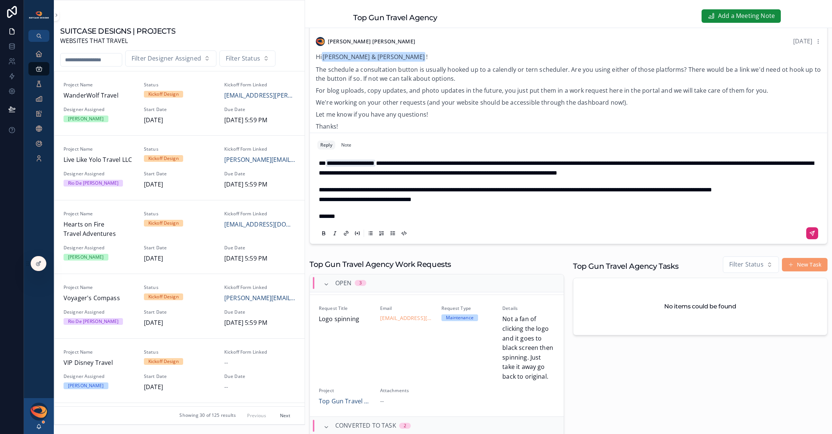
click at [806, 235] on button "scrollable content" at bounding box center [812, 233] width 12 height 12
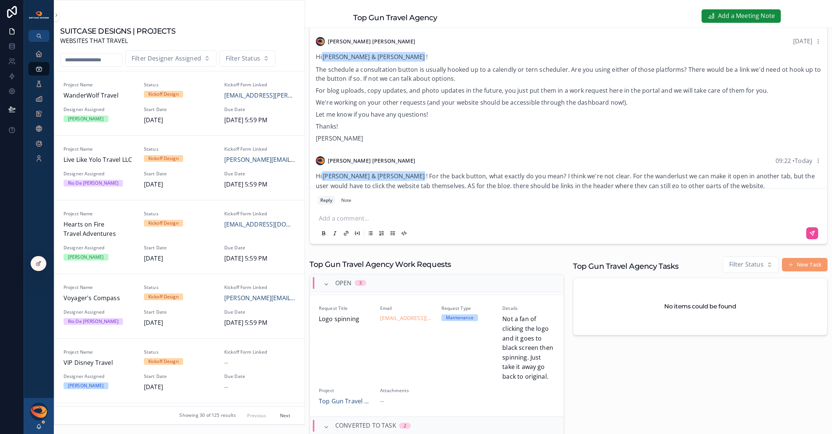
scroll to position [245, 0]
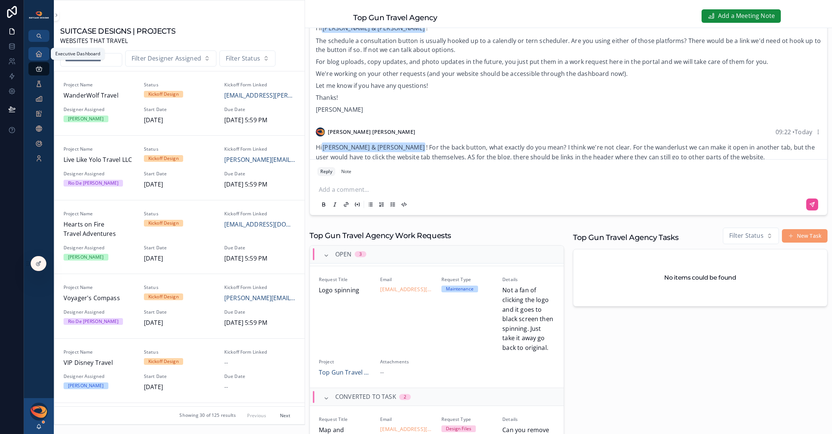
click at [41, 56] on icon "scrollable content" at bounding box center [38, 53] width 7 height 7
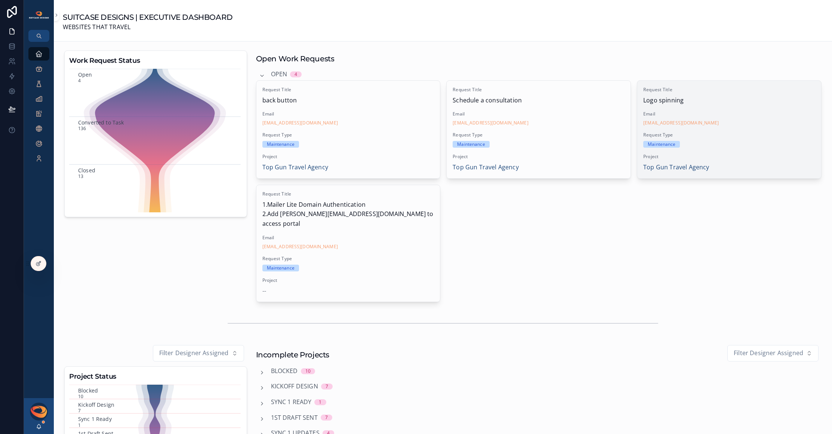
click at [714, 145] on div "Maintenance" at bounding box center [729, 144] width 172 height 7
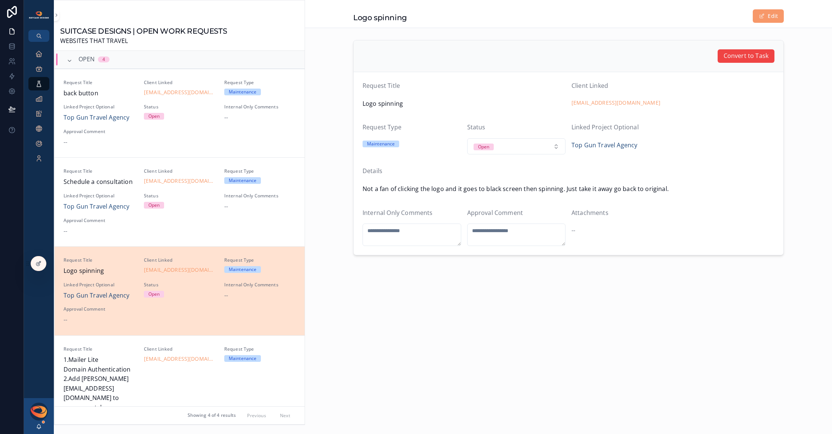
scroll to position [56, 0]
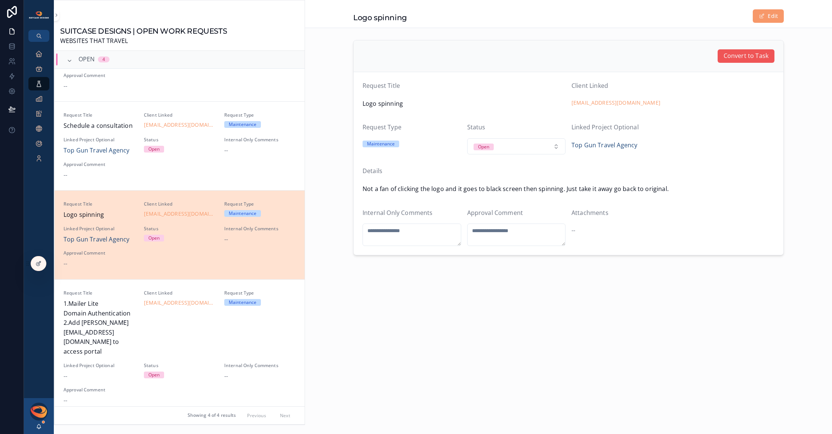
click at [738, 56] on span "Convert to Task" at bounding box center [745, 56] width 45 height 10
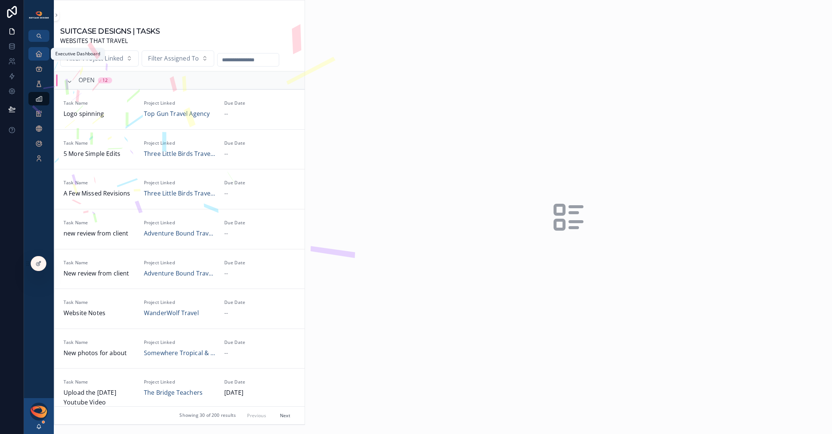
click at [40, 55] on icon "scrollable content" at bounding box center [38, 53] width 7 height 7
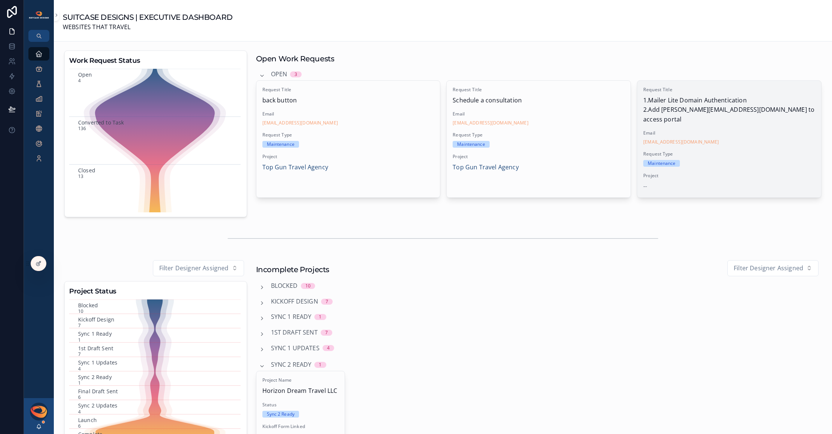
click at [722, 151] on span "Request Type" at bounding box center [729, 154] width 172 height 6
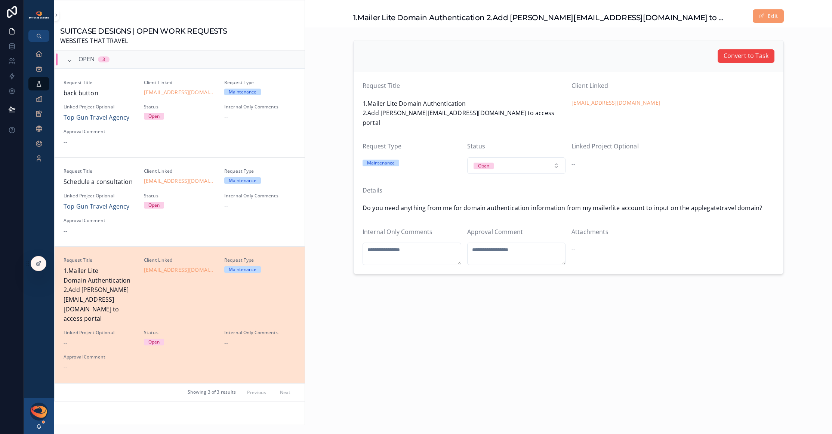
click at [363, 198] on form "Request Title 1.Mailer Lite Domain Authentication 2.Add bethany@applegatetravel…" at bounding box center [568, 173] width 430 height 202
click at [764, 16] on span "scrollable content" at bounding box center [761, 16] width 6 height 6
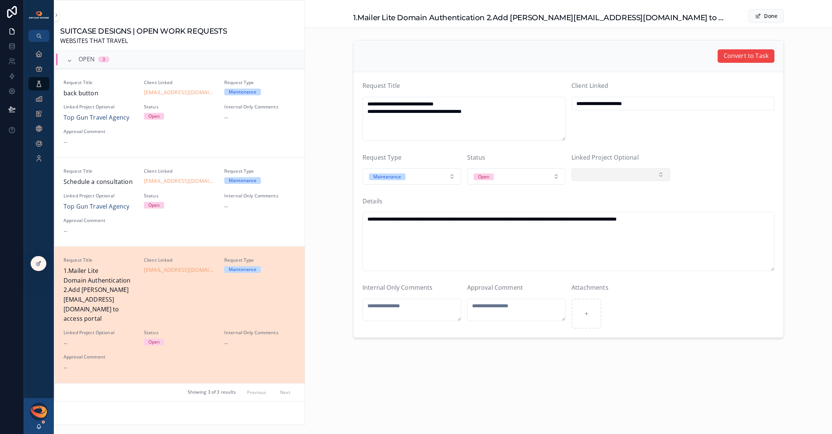
click at [620, 176] on button "Select Button" at bounding box center [620, 174] width 99 height 13
type input "***"
click at [594, 263] on div "Applegate Travel" at bounding box center [620, 257] width 95 height 14
click at [767, 17] on button "Done" at bounding box center [765, 15] width 35 height 13
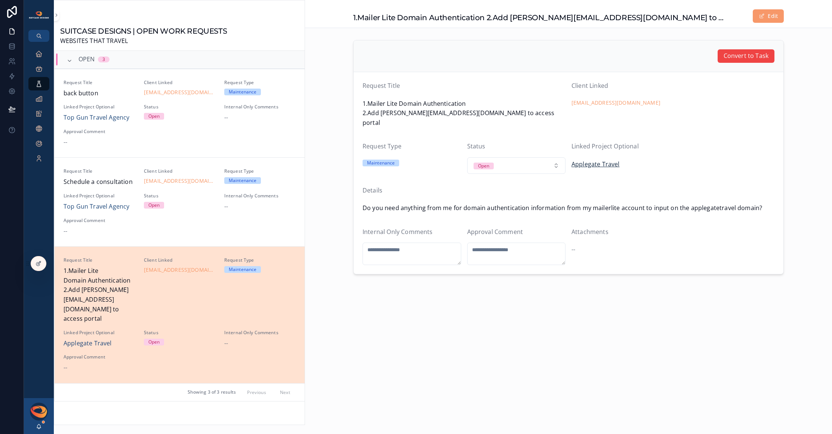
click at [599, 160] on span "Applegate Travel" at bounding box center [595, 165] width 48 height 10
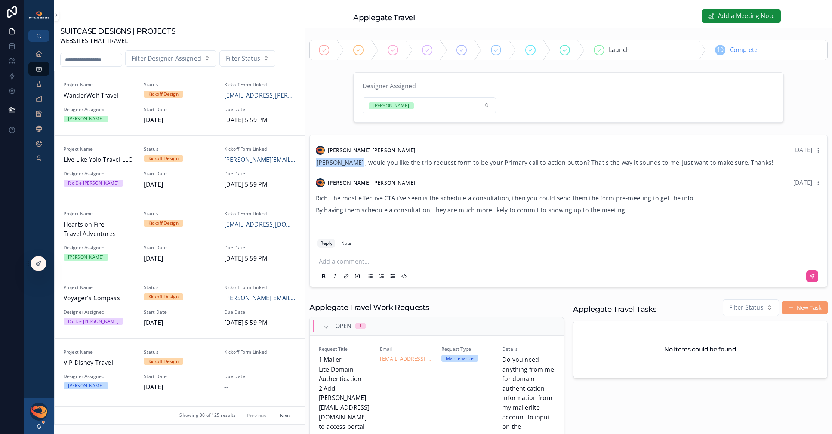
click at [359, 262] on p "scrollable content" at bounding box center [570, 260] width 502 height 7
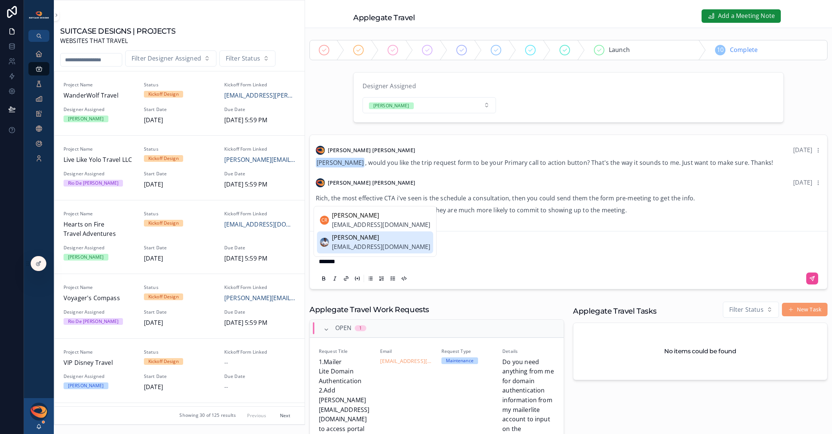
click at [357, 245] on span "[EMAIL_ADDRESS][DOMAIN_NAME]" at bounding box center [381, 247] width 98 height 10
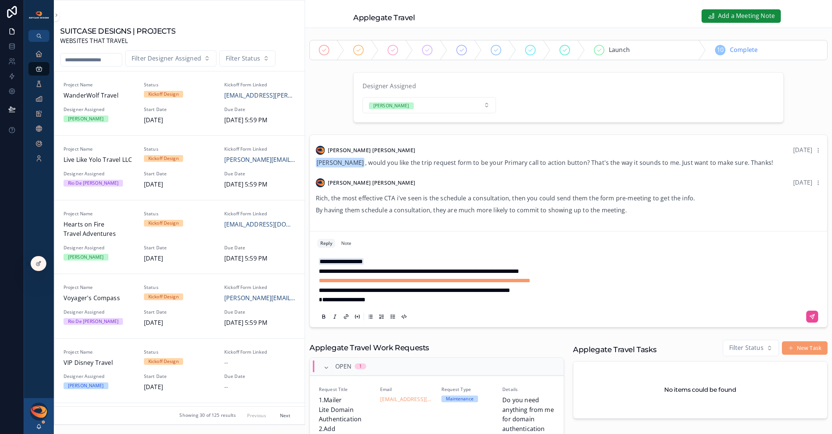
click at [381, 262] on p "**********" at bounding box center [570, 262] width 502 height 10
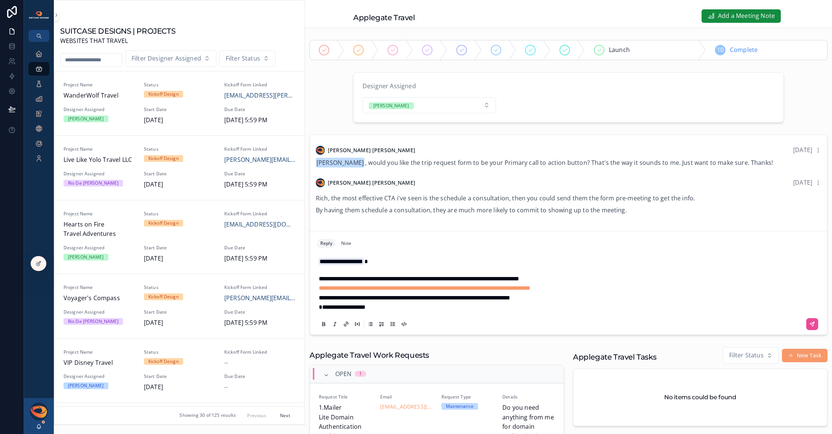
click at [410, 309] on p "**********" at bounding box center [570, 307] width 502 height 10
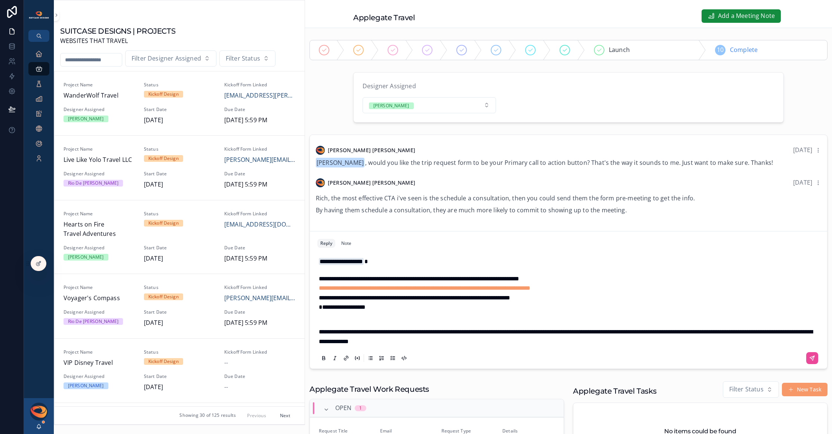
drag, startPoint x: 738, startPoint y: 332, endPoint x: 735, endPoint y: 346, distance: 13.3
click at [738, 332] on span "**********" at bounding box center [565, 336] width 493 height 15
click at [809, 359] on icon "scrollable content" at bounding box center [812, 358] width 6 height 6
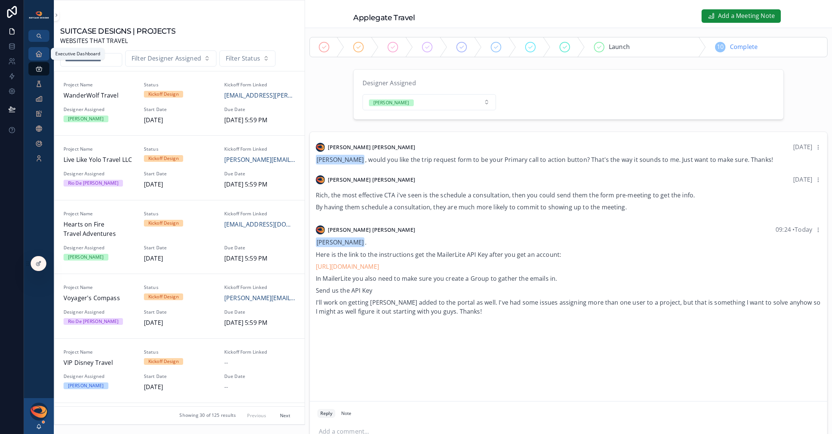
click at [34, 57] on div "Executive Dashboard" at bounding box center [39, 54] width 12 height 12
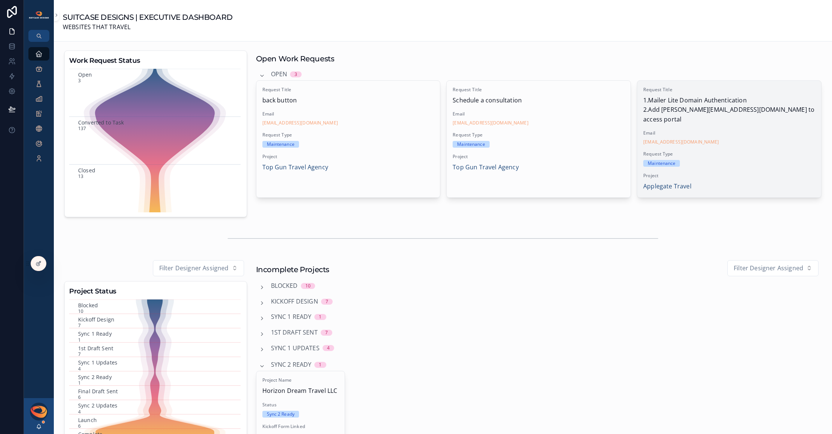
click at [678, 130] on span "Email" at bounding box center [729, 133] width 172 height 6
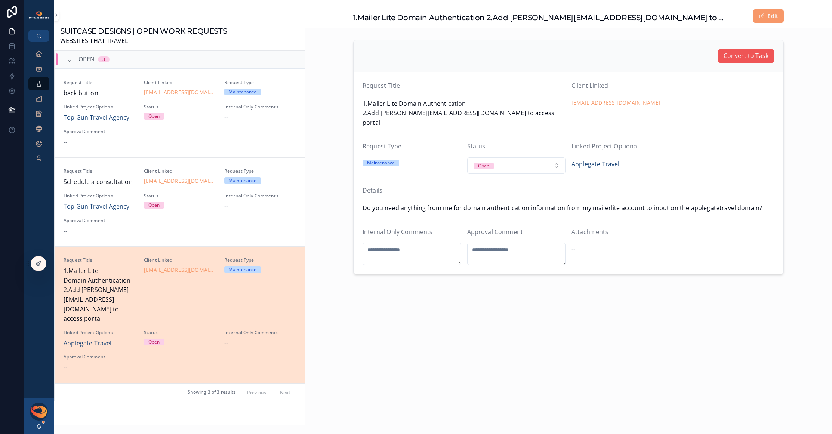
click at [733, 55] on span "Convert to Task" at bounding box center [745, 56] width 45 height 10
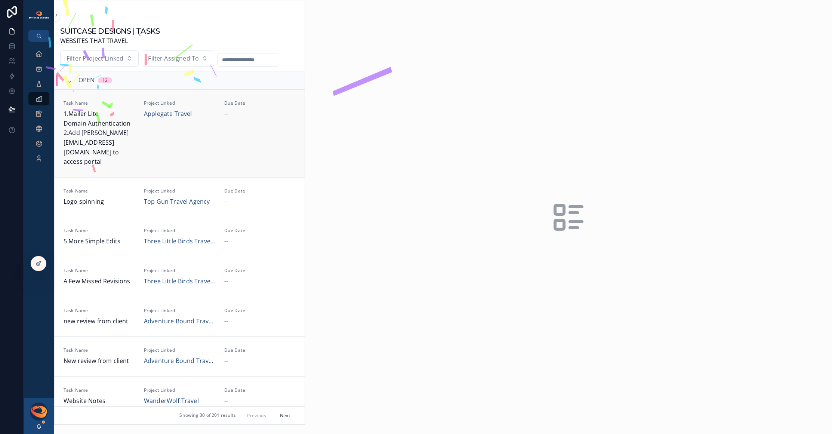
click at [128, 103] on span "Task Name" at bounding box center [99, 103] width 71 height 6
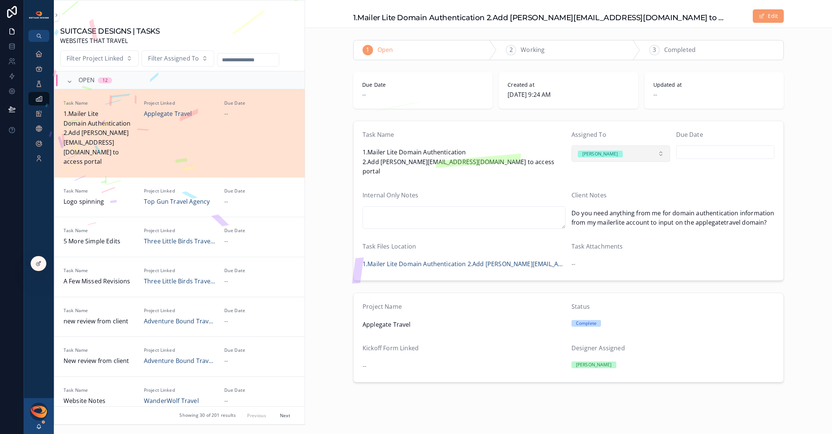
click at [631, 154] on button "[PERSON_NAME]" at bounding box center [620, 153] width 99 height 16
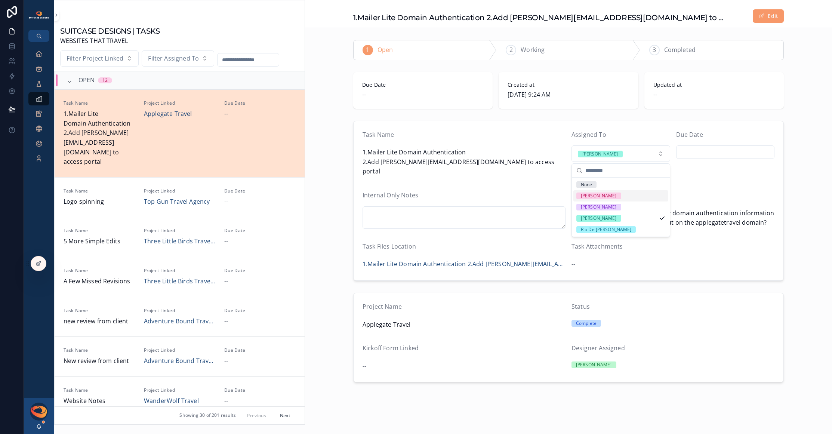
click at [612, 196] on div "[PERSON_NAME]" at bounding box center [620, 195] width 95 height 11
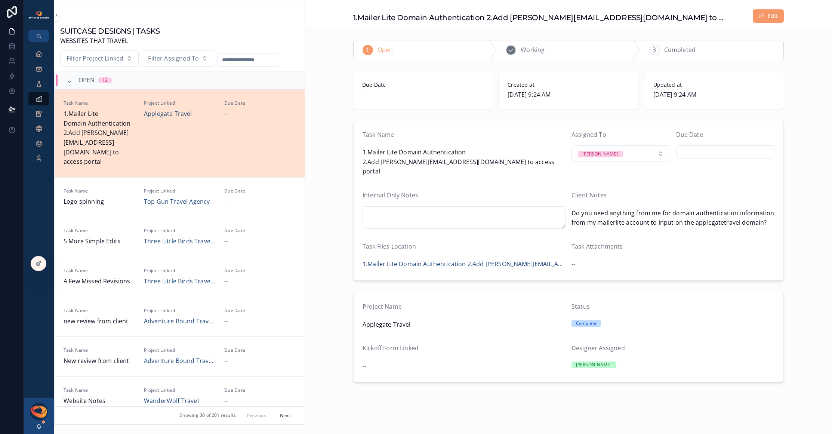
click at [524, 45] on span "Working" at bounding box center [532, 50] width 24 height 10
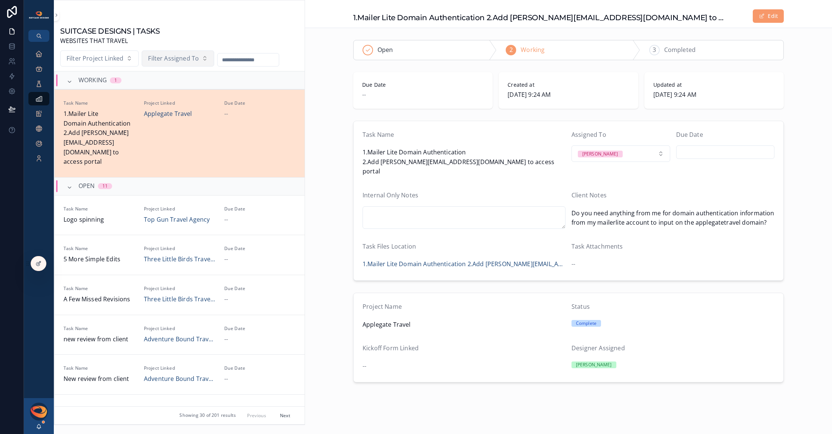
click at [178, 59] on span "Filter Assigned To" at bounding box center [173, 59] width 51 height 10
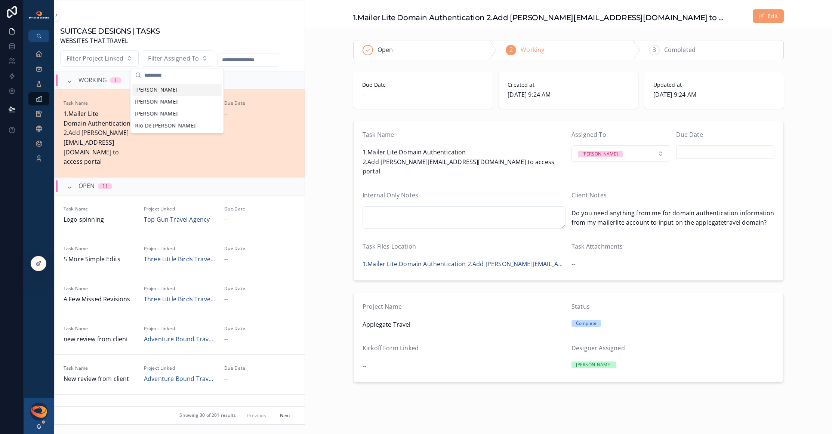
click at [169, 88] on div "[PERSON_NAME]" at bounding box center [177, 90] width 90 height 12
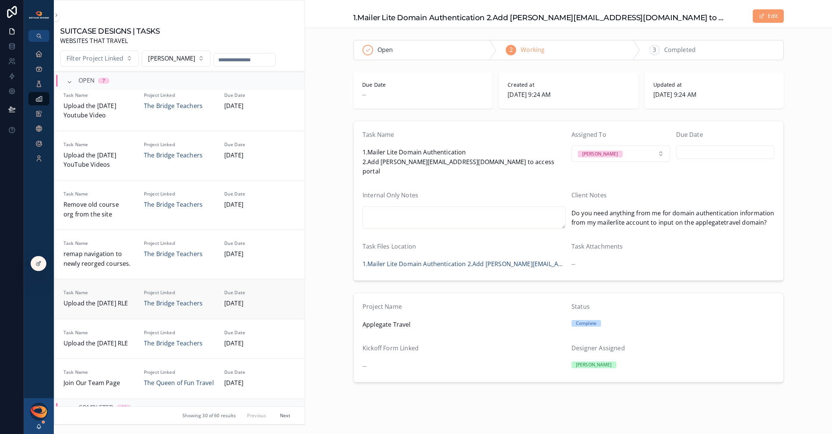
scroll to position [233, 0]
click at [133, 369] on div "Task Name Join Our Team Page Project Linked The Queen of Fun Travel Due Date 8/…" at bounding box center [180, 378] width 232 height 19
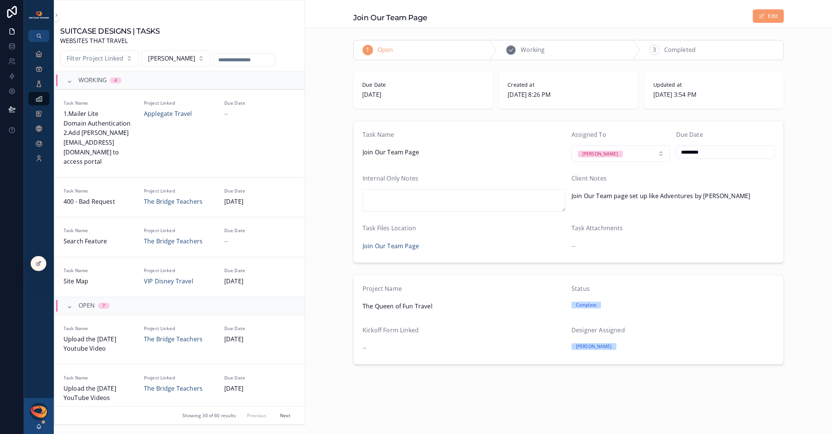
click at [524, 54] on span "Working" at bounding box center [532, 50] width 24 height 10
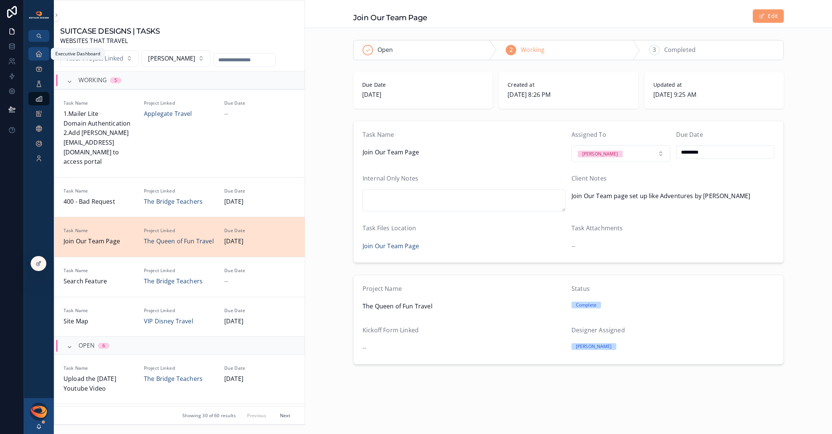
click at [43, 50] on div "Executive Dashboard" at bounding box center [39, 54] width 12 height 12
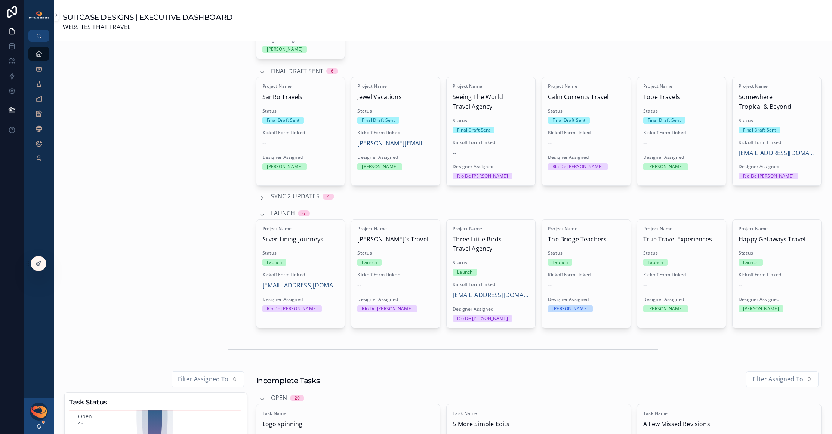
scroll to position [411, 0]
click at [308, 261] on div "Launch" at bounding box center [300, 261] width 77 height 7
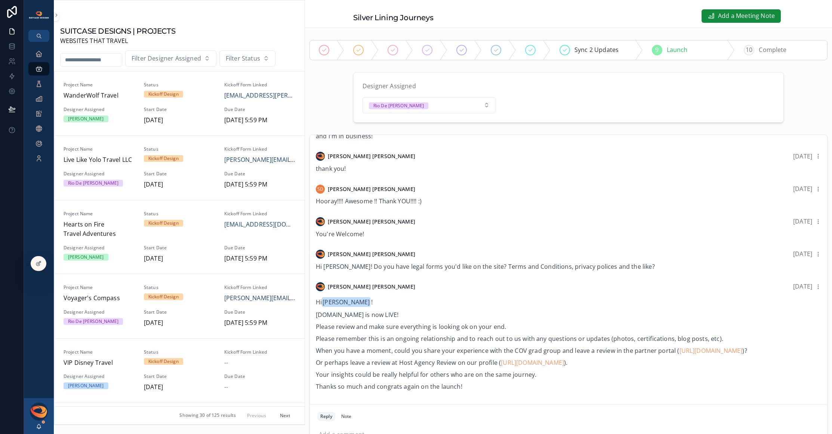
scroll to position [543, 0]
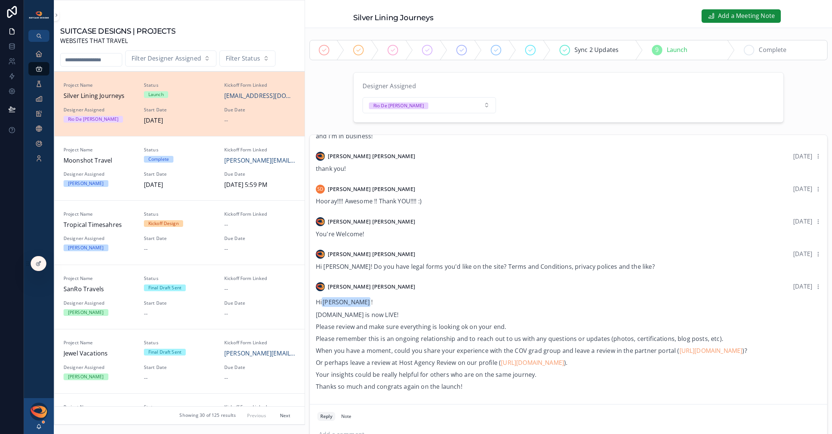
click at [747, 50] on icon "scrollable content" at bounding box center [749, 50] width 6 height 6
click at [41, 55] on icon "scrollable content" at bounding box center [38, 53] width 7 height 7
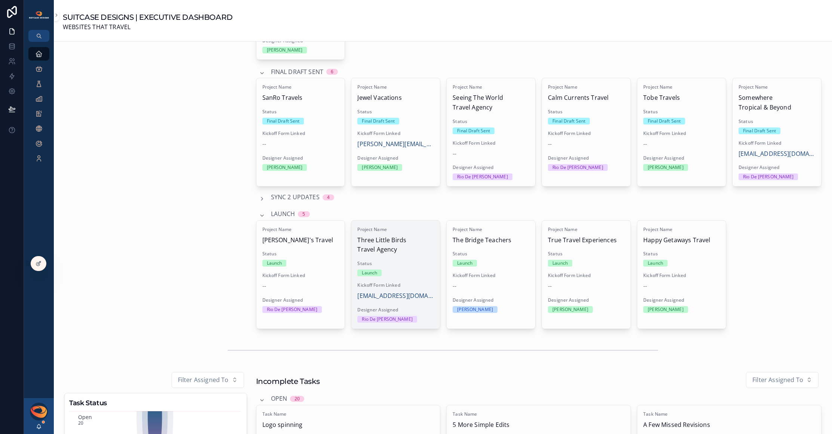
scroll to position [410, 0]
click at [409, 259] on div "Project Name Three Little Birds Travel Agency Status Launch Kickoff Form Linked…" at bounding box center [395, 274] width 89 height 108
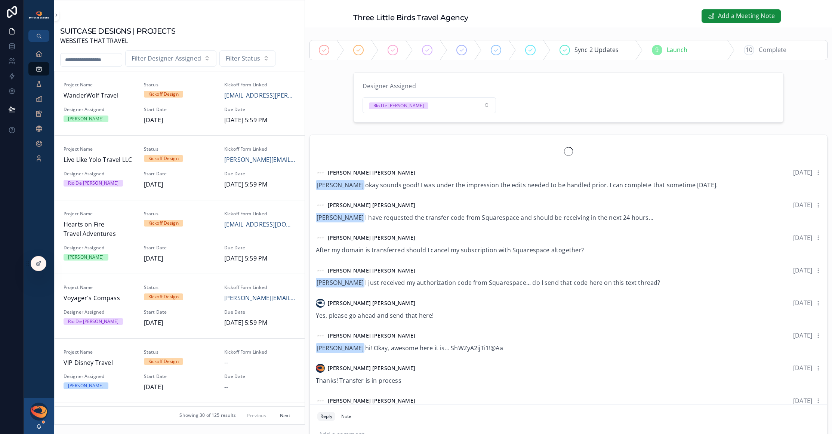
scroll to position [679, 0]
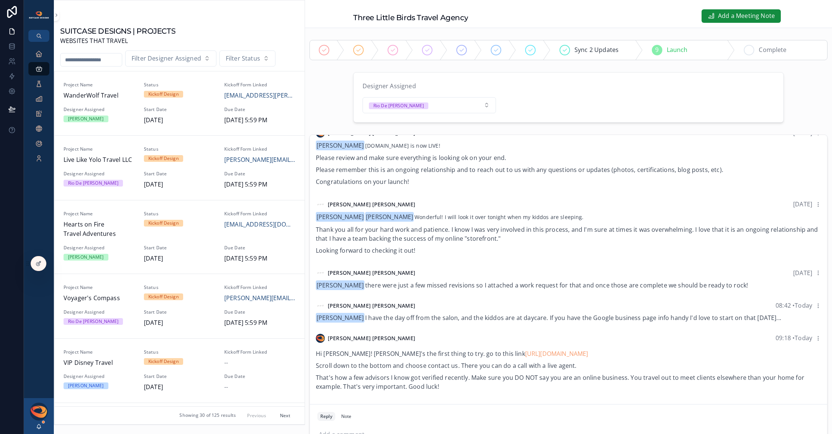
click at [746, 49] on icon "scrollable content" at bounding box center [749, 50] width 6 height 6
click at [40, 54] on icon "scrollable content" at bounding box center [38, 53] width 7 height 7
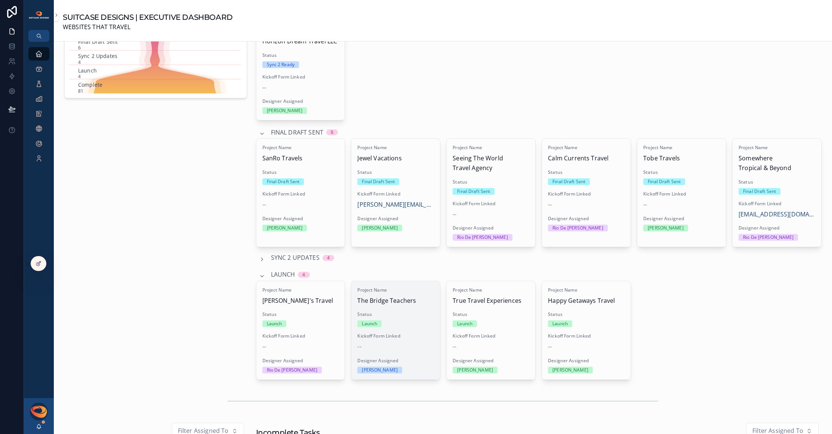
scroll to position [355, 0]
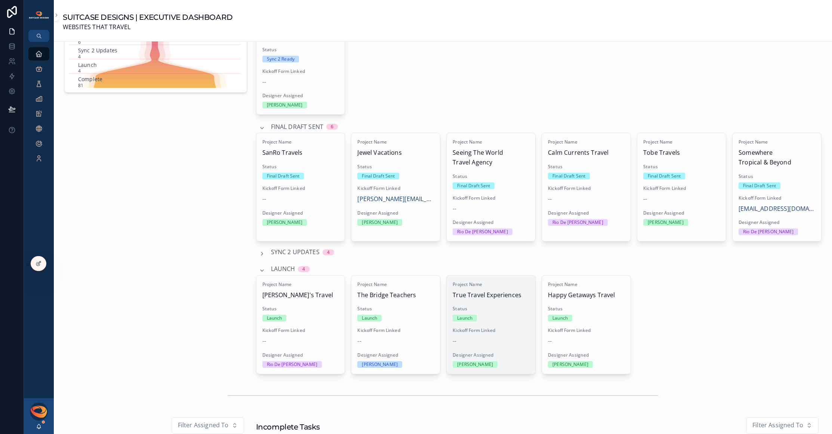
click at [508, 329] on span "Kickoff Form Linked" at bounding box center [490, 330] width 77 height 6
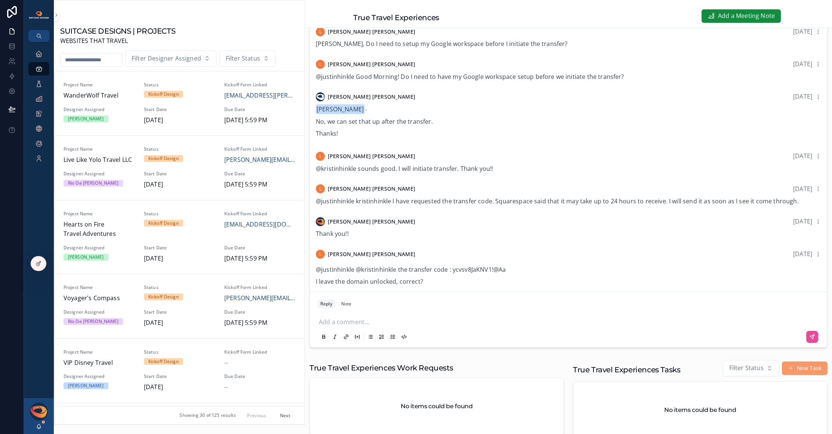
scroll to position [607, 0]
click at [410, 316] on div "Add a comment..." at bounding box center [568, 328] width 502 height 31
click at [406, 319] on p "scrollable content" at bounding box center [570, 320] width 502 height 7
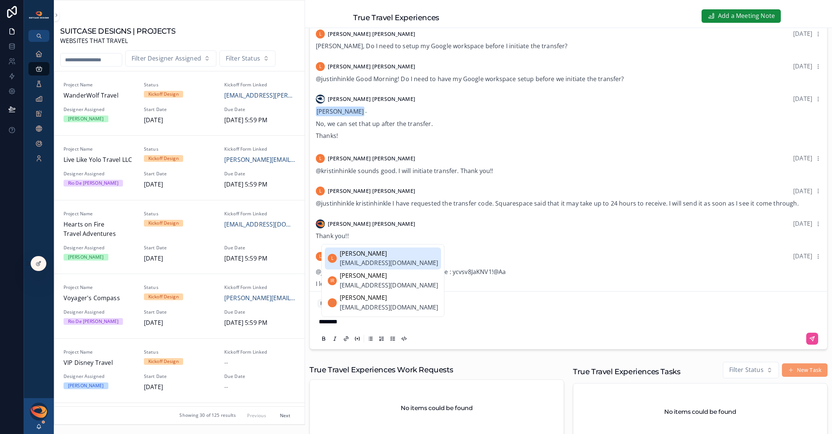
click at [400, 261] on span "[EMAIL_ADDRESS][DOMAIN_NAME]" at bounding box center [389, 263] width 98 height 10
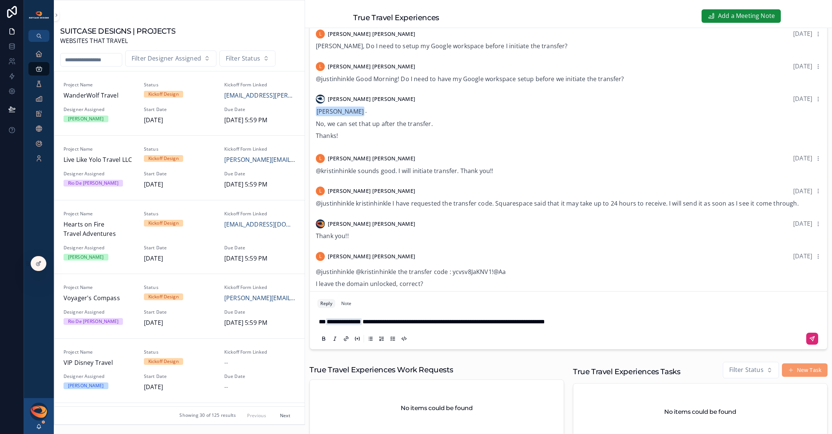
click at [809, 337] on icon "scrollable content" at bounding box center [812, 338] width 6 height 6
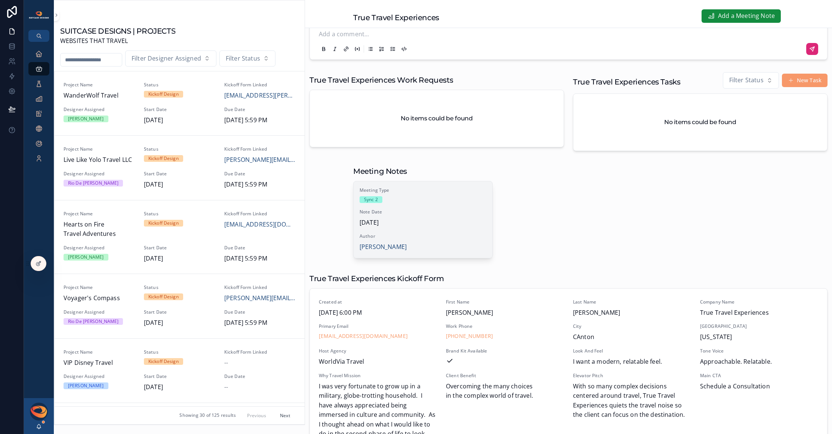
scroll to position [397, 0]
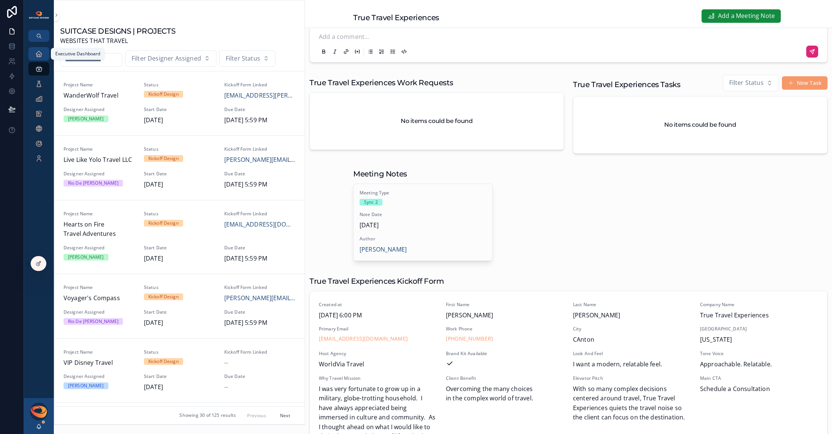
click at [41, 55] on icon "scrollable content" at bounding box center [38, 53] width 7 height 7
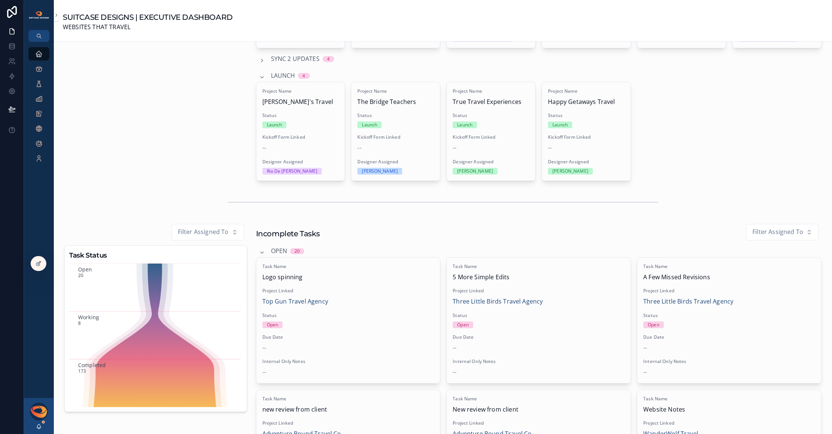
scroll to position [674, 0]
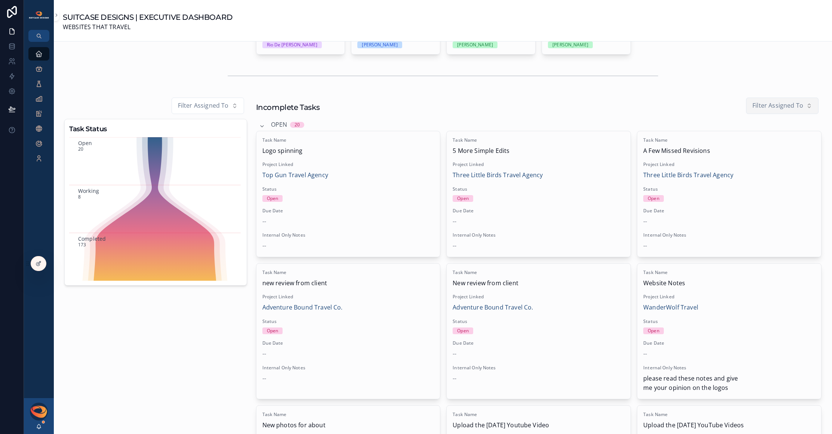
click at [780, 101] on span "Filter Assigned To" at bounding box center [777, 106] width 51 height 10
click at [754, 162] on div "[PERSON_NAME]" at bounding box center [777, 161] width 90 height 12
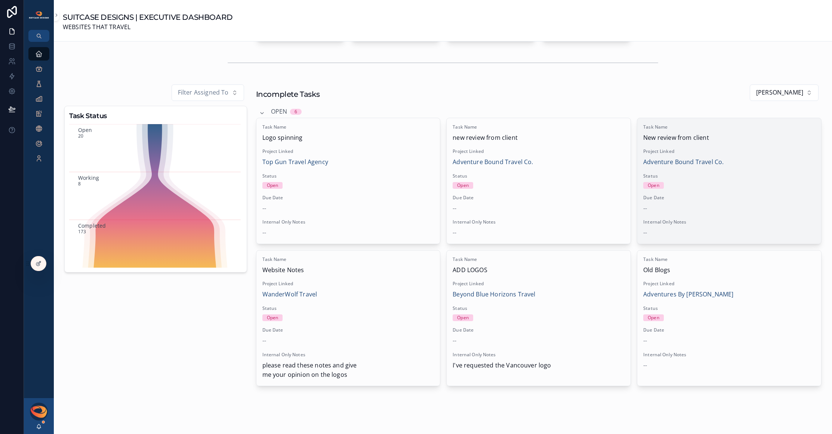
scroll to position [702, 0]
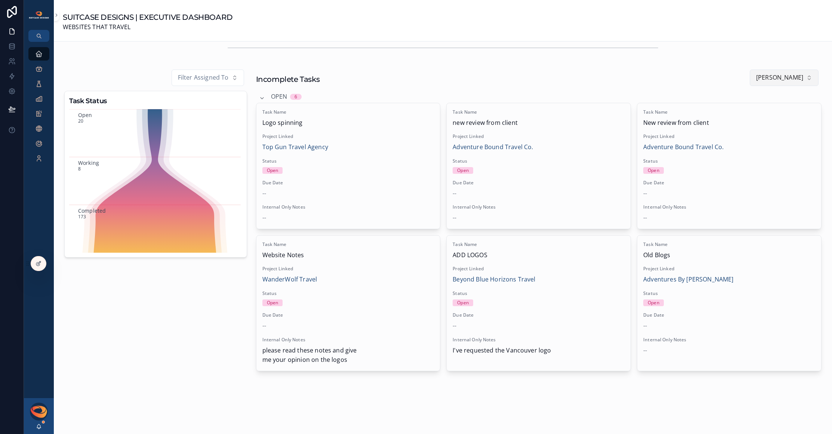
click at [779, 77] on span "[PERSON_NAME]" at bounding box center [779, 78] width 47 height 10
click at [766, 154] on div "Rio De [PERSON_NAME]" at bounding box center [784, 157] width 90 height 12
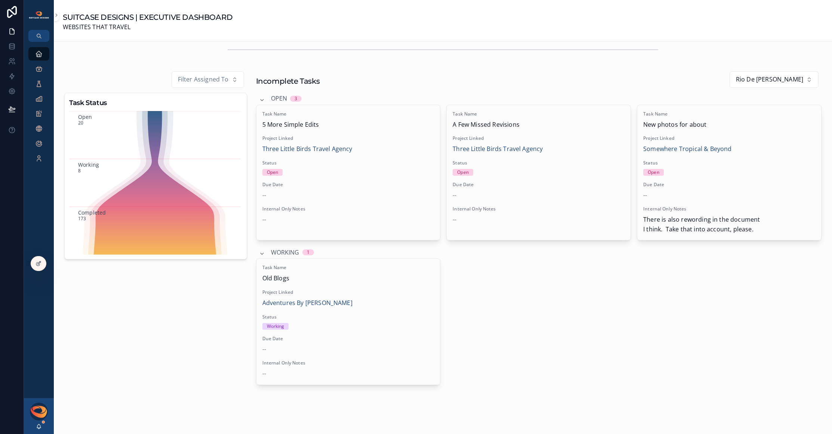
scroll to position [558, 0]
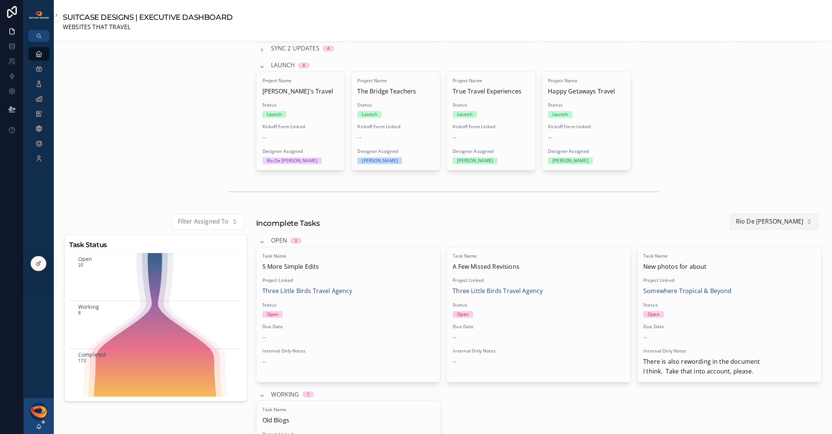
click at [785, 214] on button "Rio De [PERSON_NAME]" at bounding box center [773, 221] width 89 height 16
click at [763, 290] on div "[PERSON_NAME]" at bounding box center [785, 289] width 90 height 12
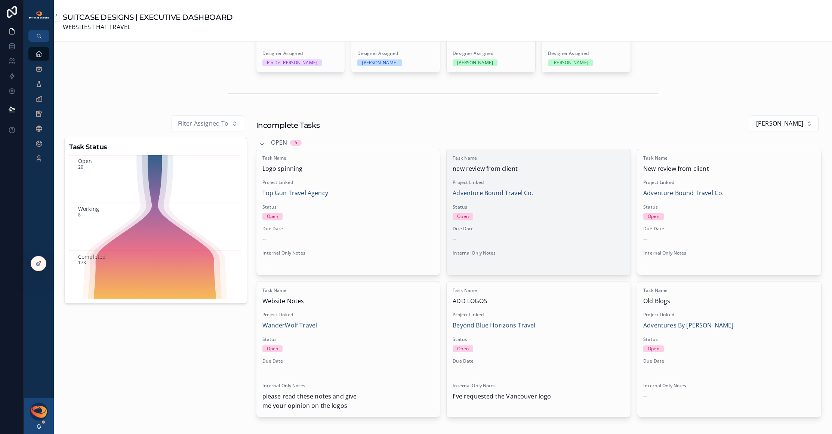
scroll to position [638, 0]
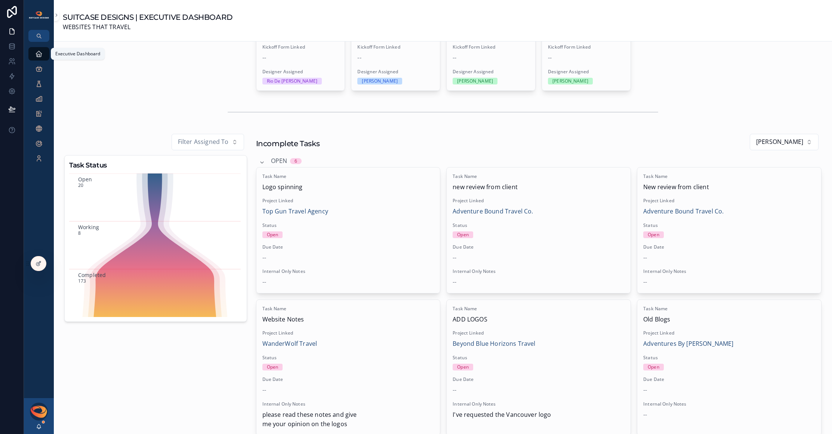
click at [40, 55] on icon "scrollable content" at bounding box center [38, 53] width 7 height 7
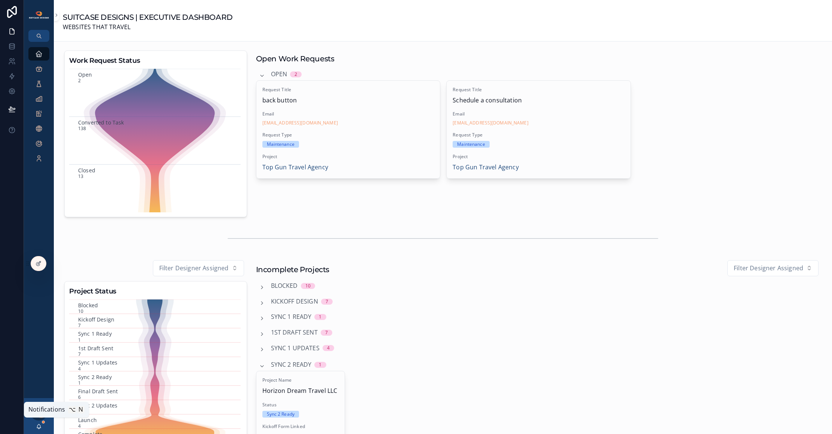
click at [41, 427] on icon "scrollable content" at bounding box center [39, 426] width 6 height 6
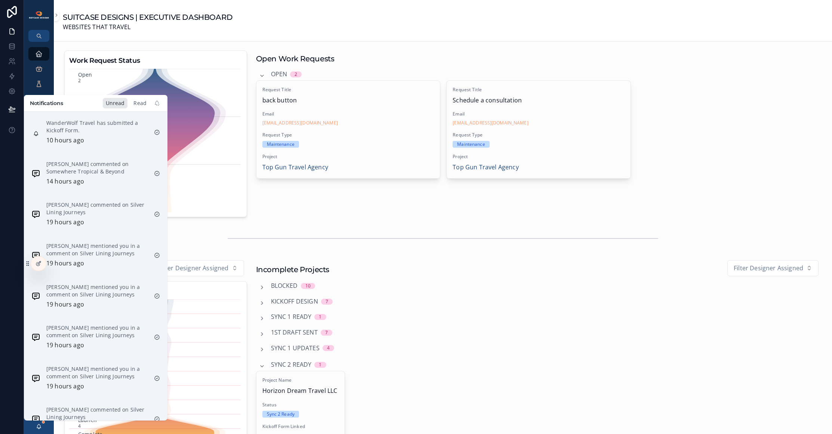
click at [144, 105] on div "Read" at bounding box center [139, 103] width 19 height 10
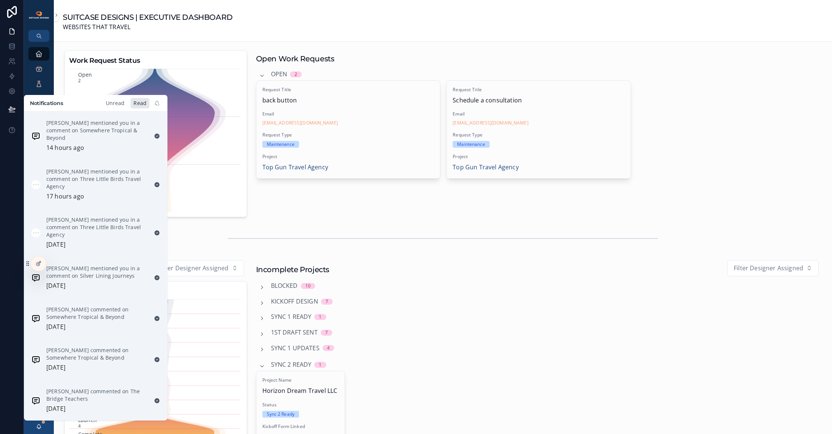
click at [122, 105] on div "Unread" at bounding box center [115, 103] width 25 height 10
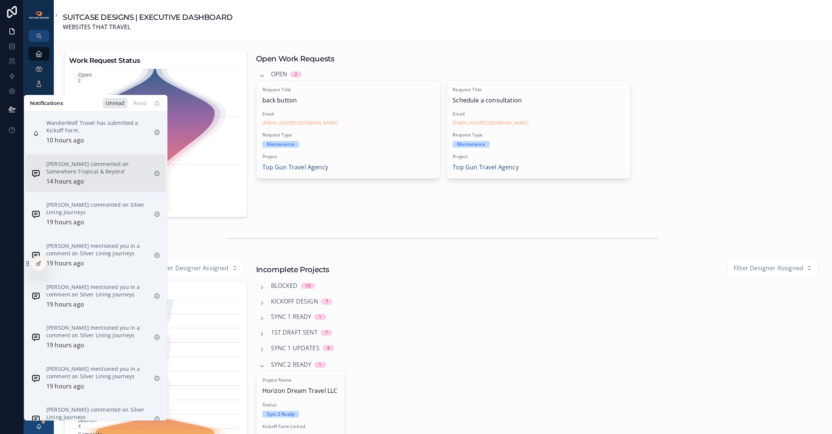
click at [95, 176] on div "Wendy Woody commented on Somewhere Tropical & Beyond 14 hours ago" at bounding box center [97, 173] width 102 height 26
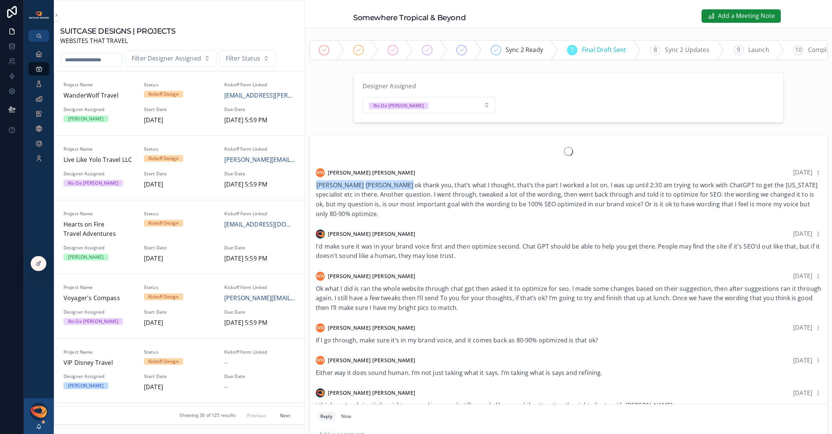
scroll to position [614, 0]
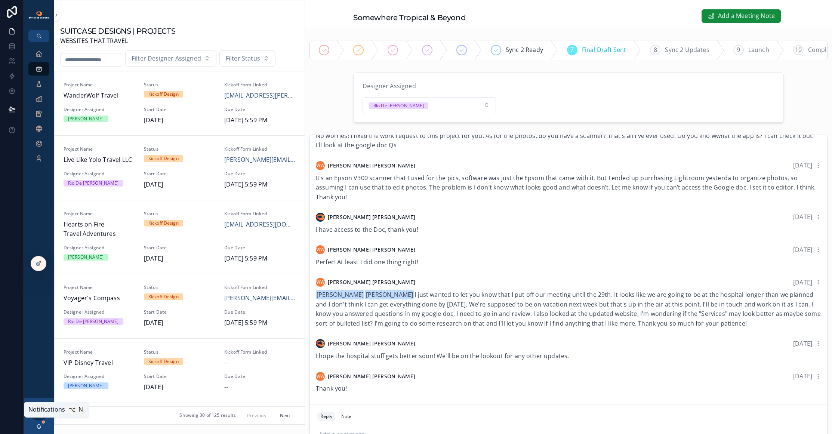
click at [41, 425] on icon "scrollable content" at bounding box center [39, 426] width 6 height 6
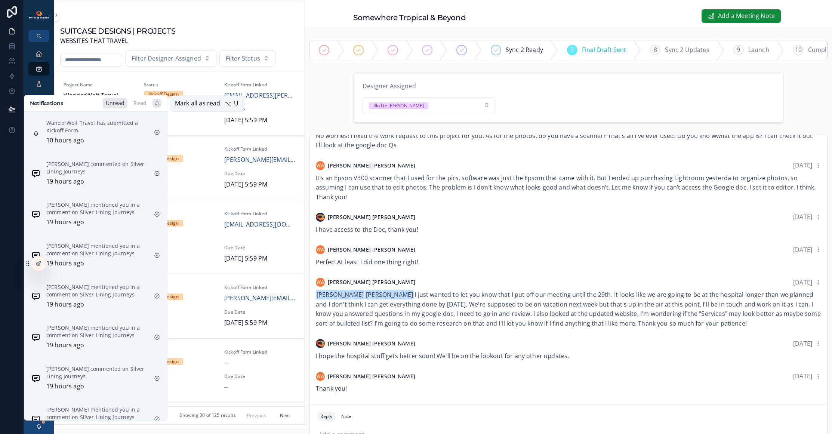
click at [155, 104] on icon "scrollable content" at bounding box center [157, 103] width 6 height 6
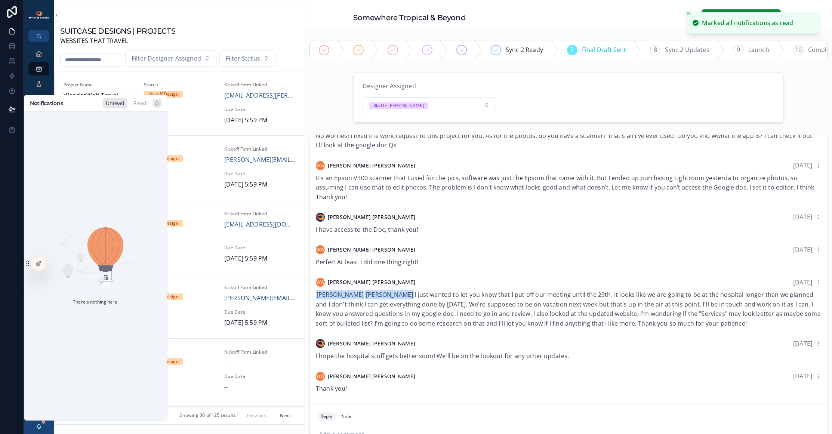
click at [8, 189] on div at bounding box center [12, 217] width 24 height 434
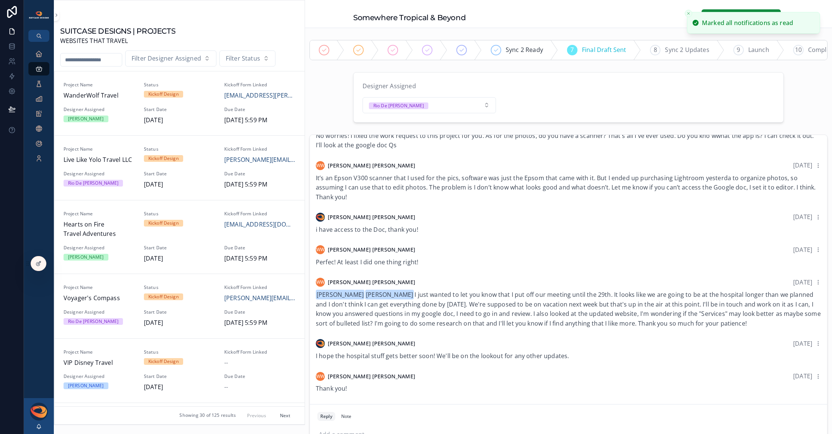
click at [688, 13] on icon "Close toast" at bounding box center [688, 13] width 4 height 4
click at [45, 53] on link "Executive Dashboard" at bounding box center [38, 53] width 21 height 13
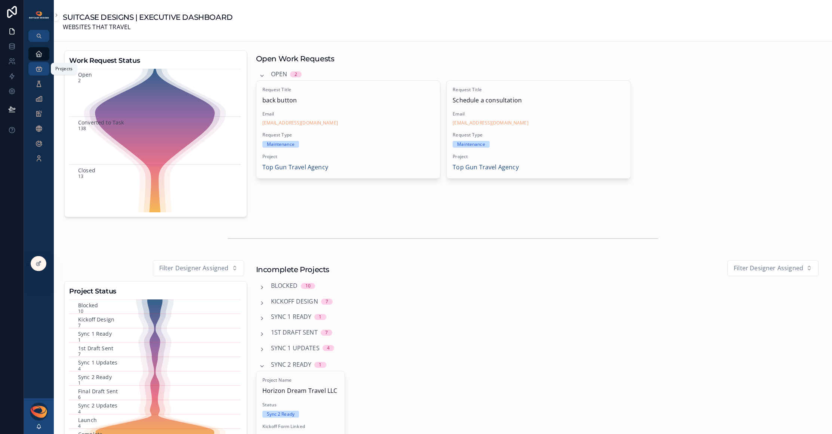
click at [41, 69] on icon "scrollable content" at bounding box center [38, 68] width 7 height 7
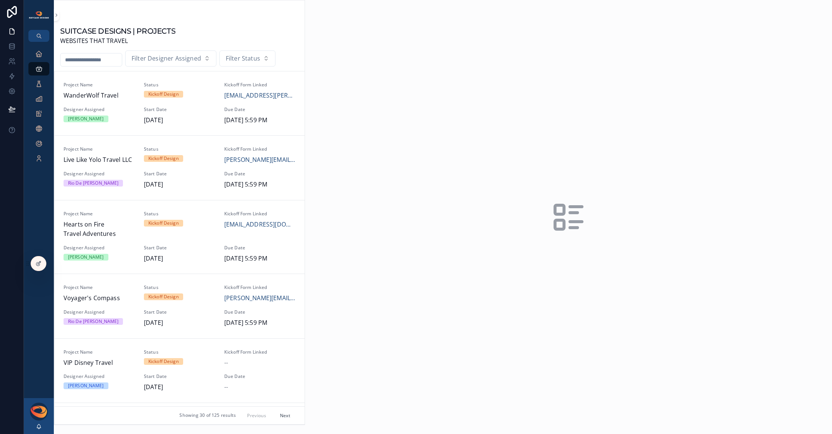
click at [91, 59] on input "scrollable content" at bounding box center [91, 60] width 61 height 10
type input "****"
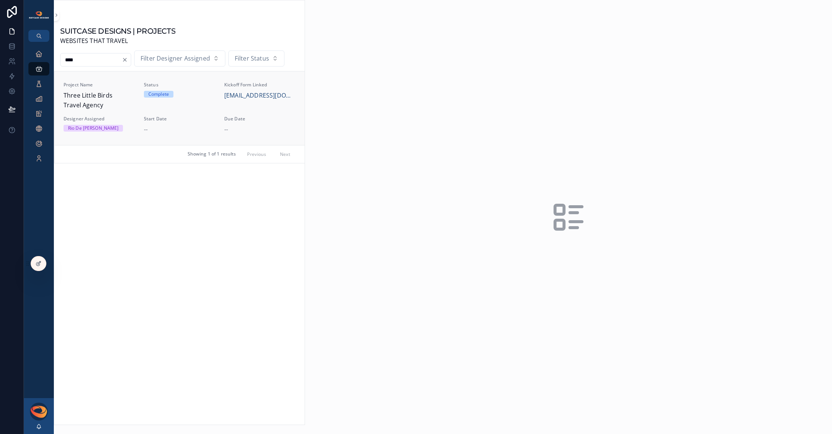
click at [89, 98] on span "Three Little Birds Travel Agency" at bounding box center [99, 100] width 71 height 19
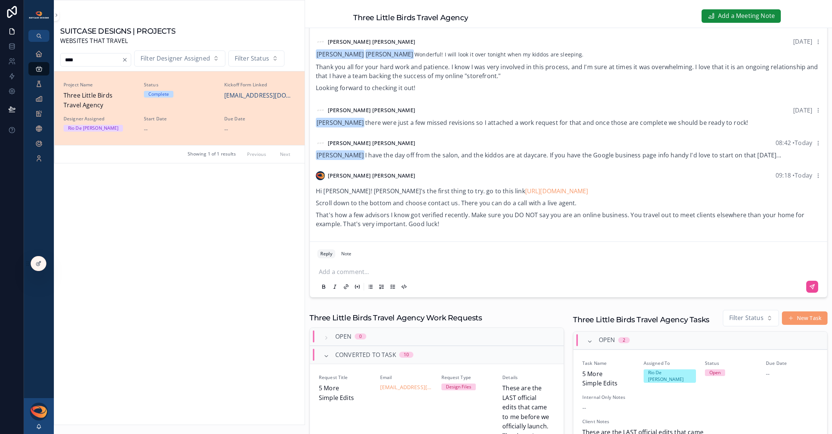
scroll to position [341, 0]
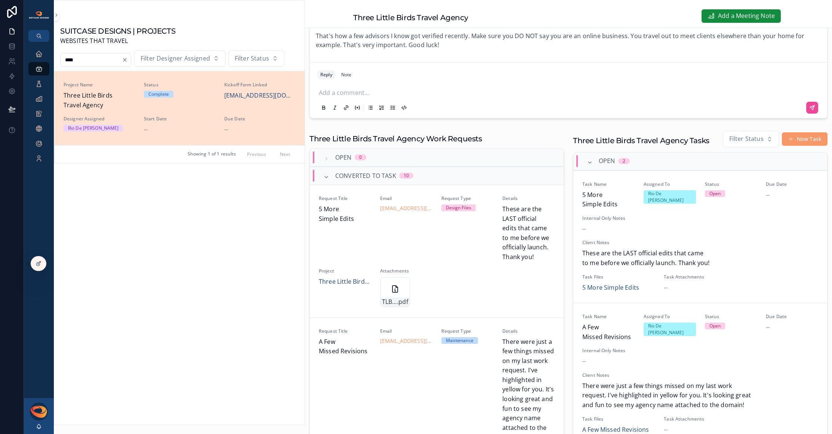
click at [366, 95] on p "scrollable content" at bounding box center [570, 91] width 502 height 7
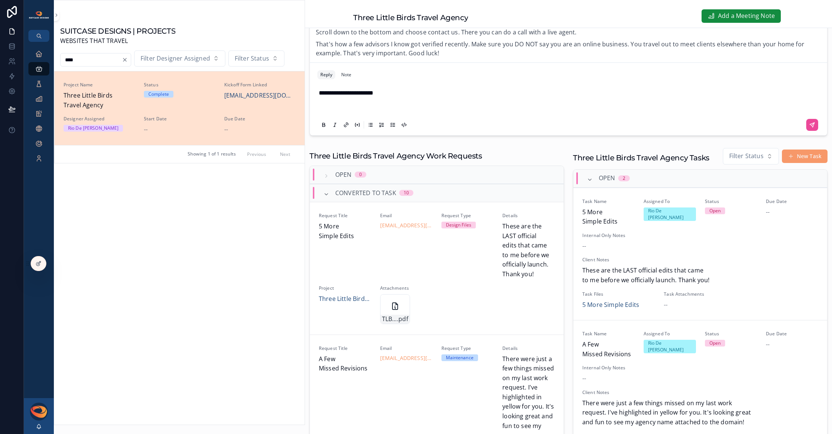
scroll to position [236, 0]
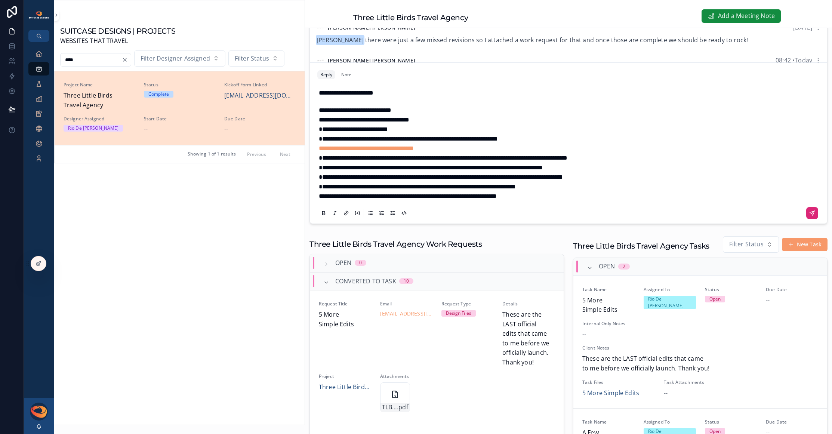
click at [809, 212] on icon "scrollable content" at bounding box center [812, 213] width 6 height 6
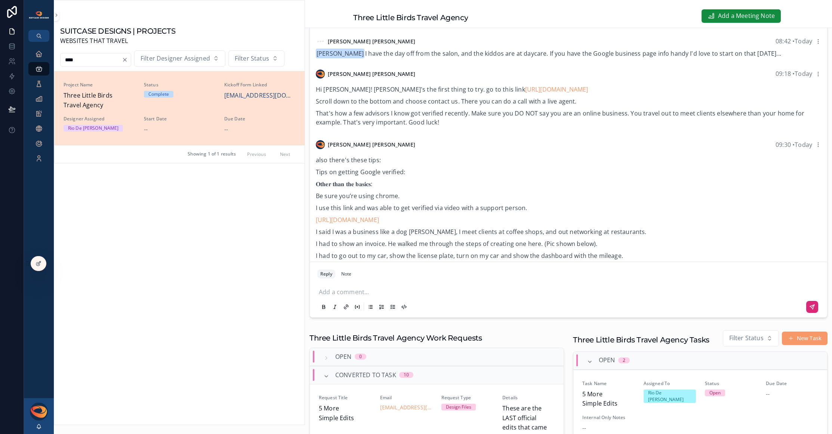
scroll to position [791, 0]
click at [35, 54] on icon "scrollable content" at bounding box center [38, 53] width 7 height 7
